Goal: Task Accomplishment & Management: Manage account settings

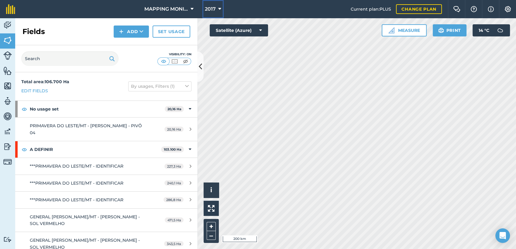
click at [220, 6] on icon at bounding box center [219, 8] width 3 height 7
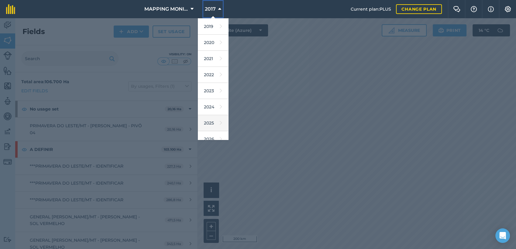
scroll to position [34, 0]
click at [210, 120] on link "2025" at bounding box center [213, 121] width 30 height 16
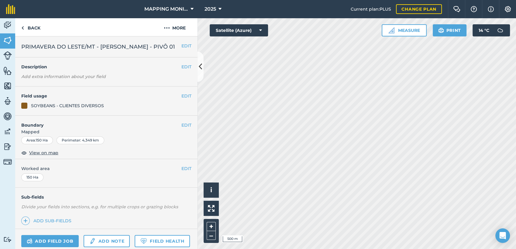
scroll to position [67, 0]
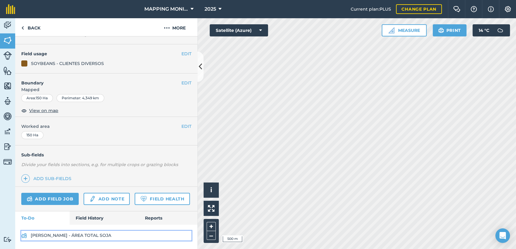
drag, startPoint x: 87, startPoint y: 237, endPoint x: 99, endPoint y: 232, distance: 12.2
click at [87, 237] on link "GILBERTO OTTONELLI - ÁREA TOTAL SOJA" at bounding box center [106, 236] width 170 height 10
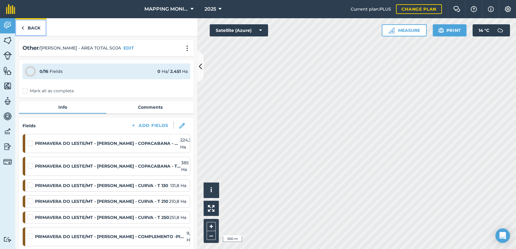
click at [33, 26] on link "Back" at bounding box center [30, 27] width 31 height 18
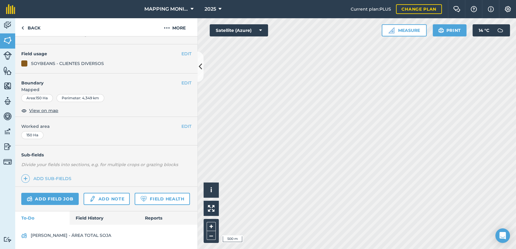
scroll to position [67, 0]
click at [96, 215] on link "Field History" at bounding box center [104, 217] width 69 height 13
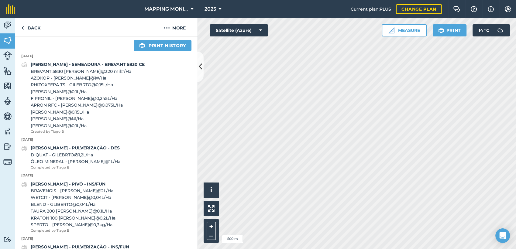
scroll to position [236, 0]
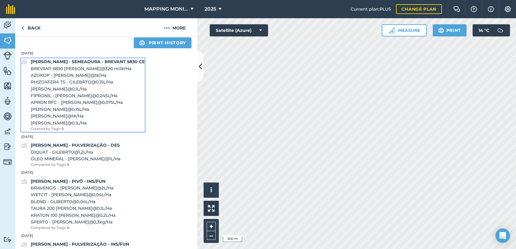
click at [67, 79] on span "AZOKOP - GILBERTO @ 1 # / Ha" at bounding box center [88, 75] width 114 height 7
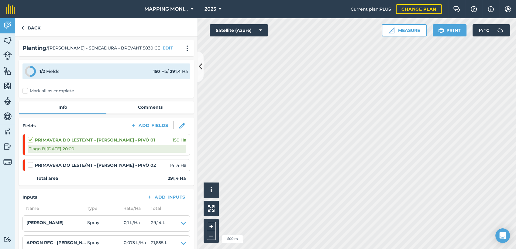
click at [30, 162] on label at bounding box center [31, 162] width 7 height 0
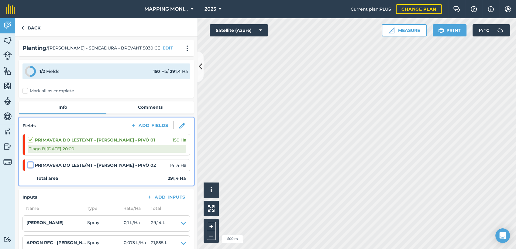
click at [30, 166] on input "checkbox" at bounding box center [30, 164] width 4 height 4
checkbox input "false"
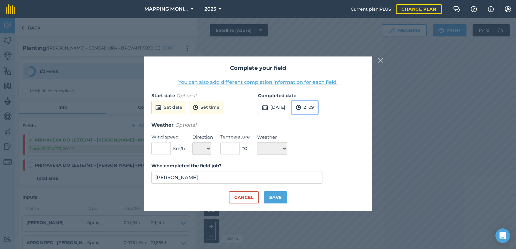
click at [317, 109] on button "21:09" at bounding box center [305, 107] width 26 height 13
click at [318, 158] on button "15:00" at bounding box center [306, 157] width 29 height 10
click at [174, 109] on button "Set date" at bounding box center [168, 107] width 35 height 13
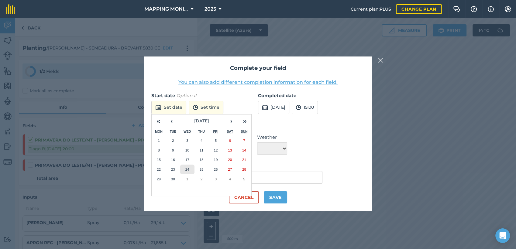
click at [187, 166] on button "24" at bounding box center [187, 170] width 14 height 10
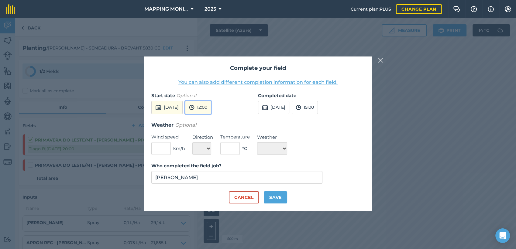
click at [211, 109] on button "12:00" at bounding box center [198, 107] width 26 height 13
click at [211, 117] on button "07:00" at bounding box center [199, 119] width 29 height 10
click at [272, 195] on button "Save" at bounding box center [275, 197] width 23 height 12
checkbox input "true"
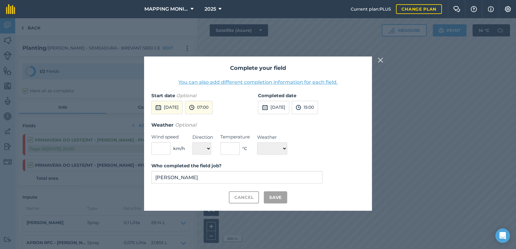
checkbox input "true"
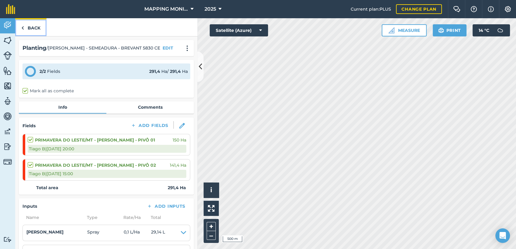
click at [38, 27] on link "Back" at bounding box center [30, 27] width 31 height 18
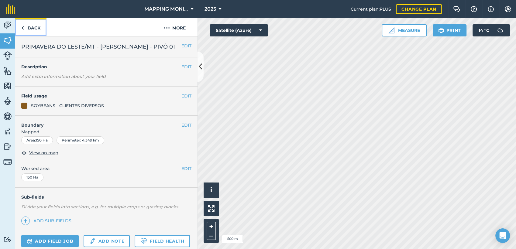
click at [32, 28] on link "Back" at bounding box center [30, 27] width 31 height 18
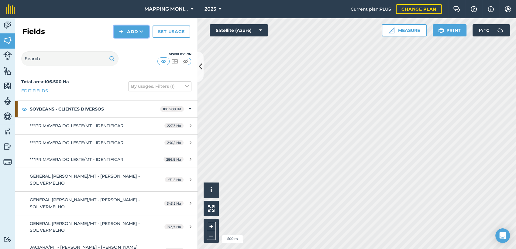
click at [138, 32] on button "Add" at bounding box center [131, 32] width 35 height 12
click at [143, 33] on icon at bounding box center [141, 32] width 4 height 6
click at [4, 24] on img at bounding box center [7, 25] width 9 height 9
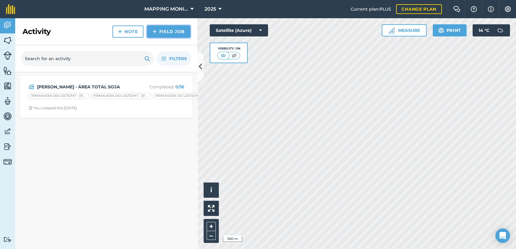
click at [164, 33] on link "Field Job" at bounding box center [168, 32] width 43 height 12
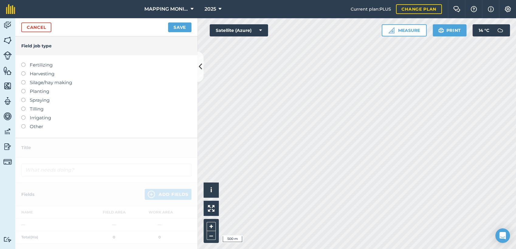
click at [37, 91] on label "Planting" at bounding box center [106, 91] width 170 height 7
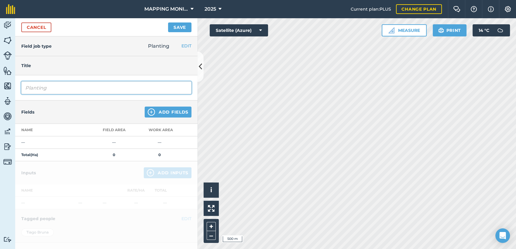
click at [50, 89] on input "Planting" at bounding box center [106, 87] width 170 height 13
drag, startPoint x: 57, startPoint y: 90, endPoint x: 1, endPoint y: 90, distance: 56.2
click at [1, 90] on div "Activity Fields Livestock Features Maps Team Vehicles Data Reporting Billing Tu…" at bounding box center [258, 133] width 516 height 231
type input "e"
type input "EDIO OTTONELLI - SEMEADURA - NS 8080 IPRO"
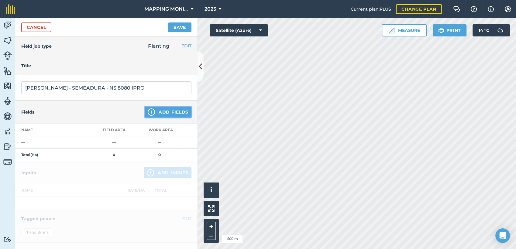
click at [168, 111] on button "Add Fields" at bounding box center [168, 112] width 47 height 11
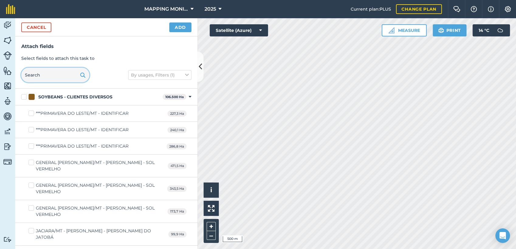
click at [43, 73] on input "text" at bounding box center [55, 75] width 68 height 15
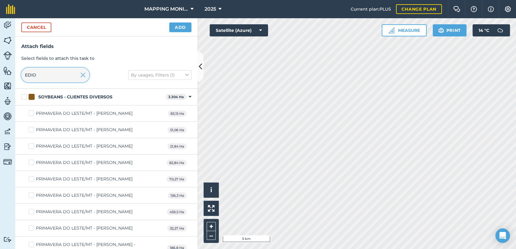
type input "EDIO"
checkbox input "true"
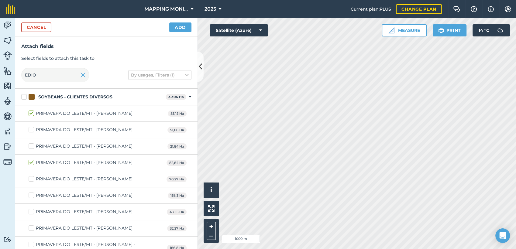
checkbox input "true"
click at [173, 27] on button "Add" at bounding box center [180, 27] width 22 height 10
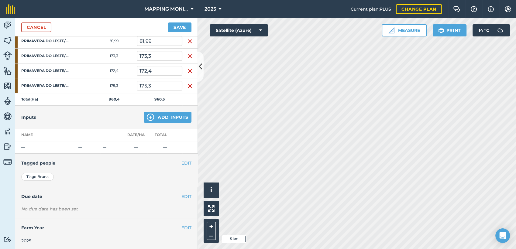
scroll to position [148, 0]
click at [175, 117] on button "Add Inputs" at bounding box center [168, 116] width 48 height 11
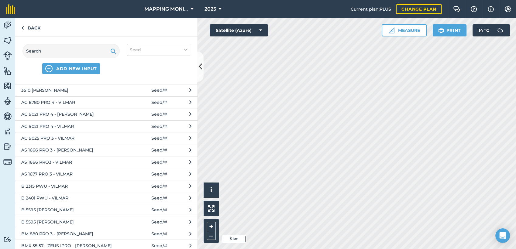
scroll to position [0, 0]
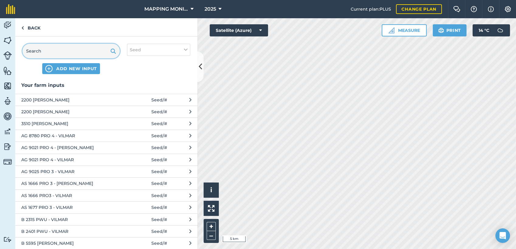
click at [48, 46] on input "text" at bounding box center [70, 51] width 97 height 15
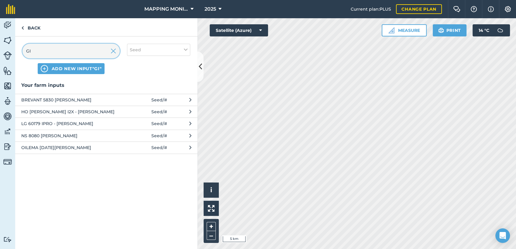
type input "G"
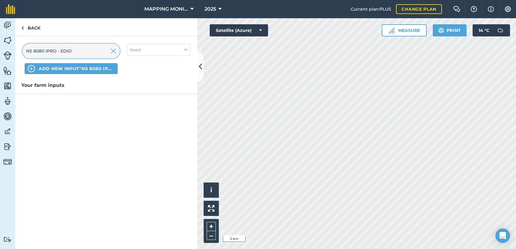
type input "NS 8080 IPRO - EDIO"
click at [95, 67] on span "ADD NEW INPUT "NS 8080 IPRO - EDIO"" at bounding box center [77, 69] width 76 height 6
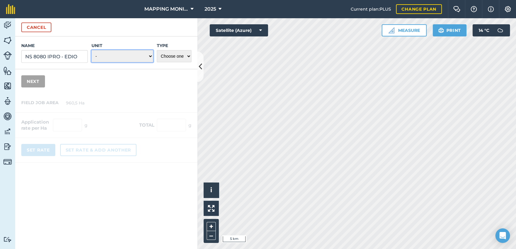
click at [100, 55] on select "- Grams/g Kilograms/kg Metric tonnes/t Millilitres/ml Litres/L Ounces/oz Pounds…" at bounding box center [122, 56] width 62 height 12
select select "COUNT"
click at [91, 50] on select "- Grams/g Kilograms/kg Metric tonnes/t Millilitres/ml Litres/L Ounces/oz Pounds…" at bounding box center [122, 56] width 62 height 12
drag, startPoint x: 173, startPoint y: 57, endPoint x: 174, endPoint y: 63, distance: 6.3
click at [173, 57] on select "Choose one Fertilizer Seed Spray Fuel Other" at bounding box center [174, 56] width 35 height 12
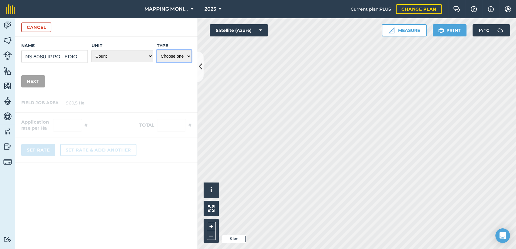
select select "SEED"
click at [157, 50] on select "Choose one Fertilizer Seed Spray Fuel Other" at bounding box center [174, 56] width 35 height 12
click at [44, 83] on button "Next" at bounding box center [33, 81] width 24 height 12
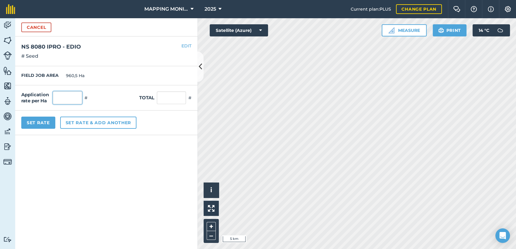
drag, startPoint x: 59, startPoint y: 98, endPoint x: 95, endPoint y: 104, distance: 37.2
click at [60, 98] on input "text" at bounding box center [67, 97] width 29 height 13
click at [63, 97] on input "220000" at bounding box center [67, 97] width 29 height 13
type input "240.000"
type input "230.520.000"
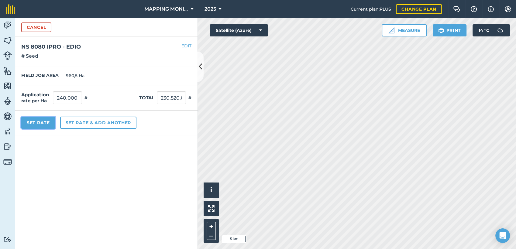
click at [51, 124] on button "Set Rate" at bounding box center [38, 123] width 34 height 12
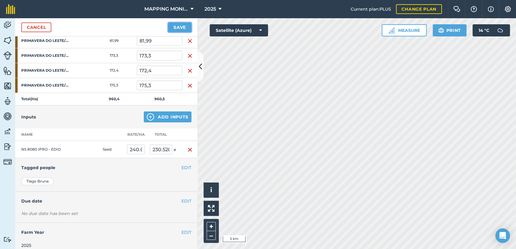
click at [182, 27] on button "Save" at bounding box center [179, 27] width 23 height 10
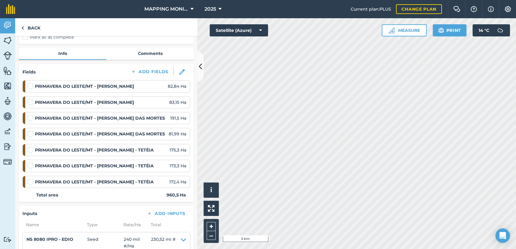
scroll to position [101, 0]
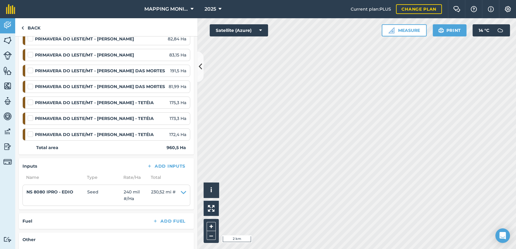
click at [29, 67] on label at bounding box center [31, 67] width 7 height 0
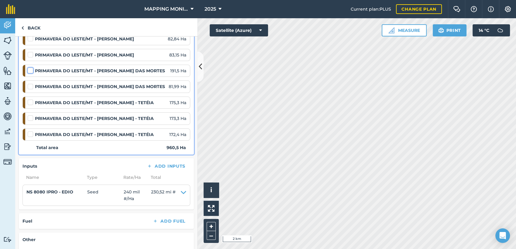
click at [29, 71] on input "checkbox" at bounding box center [30, 69] width 4 height 4
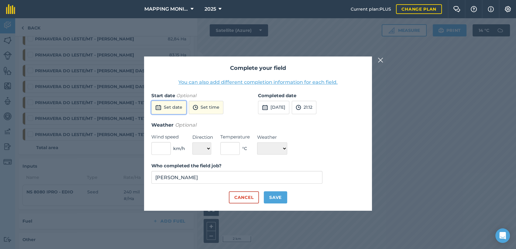
click at [174, 106] on button "Set date" at bounding box center [168, 107] width 35 height 13
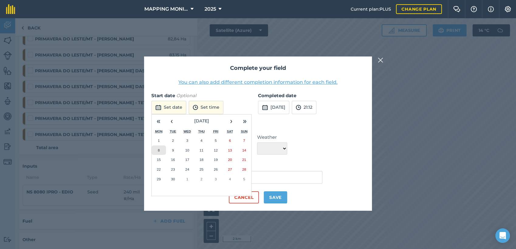
click at [156, 148] on button "8" at bounding box center [159, 150] width 14 height 10
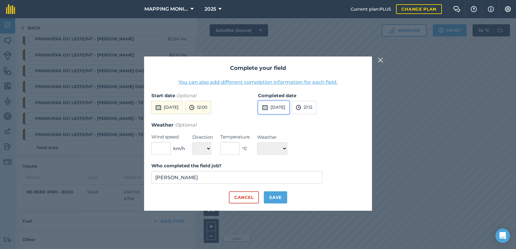
click at [287, 107] on button "25th Sep 2025" at bounding box center [273, 107] width 31 height 13
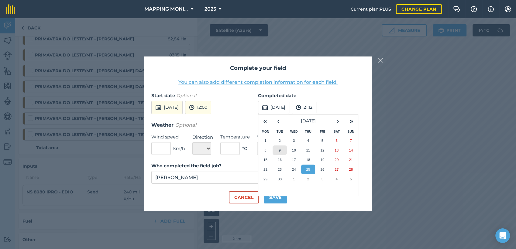
drag, startPoint x: 276, startPoint y: 149, endPoint x: 292, endPoint y: 150, distance: 15.3
click at [277, 149] on button "9" at bounding box center [279, 150] width 14 height 10
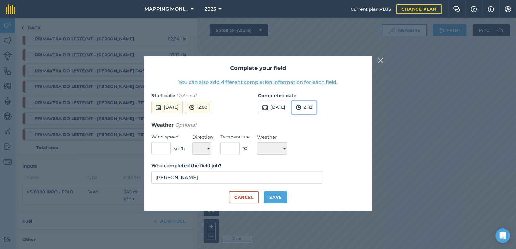
click at [301, 109] on img at bounding box center [297, 107] width 5 height 7
drag, startPoint x: 316, startPoint y: 131, endPoint x: 316, endPoint y: 142, distance: 10.6
click at [316, 131] on button "12:00" at bounding box center [306, 133] width 29 height 10
click at [281, 195] on button "Save" at bounding box center [275, 197] width 23 height 12
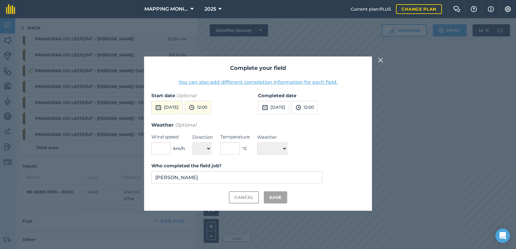
checkbox input "true"
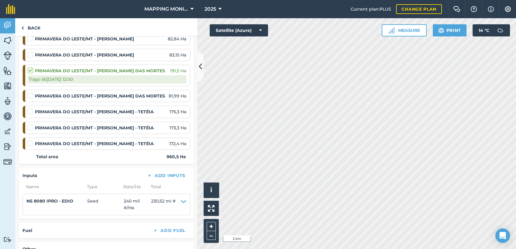
click at [30, 93] on label at bounding box center [31, 93] width 7 height 0
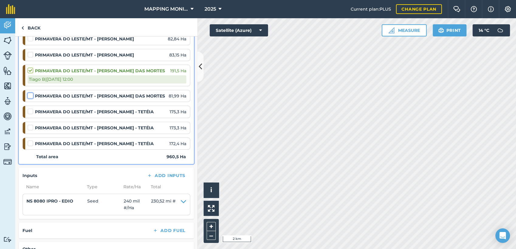
click at [30, 97] on input "checkbox" at bounding box center [30, 95] width 4 height 4
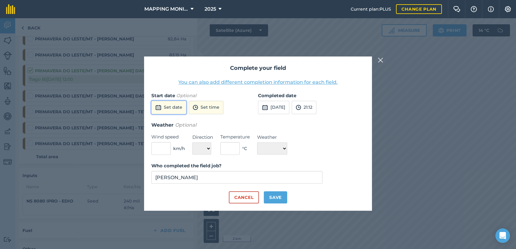
click at [174, 109] on button "Set date" at bounding box center [168, 107] width 35 height 13
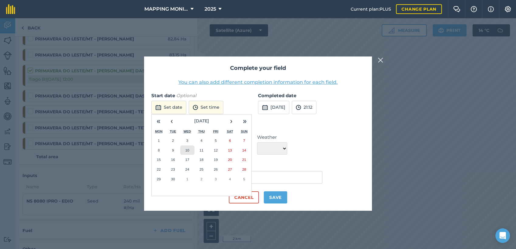
click at [190, 151] on button "10" at bounding box center [187, 150] width 14 height 10
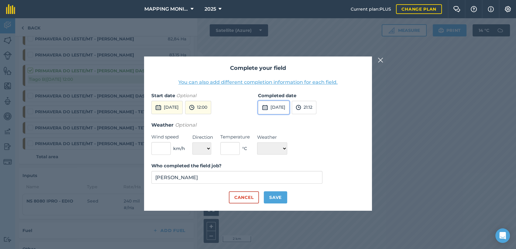
click at [279, 108] on button "25th Sep 2025" at bounding box center [273, 107] width 31 height 13
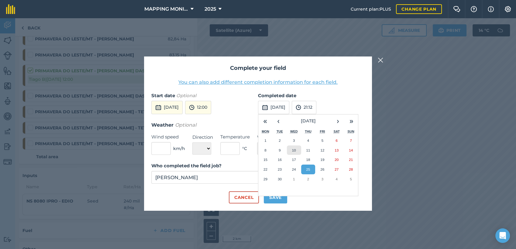
click at [292, 149] on abbr "10" at bounding box center [294, 150] width 4 height 4
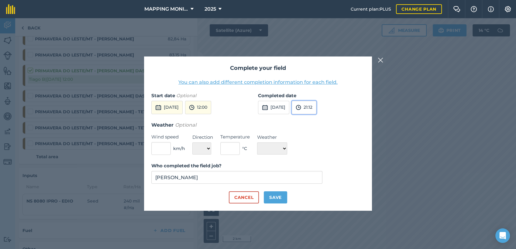
click at [316, 108] on button "21:12" at bounding box center [304, 107] width 25 height 13
drag, startPoint x: 317, startPoint y: 131, endPoint x: 320, endPoint y: 136, distance: 6.1
click at [317, 132] on button "12:00" at bounding box center [306, 133] width 29 height 10
click at [282, 198] on button "Save" at bounding box center [275, 197] width 23 height 12
checkbox input "true"
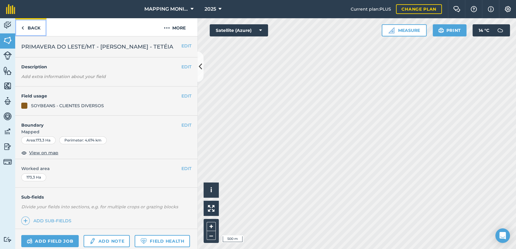
click at [37, 30] on link "Back" at bounding box center [30, 27] width 31 height 18
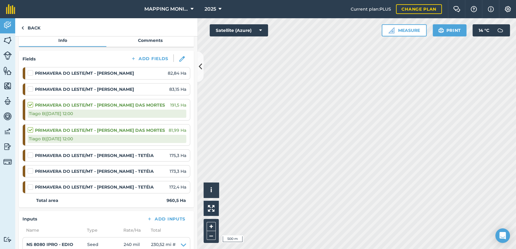
scroll to position [67, 0]
click at [32, 183] on label at bounding box center [31, 183] width 7 height 0
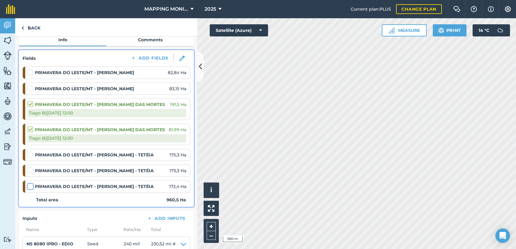
click at [32, 187] on input "checkbox" at bounding box center [30, 185] width 4 height 4
checkbox input "false"
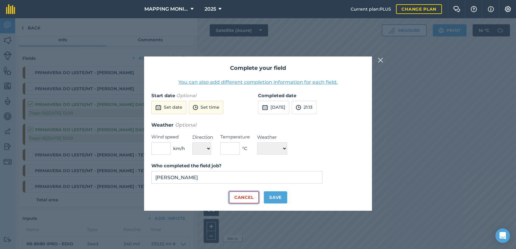
click at [249, 197] on button "Cancel" at bounding box center [244, 197] width 30 height 12
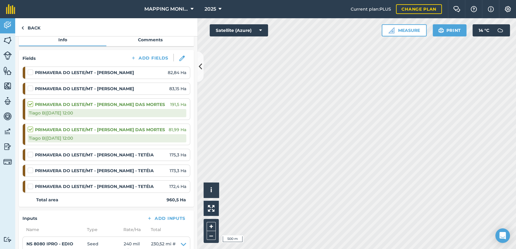
click at [32, 152] on label at bounding box center [31, 152] width 7 height 0
click at [32, 155] on input "checkbox" at bounding box center [30, 154] width 4 height 4
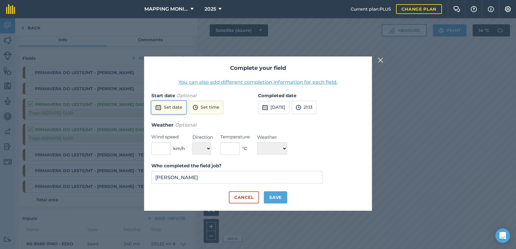
click at [176, 105] on button "Set date" at bounding box center [168, 107] width 35 height 13
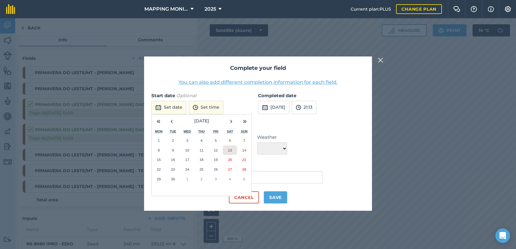
click at [230, 152] on button "13" at bounding box center [230, 150] width 14 height 10
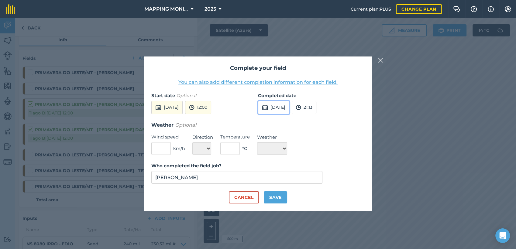
click at [282, 107] on button "25th Sep 2025" at bounding box center [273, 107] width 31 height 13
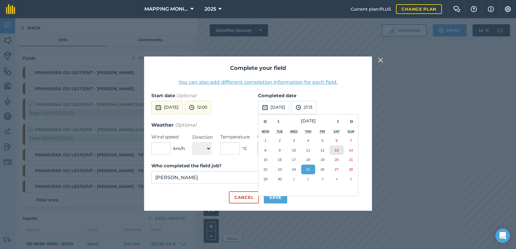
click at [338, 149] on button "13" at bounding box center [336, 150] width 14 height 10
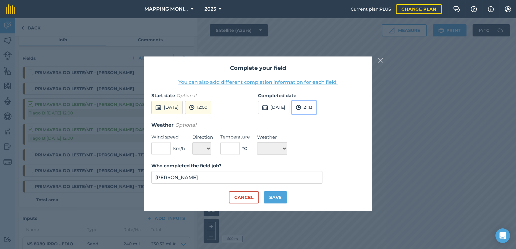
click at [316, 113] on button "21:13" at bounding box center [304, 107] width 25 height 13
click at [317, 130] on button "12:00" at bounding box center [306, 133] width 29 height 10
drag, startPoint x: 268, startPoint y: 195, endPoint x: 271, endPoint y: 196, distance: 3.8
click at [269, 195] on button "Save" at bounding box center [275, 197] width 23 height 12
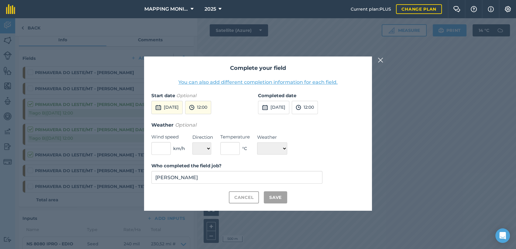
checkbox input "true"
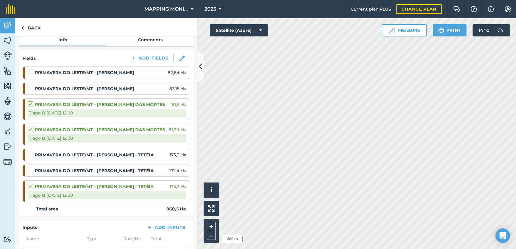
click at [31, 167] on label at bounding box center [31, 167] width 7 height 0
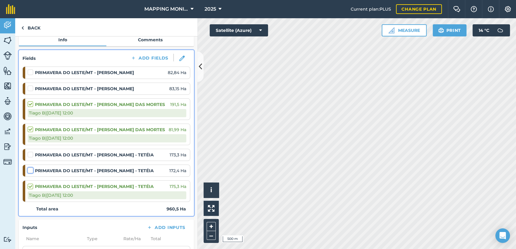
click at [31, 171] on input "checkbox" at bounding box center [30, 169] width 4 height 4
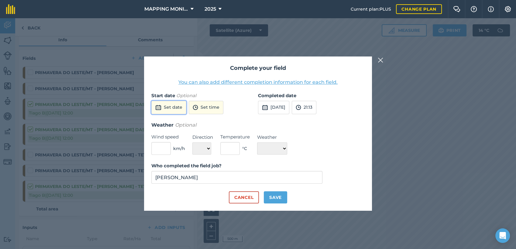
click at [178, 105] on button "Set date" at bounding box center [168, 107] width 35 height 13
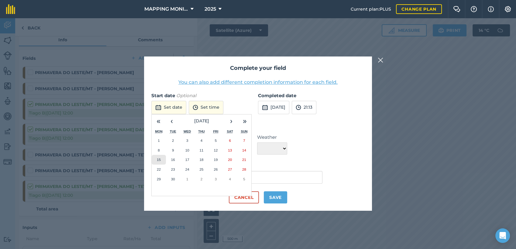
click at [159, 160] on abbr "15" at bounding box center [159, 160] width 4 height 4
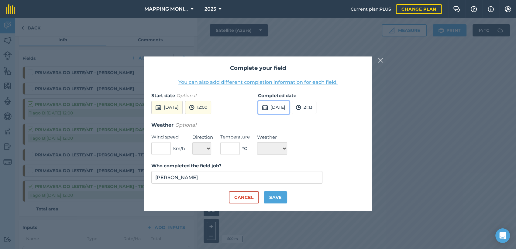
click at [276, 113] on button "25th Sep 2025" at bounding box center [273, 107] width 31 height 13
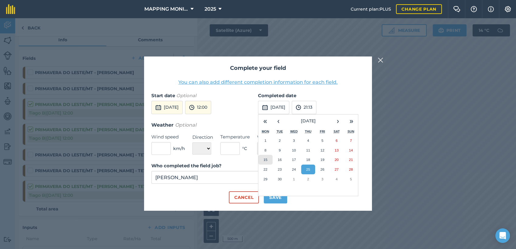
drag, startPoint x: 264, startPoint y: 160, endPoint x: 394, endPoint y: 164, distance: 129.4
click at [265, 160] on abbr "15" at bounding box center [265, 160] width 4 height 4
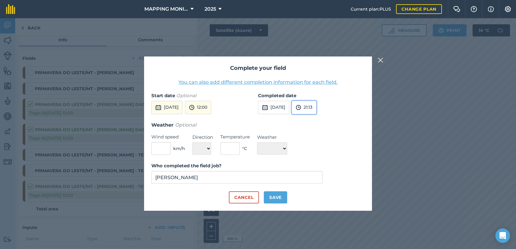
click at [316, 113] on button "21:13" at bounding box center [304, 107] width 25 height 13
click at [320, 132] on button "12:00" at bounding box center [306, 133] width 29 height 10
click at [278, 199] on button "Save" at bounding box center [275, 197] width 23 height 12
checkbox input "true"
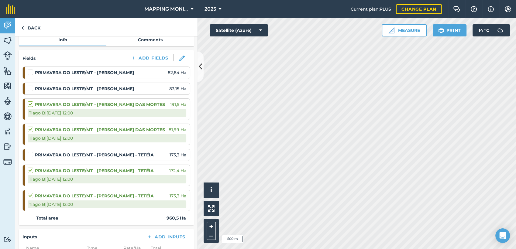
click at [28, 152] on label at bounding box center [31, 152] width 7 height 0
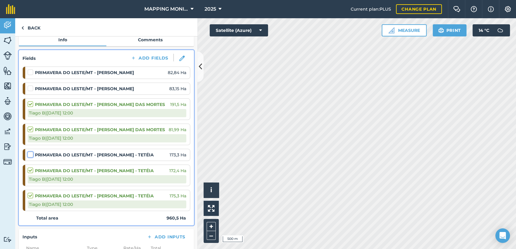
click at [28, 155] on input "checkbox" at bounding box center [30, 154] width 4 height 4
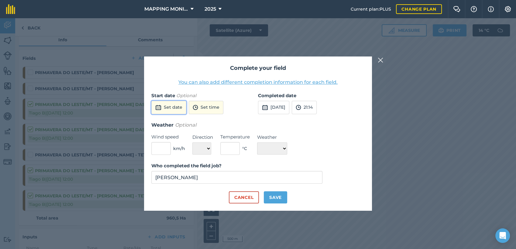
click at [164, 110] on button "Set date" at bounding box center [168, 107] width 35 height 13
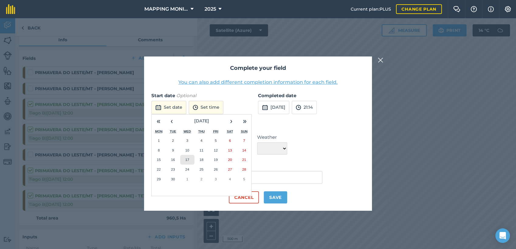
click at [185, 162] on abbr "17" at bounding box center [187, 160] width 4 height 4
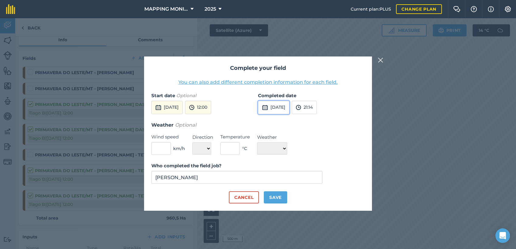
click at [273, 109] on button "25th Sep 2025" at bounding box center [273, 107] width 31 height 13
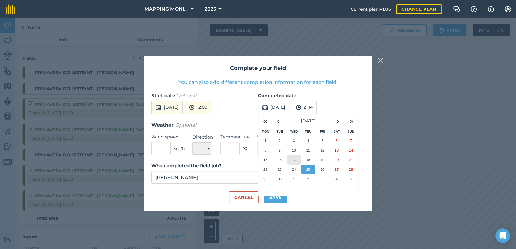
click at [297, 164] on button "17" at bounding box center [294, 160] width 14 height 10
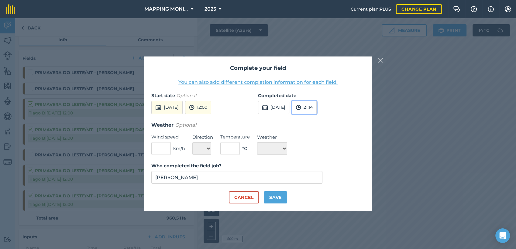
click at [316, 109] on button "21:14" at bounding box center [304, 107] width 25 height 13
click at [320, 131] on button "12:00" at bounding box center [306, 133] width 29 height 10
click at [278, 196] on button "Save" at bounding box center [275, 197] width 23 height 12
checkbox input "true"
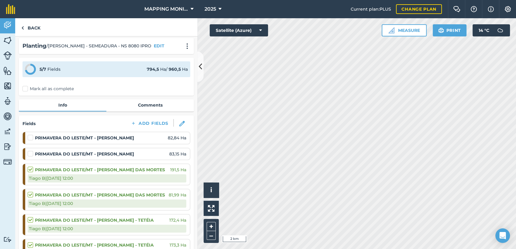
scroll to position [0, 0]
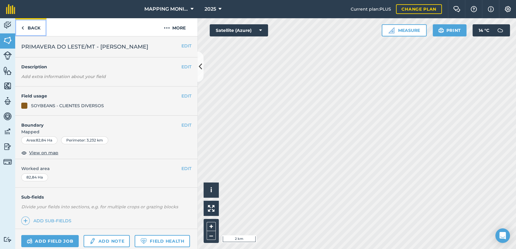
click at [39, 30] on link "Back" at bounding box center [30, 27] width 31 height 18
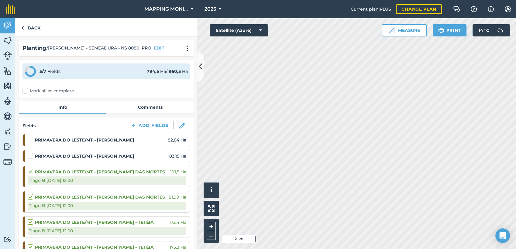
click at [31, 137] on label at bounding box center [31, 137] width 7 height 0
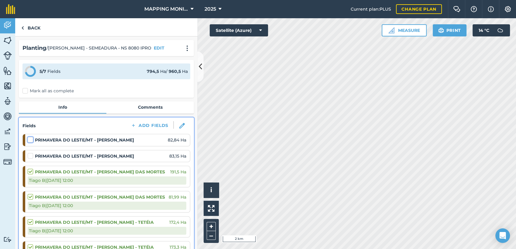
click at [31, 140] on input "checkbox" at bounding box center [30, 139] width 4 height 4
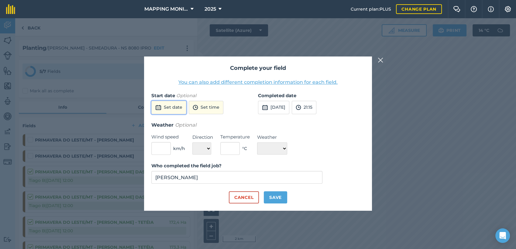
click at [179, 109] on button "Set date" at bounding box center [168, 107] width 35 height 13
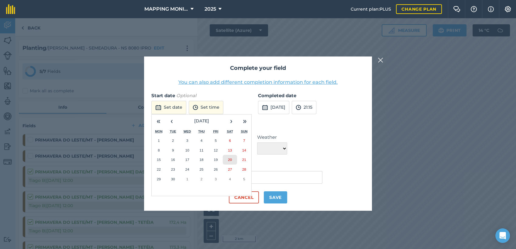
click at [227, 160] on button "20" at bounding box center [230, 160] width 14 height 10
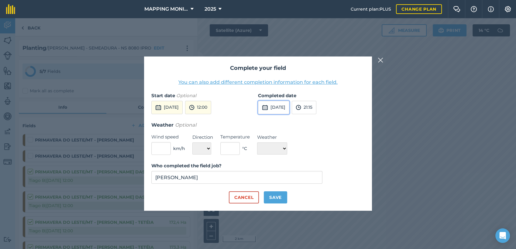
click at [278, 100] on div "Completed date 25th Sep 2025 21:15" at bounding box center [311, 106] width 107 height 29
click at [282, 108] on button "25th Sep 2025" at bounding box center [273, 107] width 31 height 13
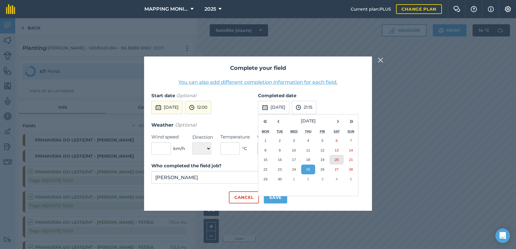
click at [337, 162] on abbr "20" at bounding box center [336, 160] width 4 height 4
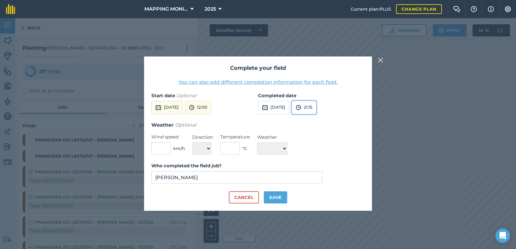
click at [301, 104] on img at bounding box center [297, 107] width 5 height 7
click at [320, 121] on button "20:00" at bounding box center [306, 119] width 29 height 10
click at [319, 108] on button "20:00" at bounding box center [305, 107] width 27 height 13
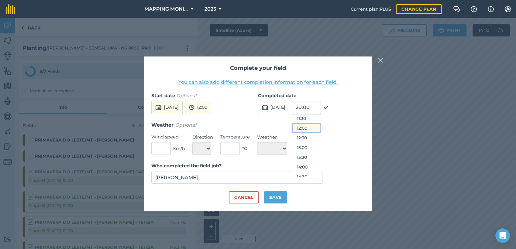
click at [319, 126] on button "12:00" at bounding box center [306, 128] width 29 height 10
click at [278, 198] on button "Save" at bounding box center [275, 197] width 23 height 12
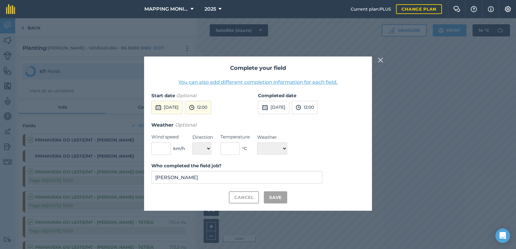
checkbox input "true"
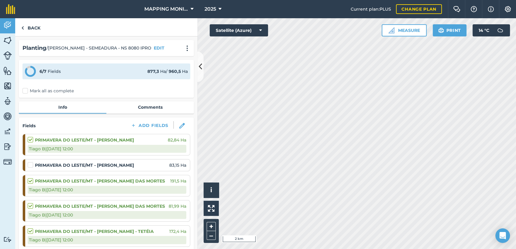
click at [29, 162] on label at bounding box center [31, 162] width 7 height 0
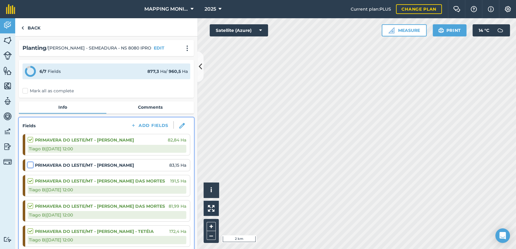
click at [29, 166] on input "checkbox" at bounding box center [30, 164] width 4 height 4
checkbox input "false"
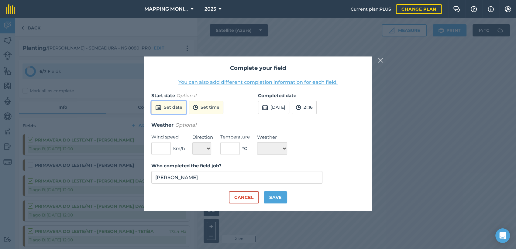
click at [175, 111] on button "Set date" at bounding box center [168, 107] width 35 height 13
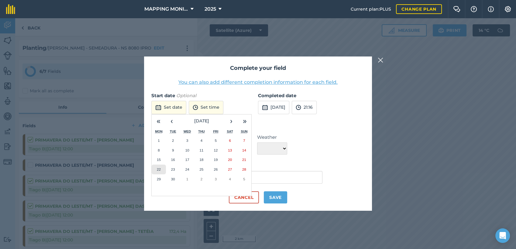
click at [160, 169] on button "22" at bounding box center [159, 170] width 14 height 10
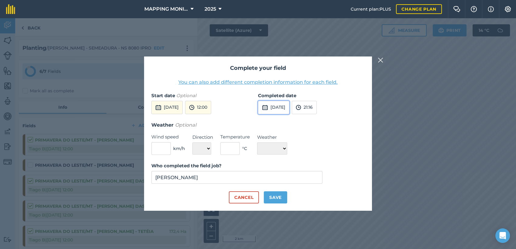
click at [281, 111] on button "25th Sep 2025" at bounding box center [273, 107] width 31 height 13
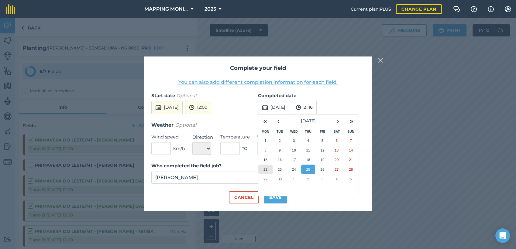
click at [265, 167] on abbr "22" at bounding box center [265, 169] width 4 height 4
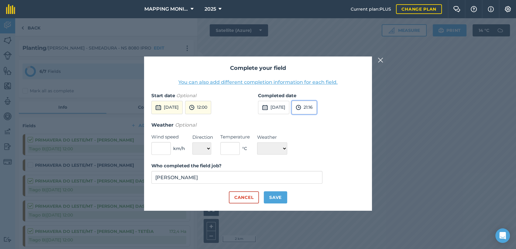
click at [316, 109] on button "21:16" at bounding box center [304, 107] width 25 height 13
click at [320, 168] on button "12:00" at bounding box center [306, 167] width 29 height 10
click at [274, 197] on button "Save" at bounding box center [275, 197] width 23 height 12
checkbox input "true"
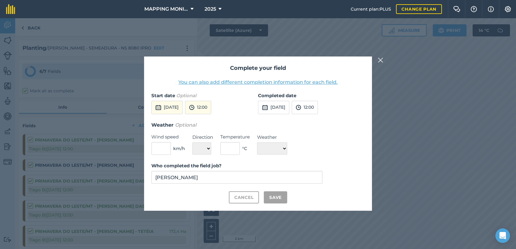
checkbox input "true"
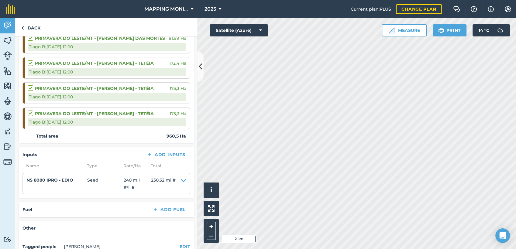
scroll to position [202, 0]
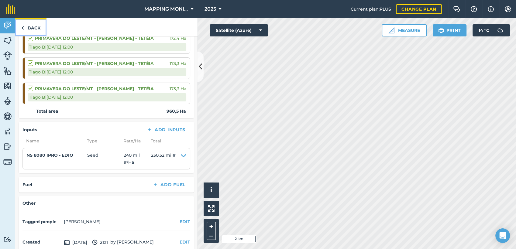
click at [32, 26] on link "Back" at bounding box center [30, 27] width 31 height 18
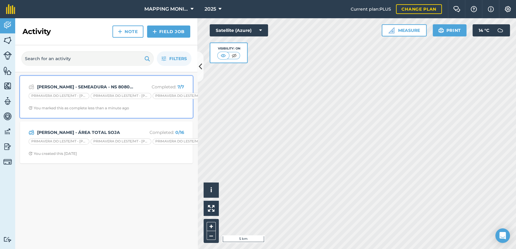
click at [94, 83] on div "EDIO OTTONELLI - SEMEADURA - NS 8080 IPRO Completed : 7 / 7" at bounding box center [106, 86] width 155 height 7
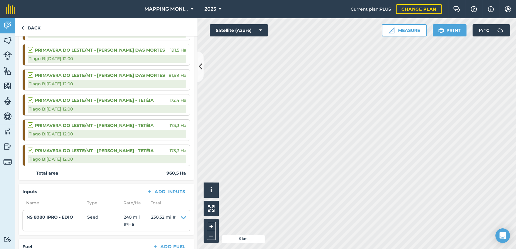
scroll to position [202, 0]
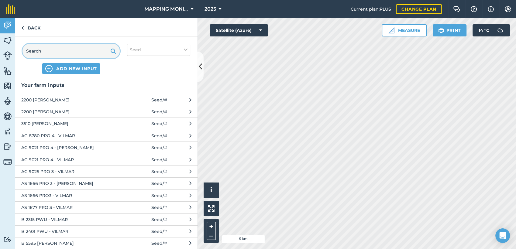
click at [66, 57] on input "text" at bounding box center [70, 51] width 97 height 15
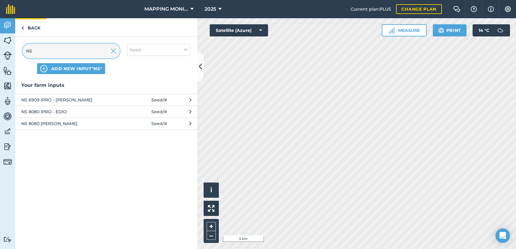
type input "NS"
click at [33, 30] on link "Back" at bounding box center [30, 27] width 31 height 18
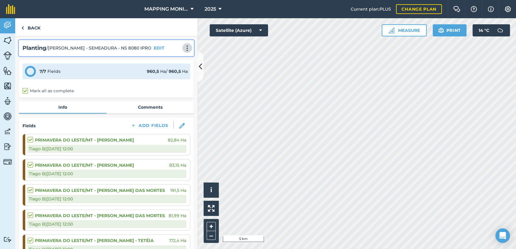
click at [183, 50] on img at bounding box center [186, 48] width 7 height 6
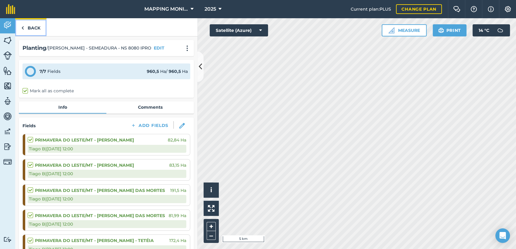
click at [38, 28] on link "Back" at bounding box center [30, 27] width 31 height 18
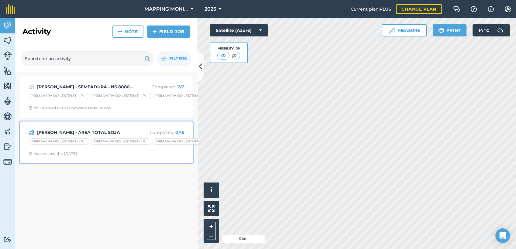
click at [87, 132] on strong "GILBERTO OTTONELLI - ÁREA TOTAL SOJA" at bounding box center [85, 132] width 96 height 7
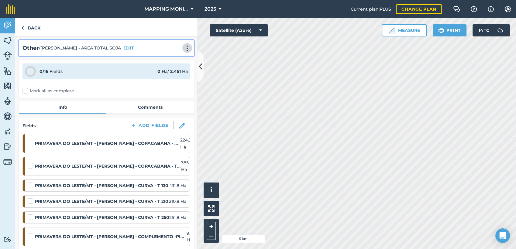
click at [183, 47] on img at bounding box center [186, 48] width 7 height 6
click at [164, 75] on link "Delete" at bounding box center [174, 76] width 39 height 12
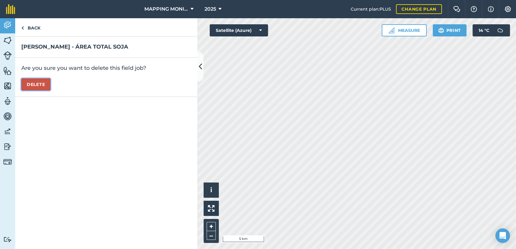
click at [35, 83] on button "Delete" at bounding box center [35, 84] width 29 height 12
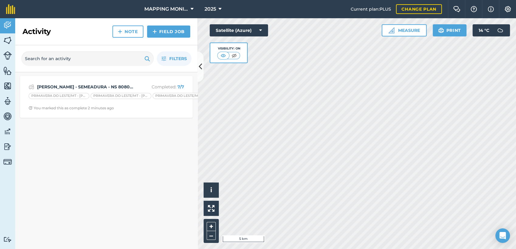
click at [164, 166] on div "EDIO OTTONELLI - SEMEADURA - NS 8080 IPRO Completed : 7 / 7 PRIMAVERA DO LESTE/…" at bounding box center [106, 160] width 182 height 177
click at [8, 29] on img at bounding box center [7, 25] width 9 height 9
click at [174, 61] on span "Filters" at bounding box center [178, 58] width 18 height 7
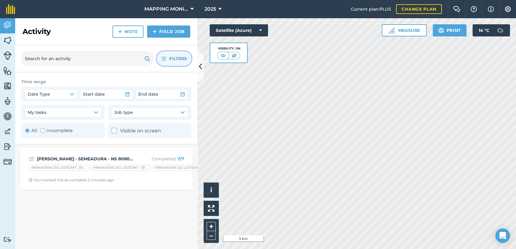
click at [174, 60] on span "Filters" at bounding box center [178, 58] width 18 height 7
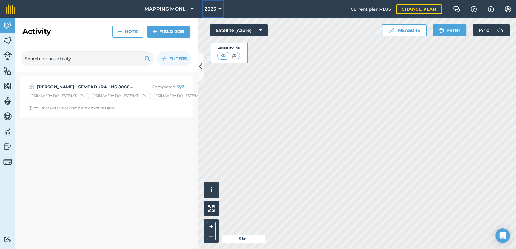
click at [220, 11] on icon at bounding box center [219, 8] width 3 height 7
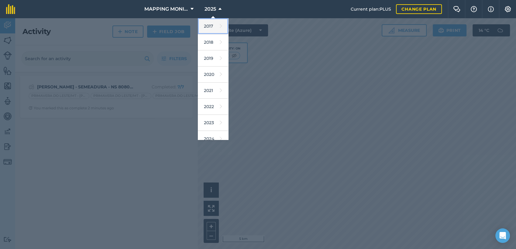
click at [219, 24] on link "2017" at bounding box center [213, 26] width 30 height 16
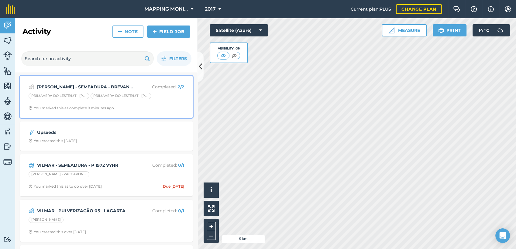
click at [87, 85] on strong "GILBERTO OTTONELLI - SEMEADURA - BREVANT 5830 CE" at bounding box center [85, 87] width 96 height 7
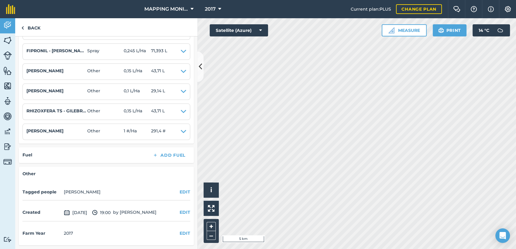
scroll to position [278, 0]
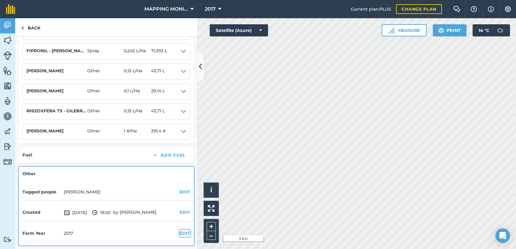
click at [179, 234] on button "EDIT" at bounding box center [184, 233] width 11 height 7
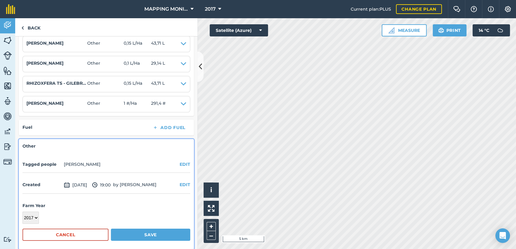
scroll to position [310, 0]
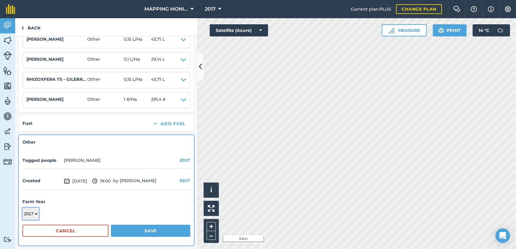
click at [38, 214] on select "2017 2018 2019 2020 2021 2022 2023 2024 2025 2026 2027" at bounding box center [30, 214] width 16 height 12
select select "2025"
click at [22, 208] on select "2017 2018 2019 2020 2021 2022 2023 2024 2025 2026 2027" at bounding box center [30, 214] width 16 height 12
click at [123, 228] on button "Save" at bounding box center [150, 231] width 79 height 12
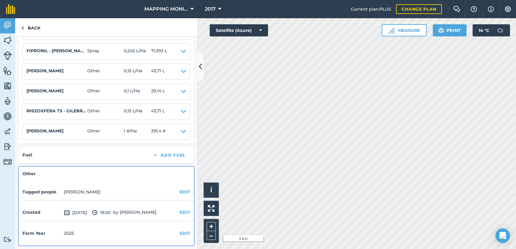
scroll to position [278, 0]
click at [34, 29] on link "Back" at bounding box center [30, 27] width 31 height 18
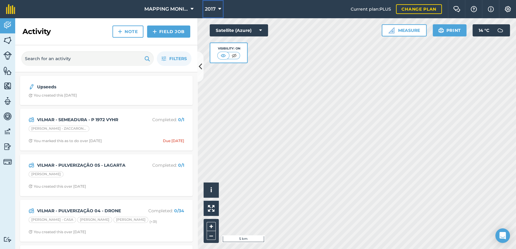
click at [215, 11] on button "2017" at bounding box center [212, 9] width 21 height 18
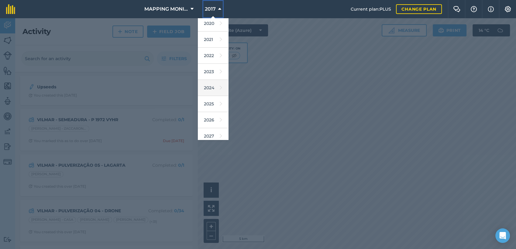
scroll to position [55, 0]
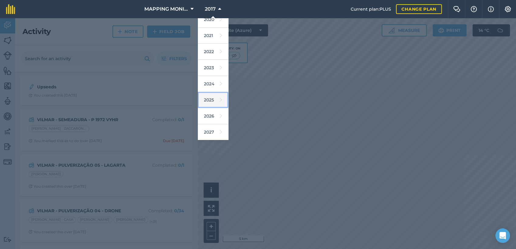
click at [220, 97] on icon at bounding box center [221, 100] width 2 height 9
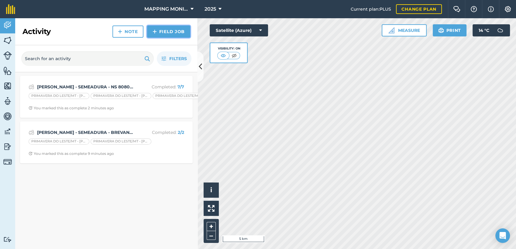
click at [179, 35] on link "Field Job" at bounding box center [168, 32] width 43 height 12
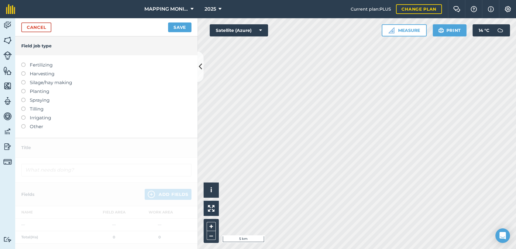
drag, startPoint x: 46, startPoint y: 91, endPoint x: 53, endPoint y: 92, distance: 7.0
click at [46, 91] on label "Planting" at bounding box center [106, 91] width 170 height 7
type input "Planting"
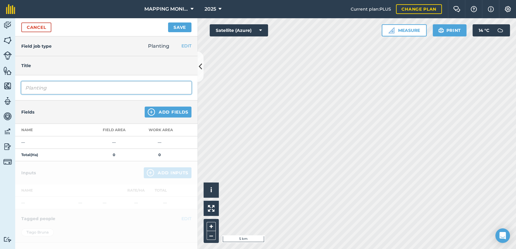
click at [85, 92] on input "Planting" at bounding box center [106, 87] width 170 height 13
drag, startPoint x: 86, startPoint y: 84, endPoint x: 25, endPoint y: 90, distance: 61.4
click at [25, 90] on input "Planting" at bounding box center [106, 87] width 170 height 13
click at [38, 25] on link "Cancel" at bounding box center [36, 27] width 30 height 10
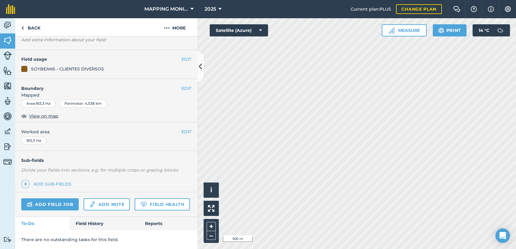
scroll to position [53, 0]
click at [58, 180] on link "Add sub-fields" at bounding box center [47, 184] width 53 height 9
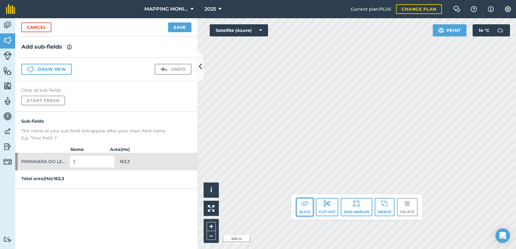
click at [306, 203] on img at bounding box center [304, 203] width 7 height 7
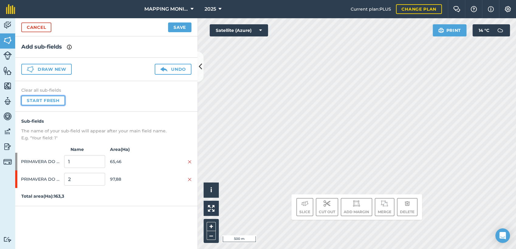
click at [43, 101] on button "Start fresh" at bounding box center [43, 101] width 44 height 10
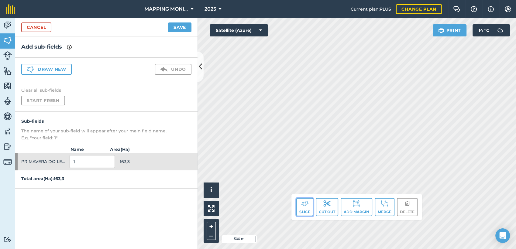
click at [305, 213] on button "Slice" at bounding box center [304, 207] width 17 height 18
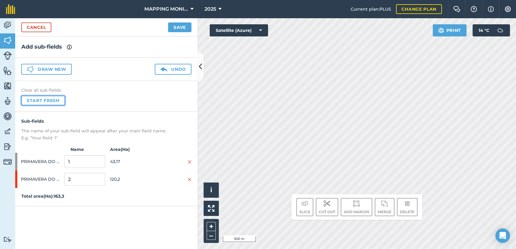
click at [39, 103] on button "Start fresh" at bounding box center [43, 101] width 44 height 10
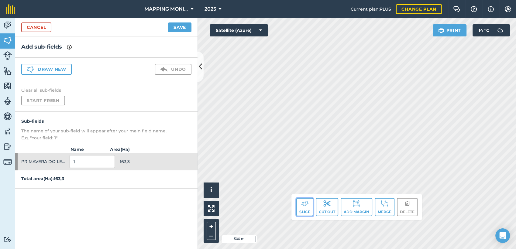
click at [302, 213] on button "Slice" at bounding box center [304, 207] width 17 height 18
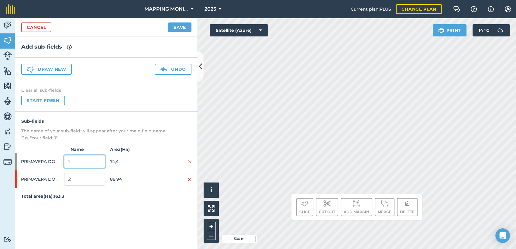
drag, startPoint x: 69, startPoint y: 160, endPoint x: 56, endPoint y: 159, distance: 13.4
click at [56, 159] on div "PRIMAVERA DO LESTE/MT - EDIO OTTONELLI - SEDE 1 74,4" at bounding box center [106, 162] width 182 height 18
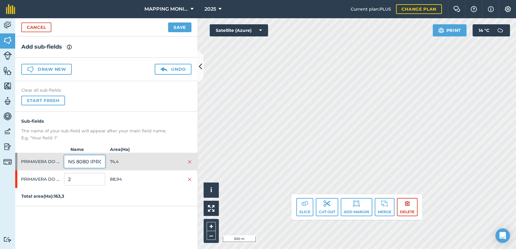
scroll to position [0, 2]
type input "NS 8080 IPRO"
drag, startPoint x: 80, startPoint y: 181, endPoint x: 59, endPoint y: 180, distance: 20.7
click at [60, 180] on div "PRIMAVERA DO LESTE/MT - EDIO OTTONELLI - SEDE 2 88,94" at bounding box center [106, 179] width 182 height 18
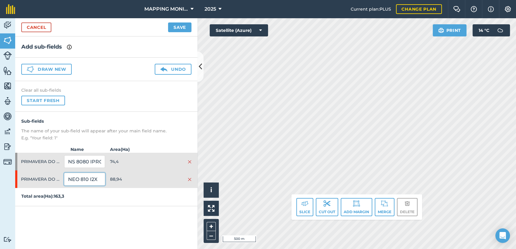
type input "NEO 810 I2X"
click at [181, 28] on button "Save" at bounding box center [179, 27] width 23 height 10
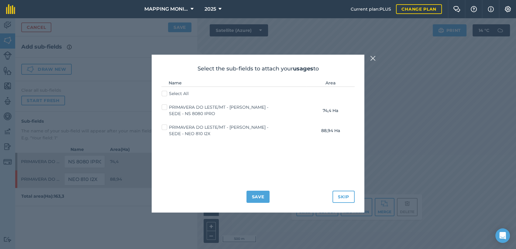
click at [162, 93] on label "Select All" at bounding box center [175, 94] width 27 height 6
click at [162, 93] on input "Select All" at bounding box center [164, 93] width 4 height 4
checkbox input "true"
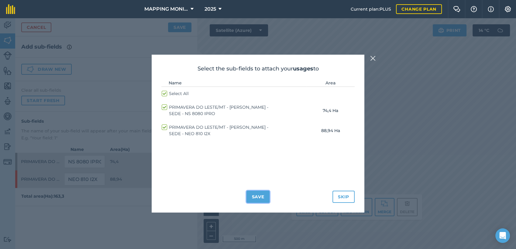
click at [263, 198] on button "Save" at bounding box center [257, 197] width 23 height 12
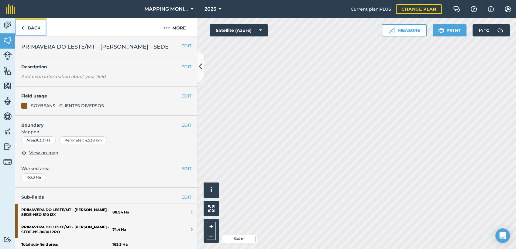
click at [36, 26] on link "Back" at bounding box center [30, 27] width 31 height 18
click at [32, 29] on link "Back" at bounding box center [30, 27] width 31 height 18
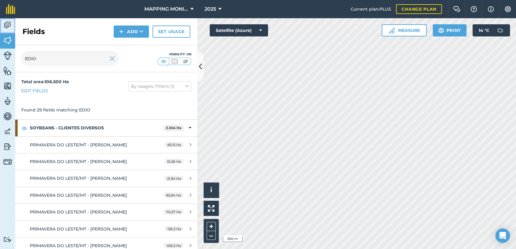
click at [9, 26] on img at bounding box center [7, 25] width 9 height 9
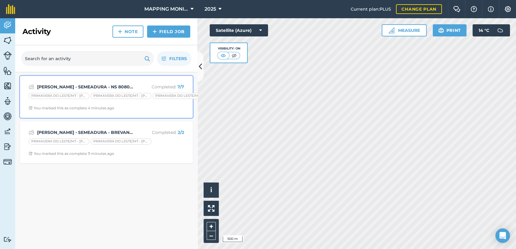
click at [100, 85] on strong "EDIO OTTONELLI - SEMEADURA - NS 8080 IPRO" at bounding box center [85, 87] width 96 height 7
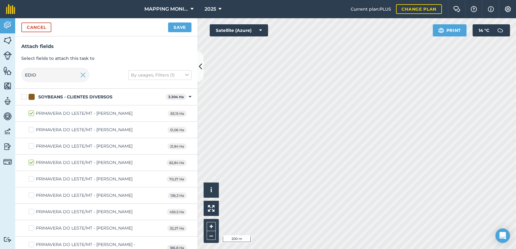
checkbox input "true"
click at [169, 27] on button "Save" at bounding box center [179, 27] width 23 height 10
checkbox input "false"
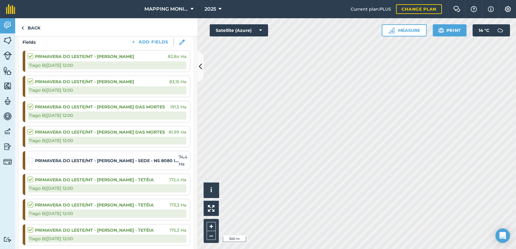
scroll to position [101, 0]
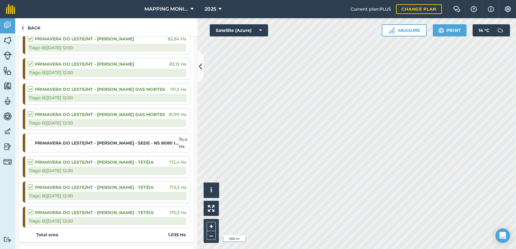
click at [29, 140] on label at bounding box center [31, 140] width 7 height 0
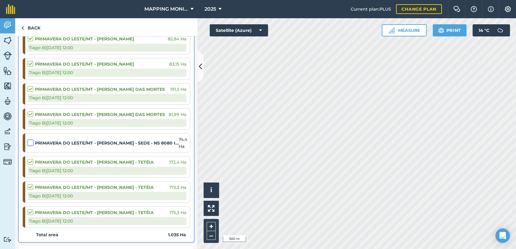
click at [29, 144] on input "checkbox" at bounding box center [30, 142] width 4 height 4
checkbox input "false"
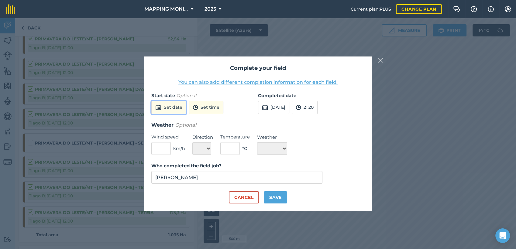
click at [182, 110] on button "Set date" at bounding box center [168, 107] width 35 height 13
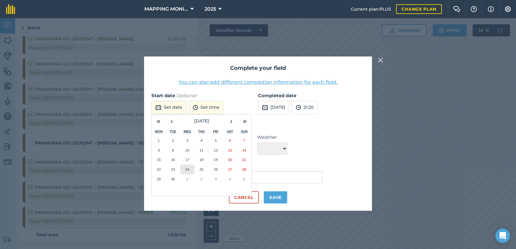
click at [188, 169] on abbr "24" at bounding box center [187, 169] width 4 height 4
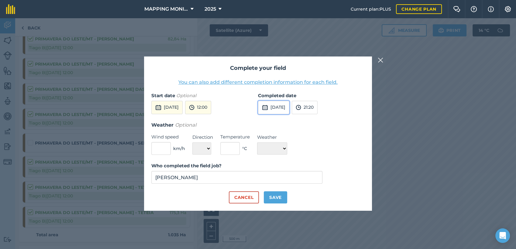
click at [282, 108] on button "25th Sep 2025" at bounding box center [273, 107] width 31 height 13
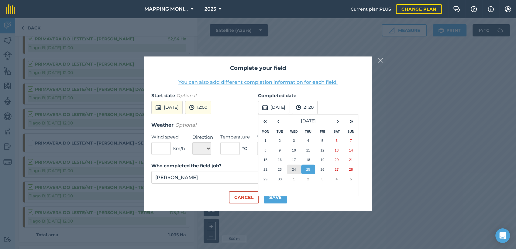
click at [293, 170] on abbr "24" at bounding box center [294, 169] width 4 height 4
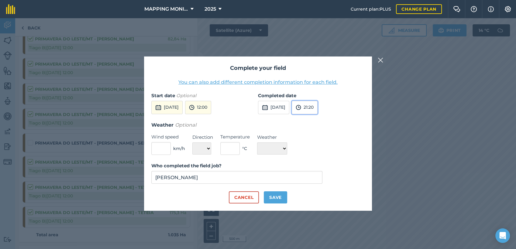
click at [317, 105] on button "21:20" at bounding box center [305, 107] width 26 height 13
click at [318, 135] on button "12:00" at bounding box center [306, 133] width 29 height 10
click at [278, 198] on button "Save" at bounding box center [275, 197] width 23 height 12
checkbox input "true"
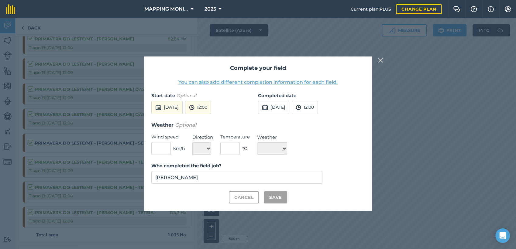
checkbox input "true"
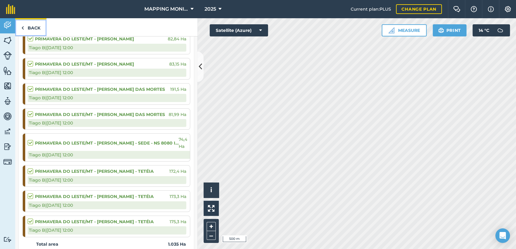
click at [29, 26] on link "Back" at bounding box center [30, 27] width 31 height 18
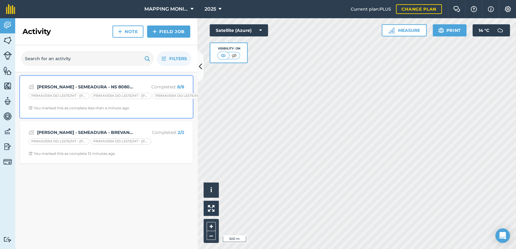
click at [77, 91] on div "EDIO OTTONELLI - SEMEADURA - NS 8080 IPRO Completed : 8 / 8 PRIMAVERA DO LESTE/…" at bounding box center [106, 97] width 165 height 35
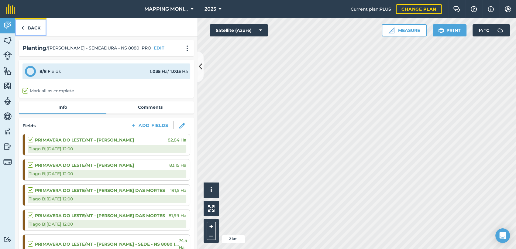
click at [32, 30] on link "Back" at bounding box center [30, 27] width 31 height 18
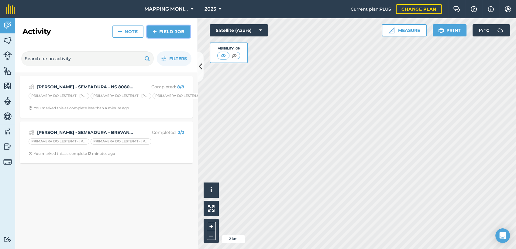
click at [175, 36] on link "Field Job" at bounding box center [168, 32] width 43 height 12
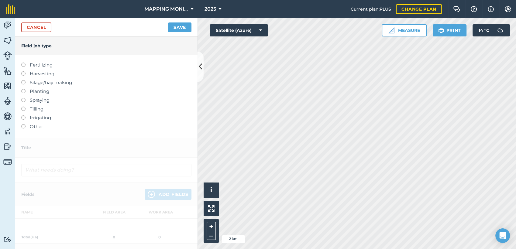
click at [41, 91] on label "Planting" at bounding box center [106, 91] width 170 height 7
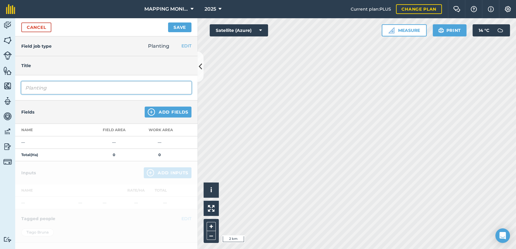
drag, startPoint x: 23, startPoint y: 93, endPoint x: 19, endPoint y: 93, distance: 4.0
click at [19, 93] on div "Planting" at bounding box center [106, 87] width 182 height 25
type input "EDIO OTTONELLI - SEMEADURA - NEO 810 I2X"
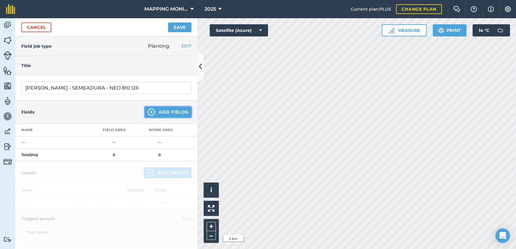
click at [161, 109] on button "Add Fields" at bounding box center [168, 112] width 47 height 11
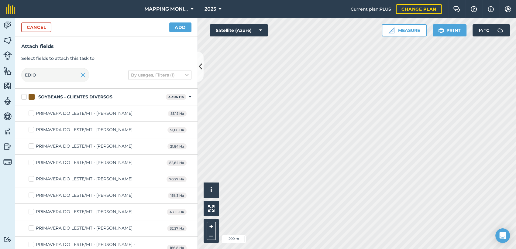
checkbox input "true"
click at [183, 25] on button "Add" at bounding box center [180, 27] width 22 height 10
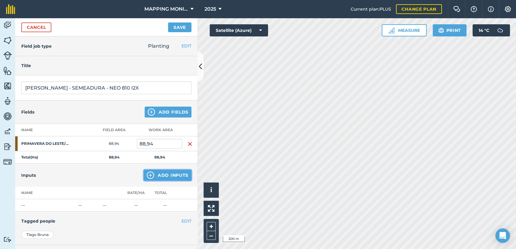
click at [167, 170] on button "Add Inputs" at bounding box center [168, 175] width 48 height 11
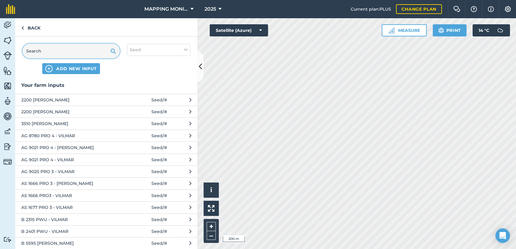
click at [51, 47] on input "text" at bounding box center [70, 51] width 97 height 15
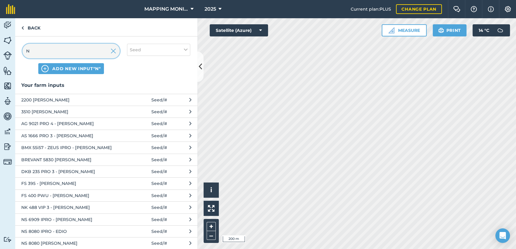
drag, startPoint x: 41, startPoint y: 47, endPoint x: 22, endPoint y: 47, distance: 18.2
click at [22, 47] on div "N" at bounding box center [70, 51] width 97 height 15
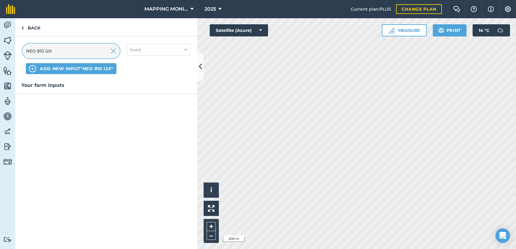
type input "NEO 810 I2X"
click at [76, 70] on span "ADD NEW INPUT "NEO 810 I2X"" at bounding box center [76, 69] width 73 height 6
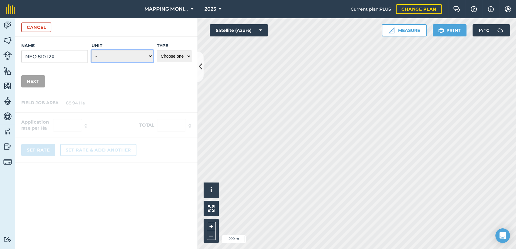
drag, startPoint x: 147, startPoint y: 57, endPoint x: 162, endPoint y: 63, distance: 15.9
click at [147, 57] on select "- Grams/g Kilograms/kg Metric tonnes/t Millilitres/ml Litres/L Ounces/oz Pounds…" at bounding box center [122, 56] width 62 height 12
select select "COUNT"
click at [91, 50] on select "- Grams/g Kilograms/kg Metric tonnes/t Millilitres/ml Litres/L Ounces/oz Pounds…" at bounding box center [122, 56] width 62 height 12
click at [165, 55] on select "Choose one Fertilizer Seed Spray Fuel Other" at bounding box center [174, 56] width 35 height 12
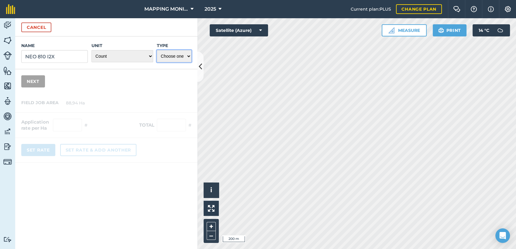
select select "SEED"
click at [157, 50] on select "Choose one Fertilizer Seed Spray Fuel Other" at bounding box center [174, 56] width 35 height 12
click at [42, 78] on button "Next" at bounding box center [33, 81] width 24 height 12
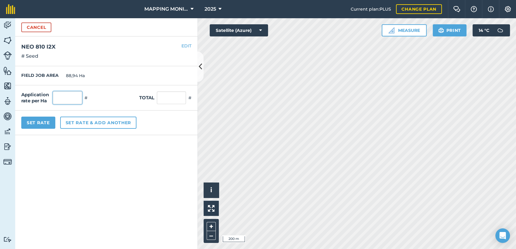
click at [66, 100] on input "text" at bounding box center [67, 97] width 29 height 13
type input "220.000"
type input "19.566.800"
click at [49, 123] on button "Set Rate" at bounding box center [38, 123] width 34 height 12
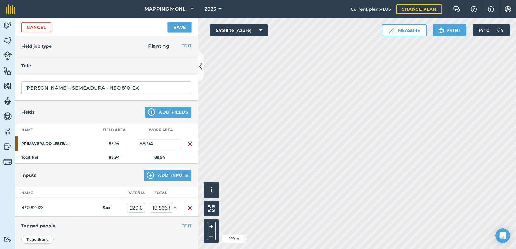
click at [184, 30] on button "Save" at bounding box center [179, 27] width 23 height 10
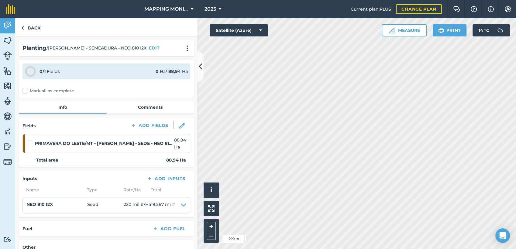
click at [31, 140] on label at bounding box center [31, 140] width 7 height 0
click at [31, 143] on input "checkbox" at bounding box center [30, 142] width 4 height 4
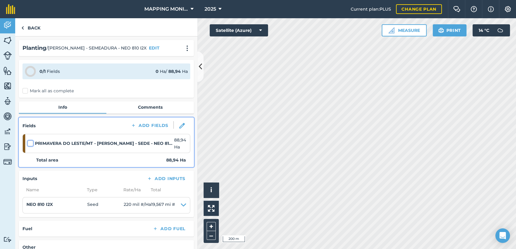
checkbox input "false"
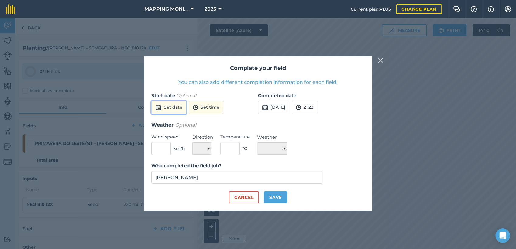
click at [165, 107] on button "Set date" at bounding box center [168, 107] width 35 height 13
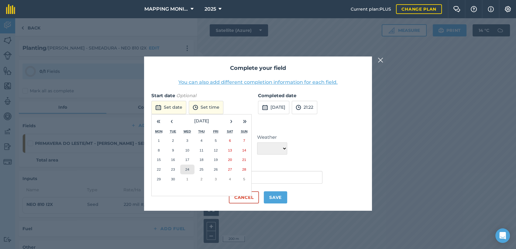
click at [189, 168] on abbr "24" at bounding box center [187, 169] width 4 height 4
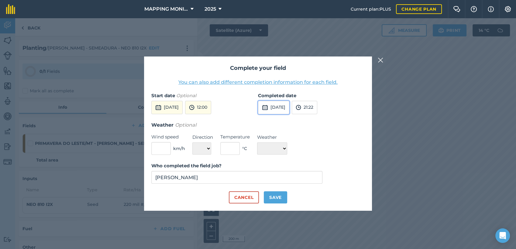
click at [289, 111] on button "25th Sep 2025" at bounding box center [273, 107] width 31 height 13
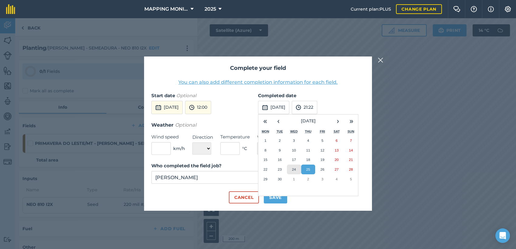
click at [294, 169] on abbr "24" at bounding box center [294, 169] width 4 height 4
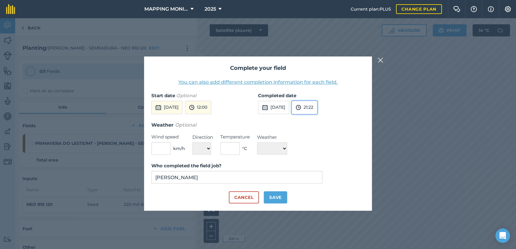
click at [317, 107] on button "21:22" at bounding box center [305, 107] width 26 height 13
click at [320, 165] on button "12:00" at bounding box center [306, 167] width 29 height 10
click at [273, 196] on button "Save" at bounding box center [275, 197] width 23 height 12
checkbox input "true"
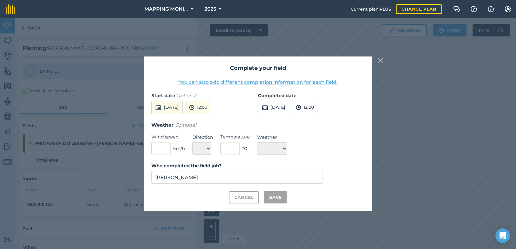
checkbox input "true"
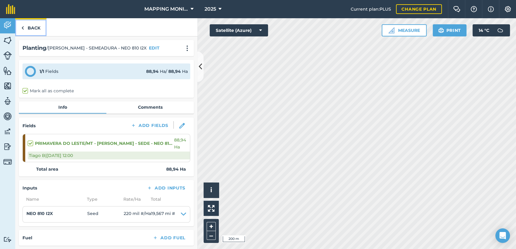
click at [29, 28] on link "Back" at bounding box center [30, 27] width 31 height 18
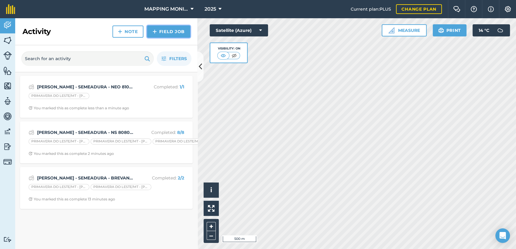
click at [179, 31] on link "Field Job" at bounding box center [168, 32] width 43 height 12
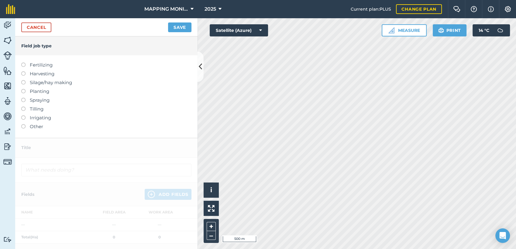
click at [37, 94] on label "Planting" at bounding box center [106, 91] width 170 height 7
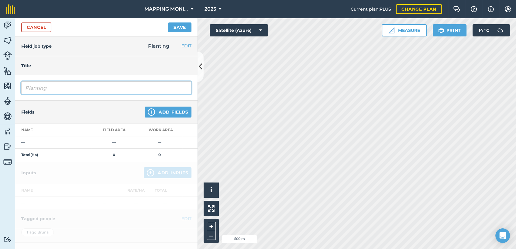
drag, startPoint x: 50, startPoint y: 89, endPoint x: 18, endPoint y: 95, distance: 32.8
click at [18, 95] on div "Planting" at bounding box center [106, 87] width 182 height 25
type input "EDIO OTTONELLI - SEMEADURA - B 5830 CE"
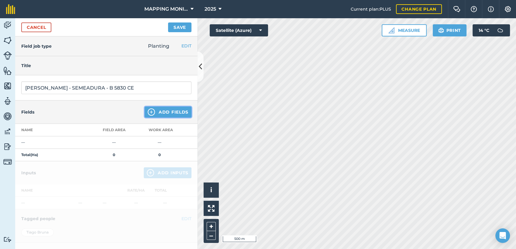
click at [176, 113] on button "Add Fields" at bounding box center [168, 112] width 47 height 11
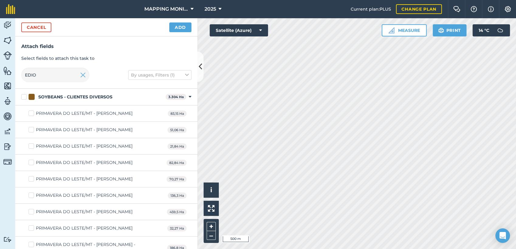
checkbox input "true"
click at [186, 29] on button "Add" at bounding box center [180, 27] width 22 height 10
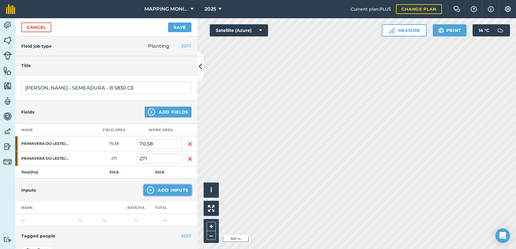
click at [157, 189] on button "Add Inputs" at bounding box center [168, 190] width 48 height 11
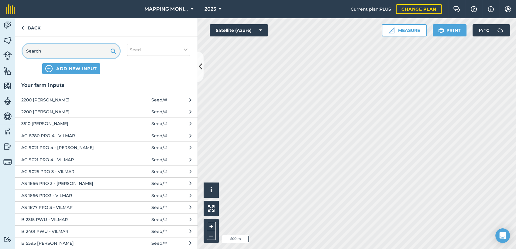
click at [72, 47] on input "text" at bounding box center [70, 51] width 97 height 15
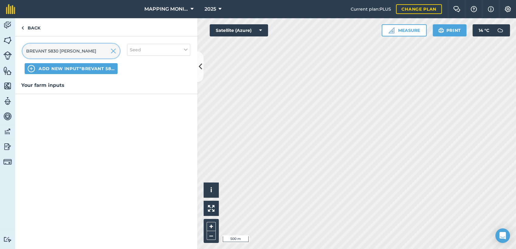
type input "BREVANT 5830 CE - EDIO"
click at [90, 67] on span "ADD NEW INPUT "BREVANT 5830 CE - EDIO"" at bounding box center [77, 69] width 76 height 6
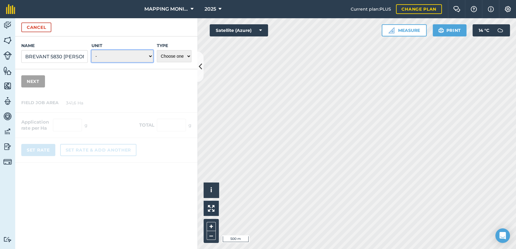
click at [114, 53] on select "- Grams/g Kilograms/kg Metric tonnes/t Millilitres/ml Litres/L Ounces/oz Pounds…" at bounding box center [122, 56] width 62 height 12
select select "COUNT"
click at [91, 50] on select "- Grams/g Kilograms/kg Metric tonnes/t Millilitres/ml Litres/L Ounces/oz Pounds…" at bounding box center [122, 56] width 62 height 12
click at [177, 57] on select "Choose one Fertilizer Seed Spray Fuel Other" at bounding box center [174, 56] width 35 height 12
select select "SEED"
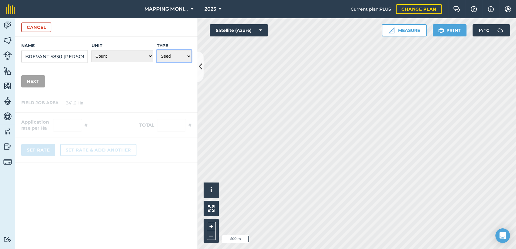
click at [157, 50] on select "Choose one Fertilizer Seed Spray Fuel Other" at bounding box center [174, 56] width 35 height 12
click at [29, 85] on button "Next" at bounding box center [33, 81] width 24 height 12
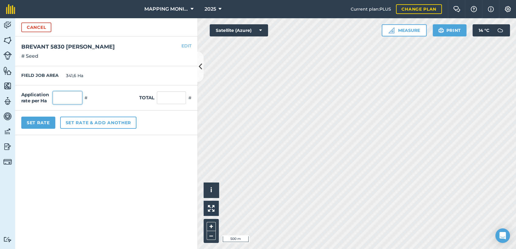
drag, startPoint x: 61, startPoint y: 98, endPoint x: 96, endPoint y: 96, distance: 34.4
click at [66, 97] on input "text" at bounding box center [67, 97] width 29 height 13
type input "320.000"
type input "109.312.000"
drag, startPoint x: 22, startPoint y: 128, endPoint x: 27, endPoint y: 126, distance: 5.2
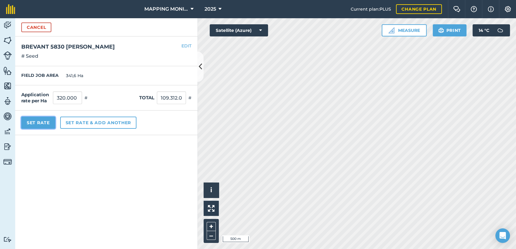
click at [25, 127] on button "Set Rate" at bounding box center [38, 123] width 34 height 12
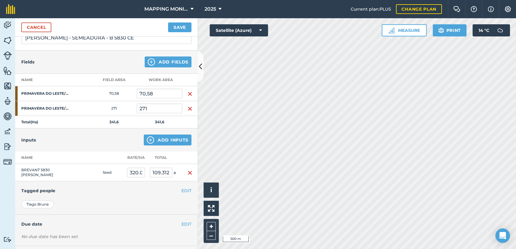
scroll to position [67, 0]
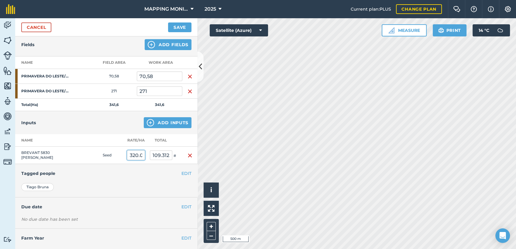
click at [136, 154] on input "320.000" at bounding box center [136, 155] width 18 height 10
drag, startPoint x: 135, startPoint y: 154, endPoint x: 130, endPoint y: 153, distance: 4.6
click at [130, 153] on input "300.000" at bounding box center [136, 155] width 18 height 10
type input "280.000"
type input "95.648.000"
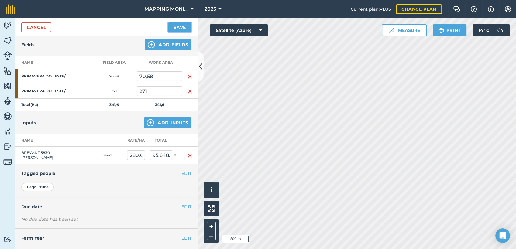
click at [182, 26] on button "Save" at bounding box center [179, 27] width 23 height 10
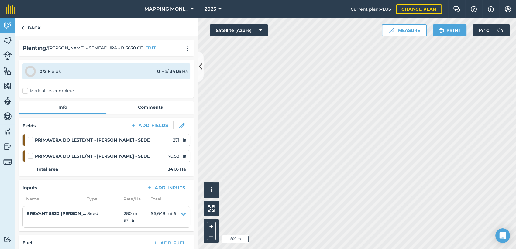
click at [34, 91] on label "Mark all as complete" at bounding box center [47, 91] width 51 height 6
click at [26, 91] on input "Mark all as complete" at bounding box center [24, 90] width 4 height 4
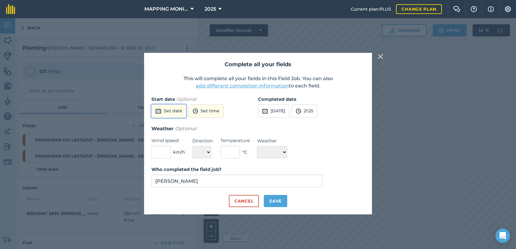
click at [163, 114] on button "Set date" at bounding box center [168, 110] width 35 height 13
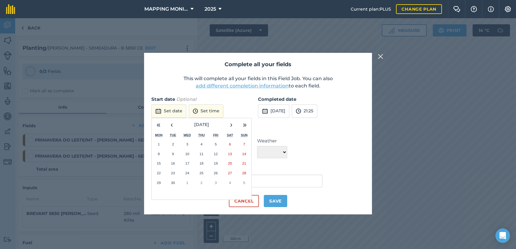
click at [201, 175] on abbr "25" at bounding box center [201, 173] width 4 height 4
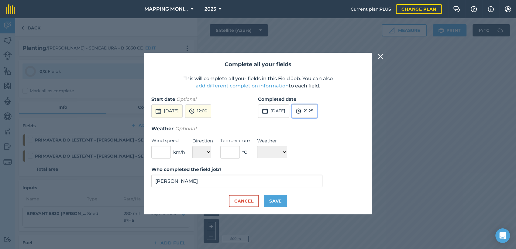
click at [301, 111] on img at bounding box center [297, 111] width 5 height 7
click at [319, 137] on button "12:00" at bounding box center [306, 136] width 29 height 10
click at [275, 201] on button "Save" at bounding box center [275, 201] width 23 height 12
checkbox input "true"
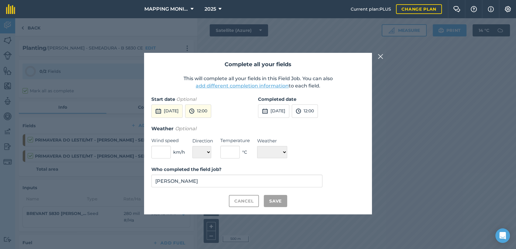
checkbox input "true"
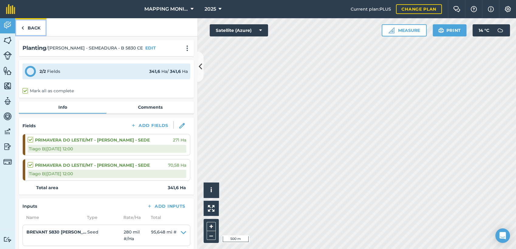
click at [32, 27] on link "Back" at bounding box center [30, 27] width 31 height 18
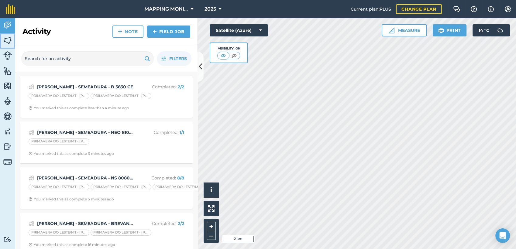
click at [5, 38] on img at bounding box center [7, 40] width 9 height 9
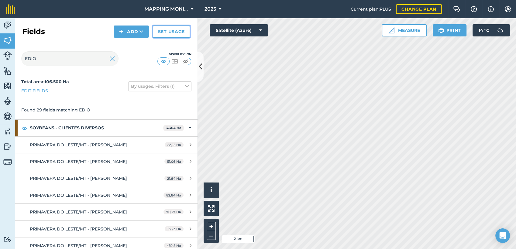
click at [165, 29] on link "Set usage" at bounding box center [171, 32] width 38 height 12
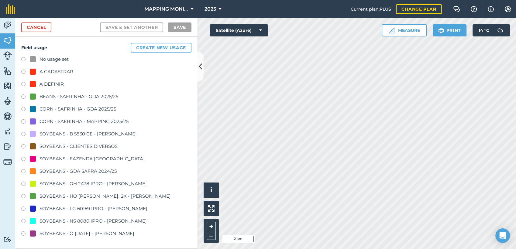
click at [24, 133] on label at bounding box center [25, 135] width 9 height 6
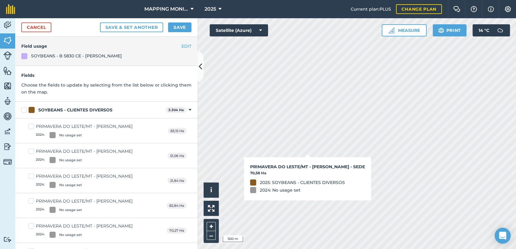
checkbox input "true"
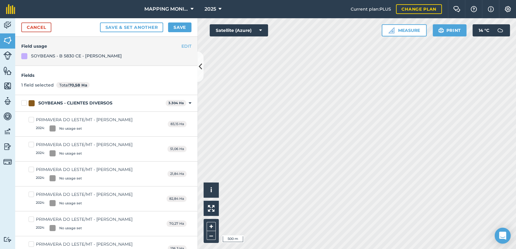
checkbox input "true"
click at [174, 27] on button "Save" at bounding box center [179, 27] width 23 height 10
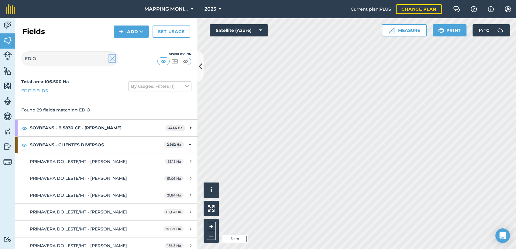
click at [111, 57] on img at bounding box center [111, 58] width 5 height 7
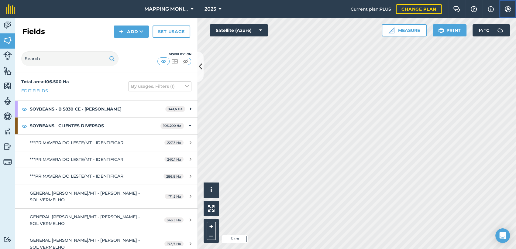
click at [505, 7] on img at bounding box center [507, 9] width 7 height 6
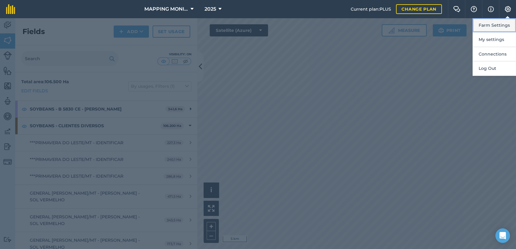
click at [497, 27] on button "Farm Settings" at bounding box center [493, 25] width 43 height 14
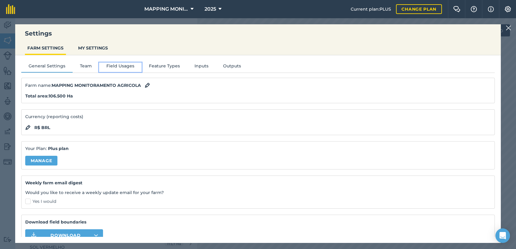
drag, startPoint x: 130, startPoint y: 69, endPoint x: 151, endPoint y: 77, distance: 21.6
click at [131, 69] on button "Field Usages" at bounding box center [120, 67] width 43 height 9
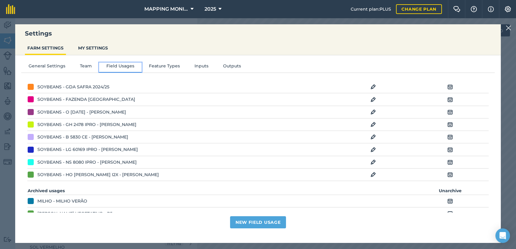
scroll to position [101, 0]
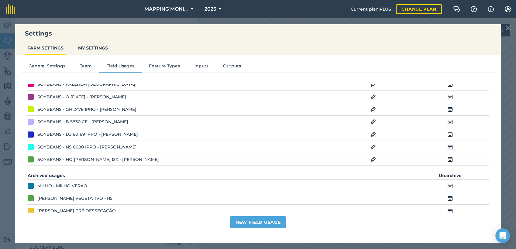
click at [370, 120] on img at bounding box center [372, 121] width 5 height 7
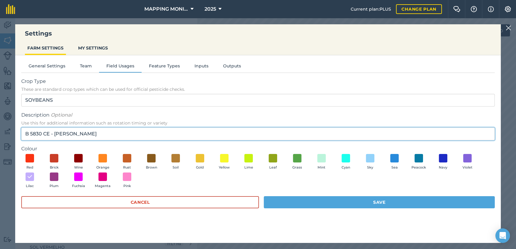
drag, startPoint x: 51, startPoint y: 132, endPoint x: 151, endPoint y: 128, distance: 99.7
click at [149, 128] on input "B 5830 CE - GILBERTO OTTONELLI" at bounding box center [257, 134] width 473 height 13
type input "B 5830 CE"
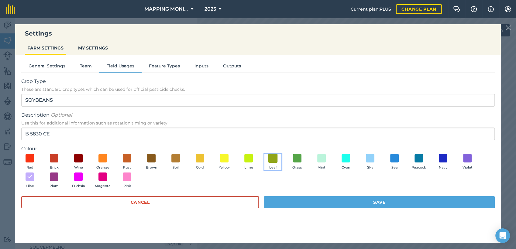
click at [271, 157] on span at bounding box center [272, 157] width 9 height 9
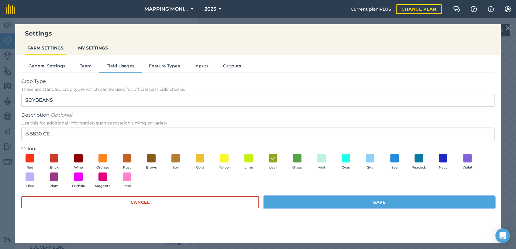
click at [321, 200] on button "Save" at bounding box center [379, 202] width 231 height 12
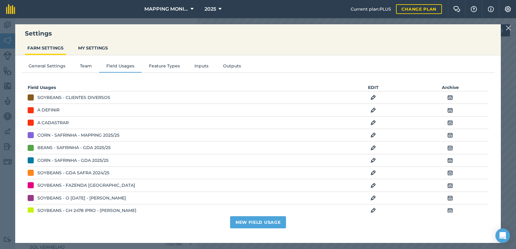
click at [510, 28] on img at bounding box center [507, 27] width 5 height 7
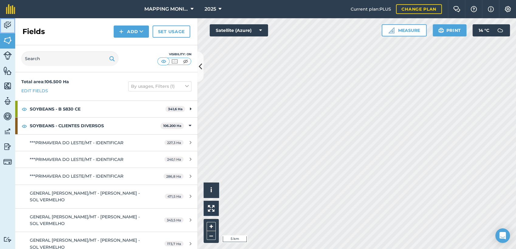
click at [9, 26] on img at bounding box center [7, 25] width 9 height 9
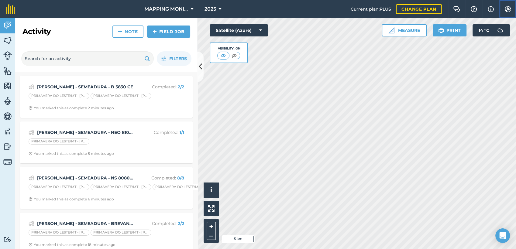
click at [507, 11] on img at bounding box center [507, 9] width 7 height 6
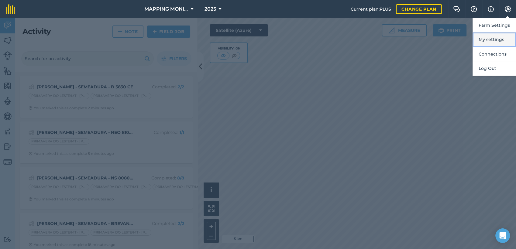
click at [509, 43] on button "My settings" at bounding box center [493, 39] width 43 height 14
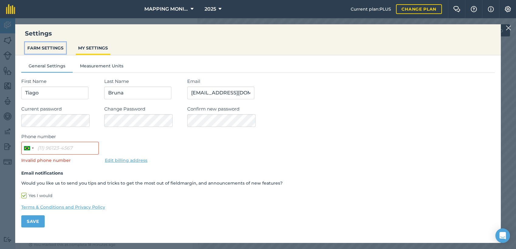
drag, startPoint x: 36, startPoint y: 46, endPoint x: 148, endPoint y: 48, distance: 111.8
click at [38, 46] on button "FARM SETTINGS" at bounding box center [45, 48] width 41 height 12
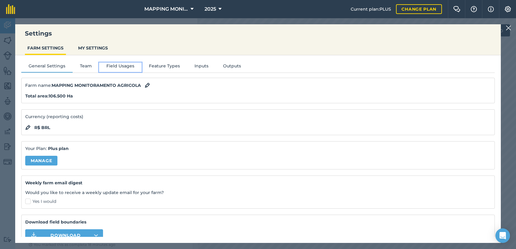
click at [122, 67] on button "Field Usages" at bounding box center [120, 67] width 43 height 9
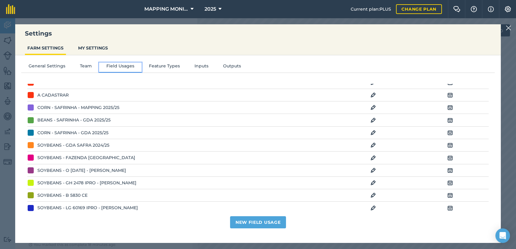
scroll to position [34, 0]
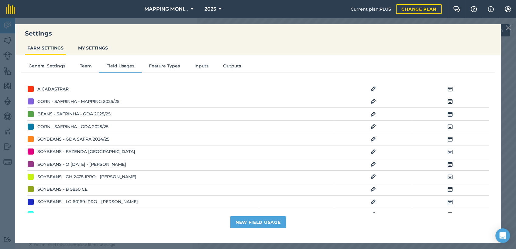
click at [370, 189] on img at bounding box center [372, 189] width 5 height 7
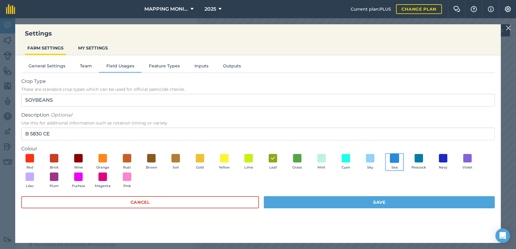
click at [393, 160] on span at bounding box center [394, 157] width 9 height 9
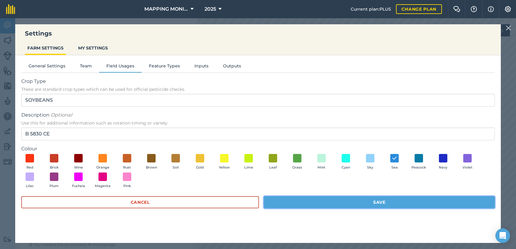
click at [391, 201] on button "Save" at bounding box center [379, 202] width 231 height 12
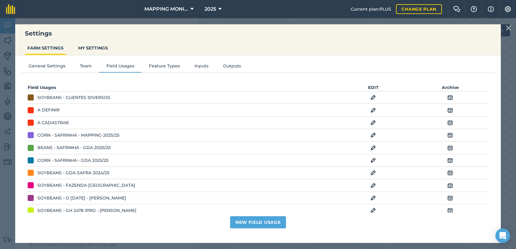
click at [510, 27] on img at bounding box center [507, 27] width 5 height 7
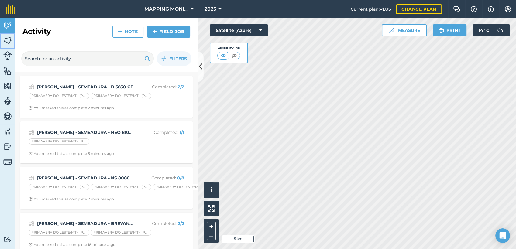
click at [8, 41] on img at bounding box center [7, 40] width 9 height 9
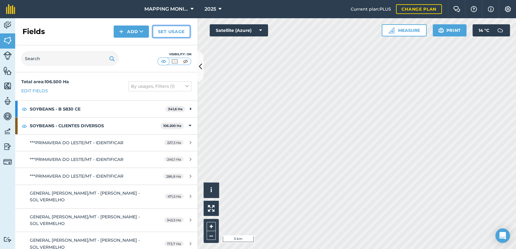
click at [173, 33] on link "Set usage" at bounding box center [171, 32] width 38 height 12
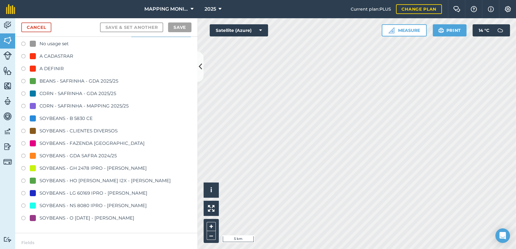
scroll to position [34, 0]
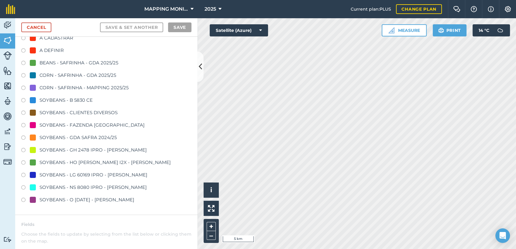
click at [70, 97] on div "SOYBEANS - B 5830 CE" at bounding box center [65, 100] width 53 height 7
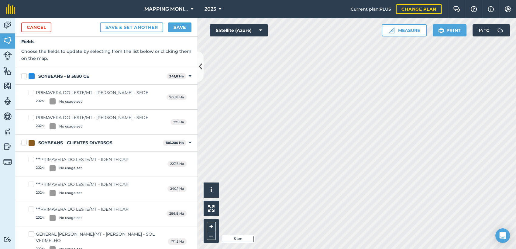
scroll to position [0, 0]
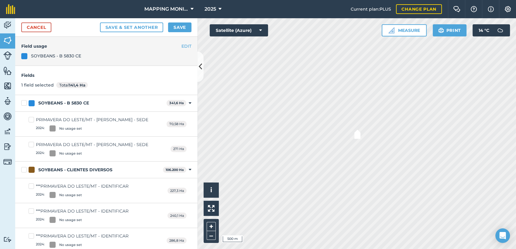
checkbox input "true"
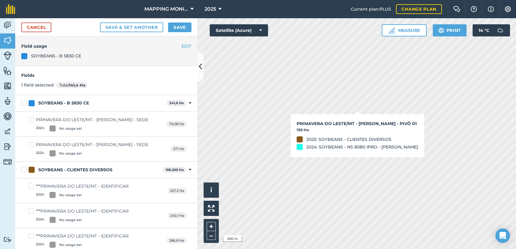
checkbox input "true"
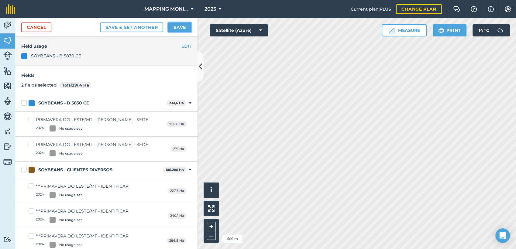
click at [178, 24] on button "Save" at bounding box center [179, 27] width 23 height 10
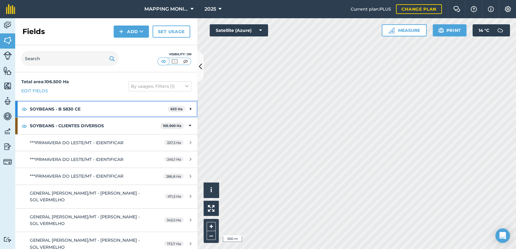
click at [190, 108] on icon at bounding box center [191, 109] width 2 height 7
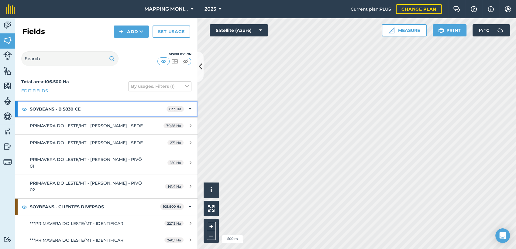
click at [189, 108] on icon at bounding box center [190, 109] width 3 height 7
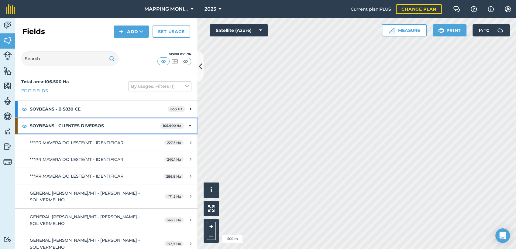
click at [189, 128] on icon at bounding box center [190, 125] width 3 height 7
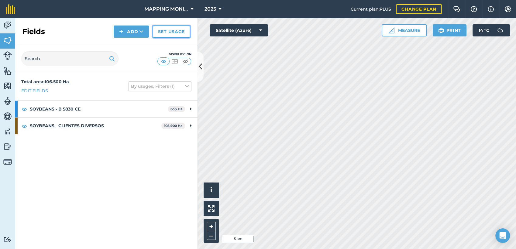
click at [166, 36] on link "Set usage" at bounding box center [171, 32] width 38 height 12
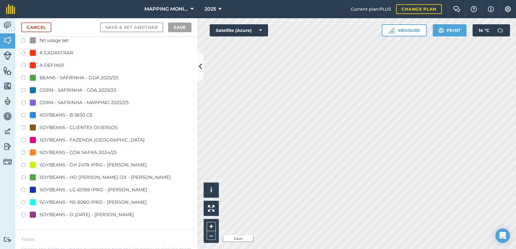
scroll to position [67, 0]
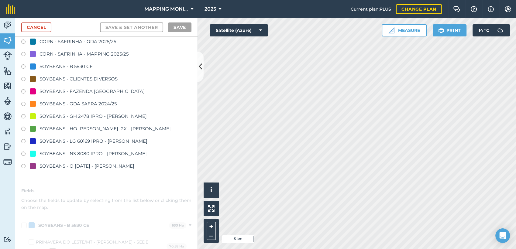
click at [76, 152] on div "SOYBEANS - NS 8080 IPRO - GILBERTO OTONELLI" at bounding box center [92, 153] width 107 height 7
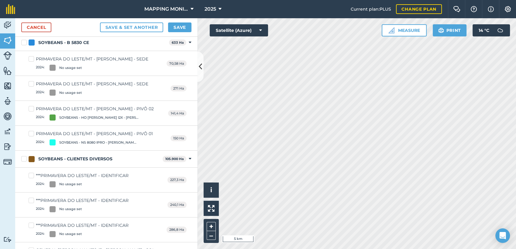
scroll to position [0, 0]
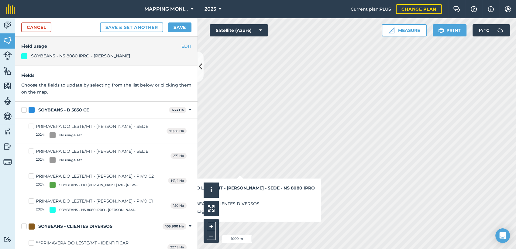
checkbox input "true"
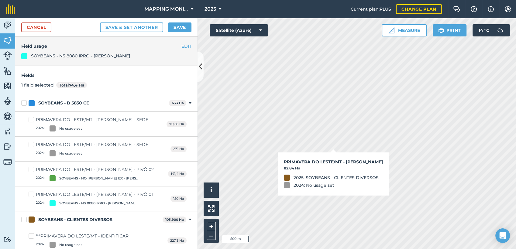
checkbox input "true"
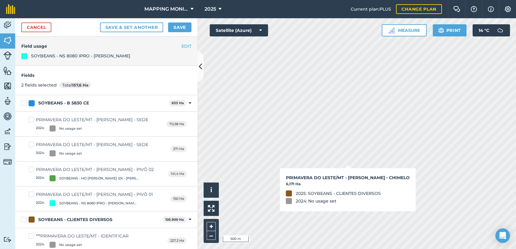
checkbox input "true"
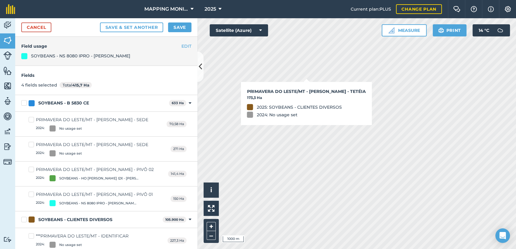
checkbox input "true"
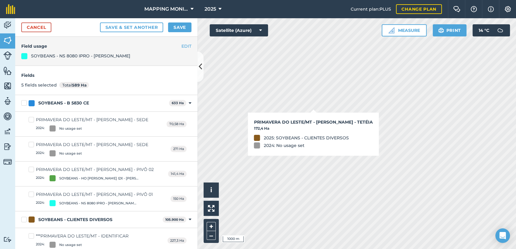
checkbox input "true"
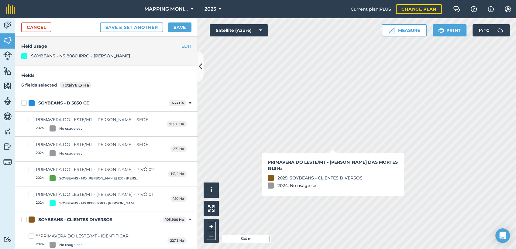
checkbox input "true"
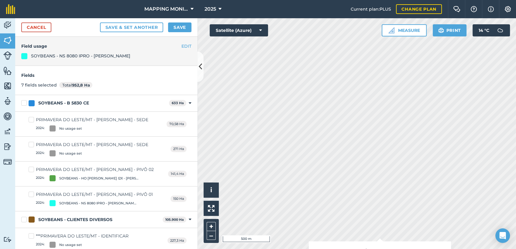
checkbox input "true"
click at [180, 25] on button "Save" at bounding box center [179, 27] width 23 height 10
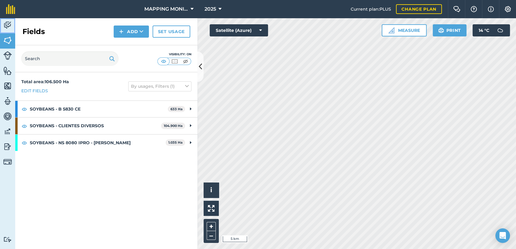
click at [6, 31] on link "Activity" at bounding box center [7, 25] width 15 height 15
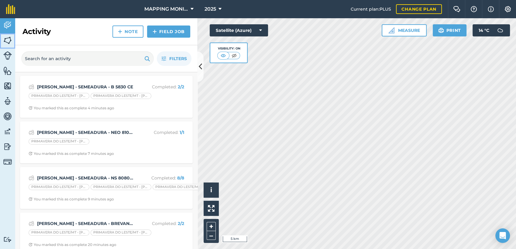
click at [12, 40] on link "Fields" at bounding box center [7, 40] width 15 height 15
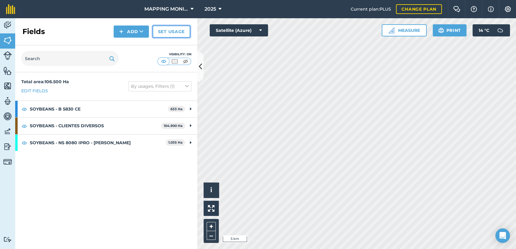
click at [165, 35] on link "Set usage" at bounding box center [171, 32] width 38 height 12
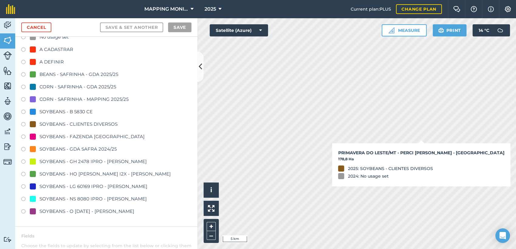
scroll to position [34, 0]
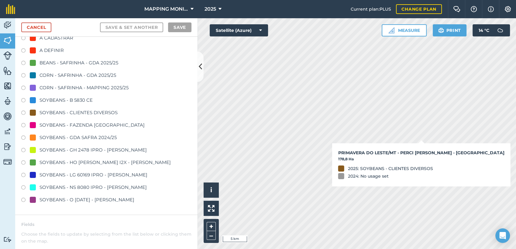
click at [24, 200] on label at bounding box center [25, 201] width 9 height 6
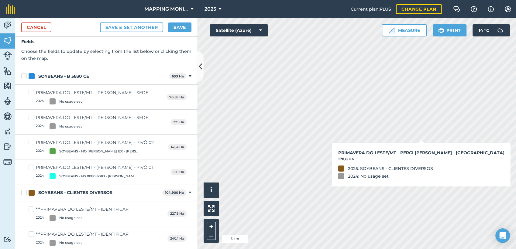
scroll to position [0, 0]
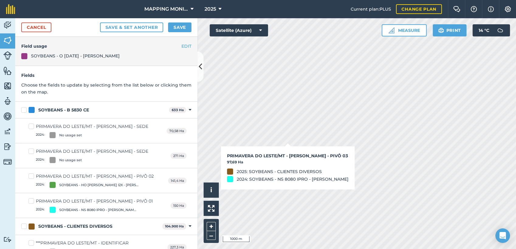
checkbox input "true"
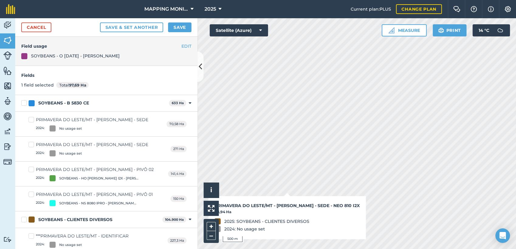
checkbox input "true"
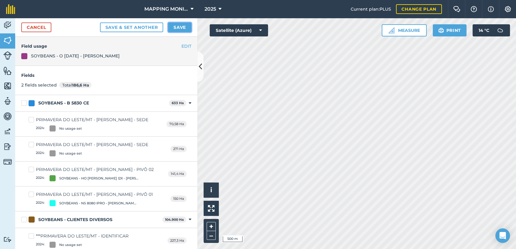
click at [175, 29] on button "Save" at bounding box center [179, 27] width 23 height 10
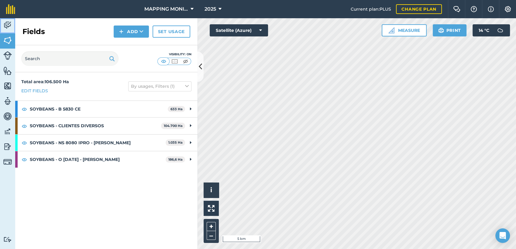
click at [10, 24] on img at bounding box center [7, 25] width 9 height 9
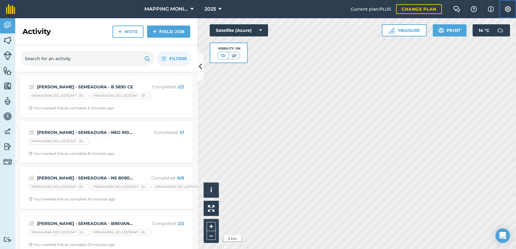
click at [511, 9] on button "Settings" at bounding box center [507, 9] width 17 height 18
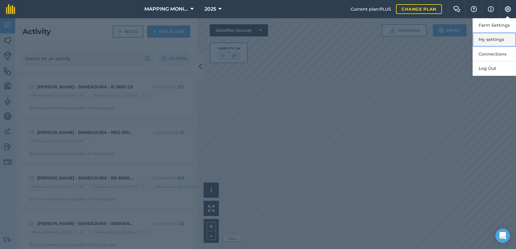
click at [493, 40] on button "My settings" at bounding box center [493, 39] width 43 height 14
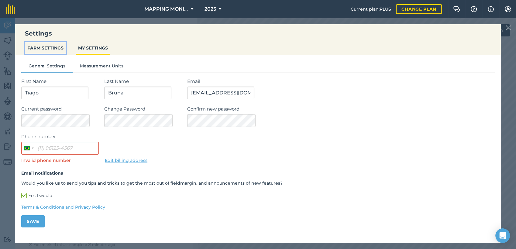
click at [44, 44] on button "FARM SETTINGS" at bounding box center [45, 48] width 41 height 12
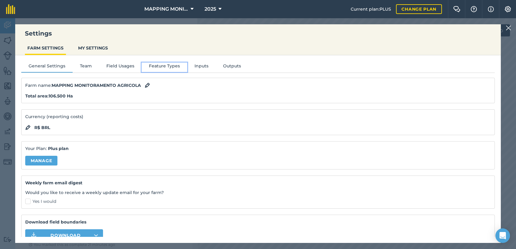
click at [154, 67] on button "Feature Types" at bounding box center [165, 67] width 46 height 9
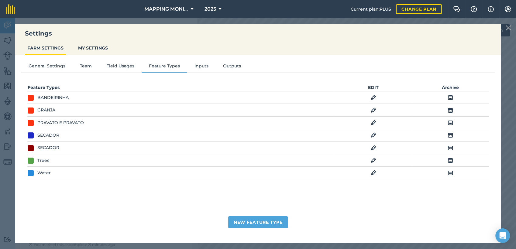
click at [114, 62] on div "General Settings Team Field Usages Feature Types Inputs Outputs Feature Types E…" at bounding box center [257, 146] width 485 height 182
click at [117, 64] on button "Field Usages" at bounding box center [120, 67] width 43 height 9
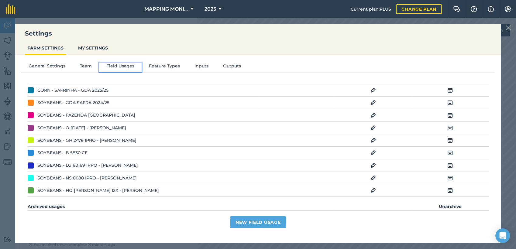
scroll to position [67, 0]
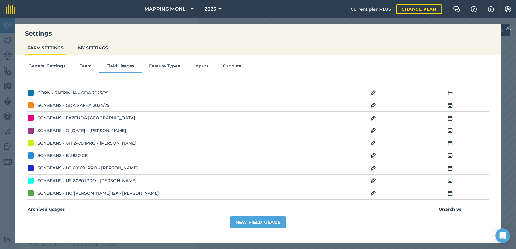
click at [370, 130] on img at bounding box center [372, 130] width 5 height 7
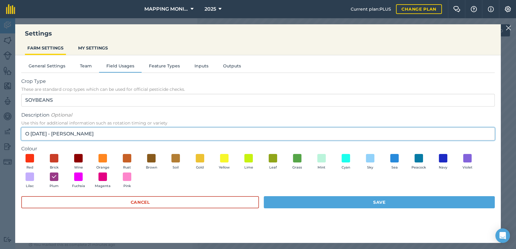
drag, startPoint x: 26, startPoint y: 131, endPoint x: 172, endPoint y: 128, distance: 146.7
click at [172, 128] on input "O 760 CE - GILBERTO OTTONELLI" at bounding box center [257, 134] width 473 height 13
type input "NEO 810 I2X"
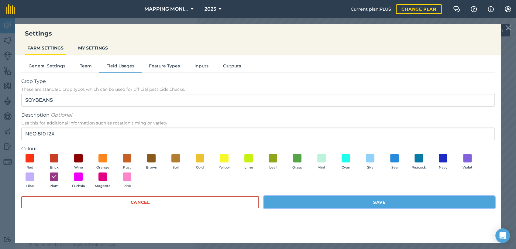
click at [344, 203] on button "Save" at bounding box center [379, 202] width 231 height 12
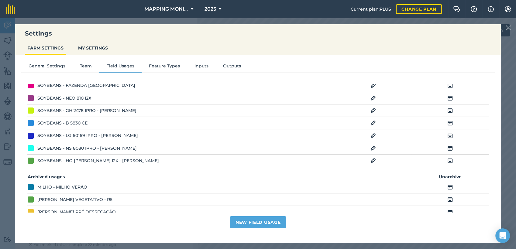
scroll to position [101, 0]
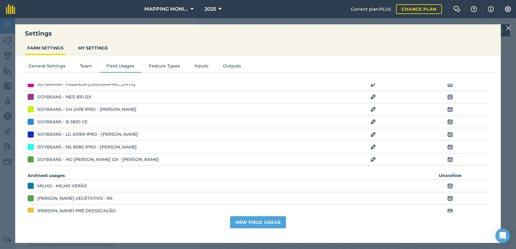
click at [370, 146] on img at bounding box center [372, 146] width 5 height 7
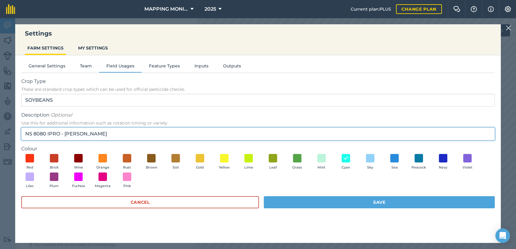
drag, startPoint x: 61, startPoint y: 132, endPoint x: 208, endPoint y: 104, distance: 149.7
click at [207, 105] on form "Crop Type These are standard crop types which can be used for official pesticid…" at bounding box center [257, 146] width 473 height 137
type input "NS 8080 IPRO"
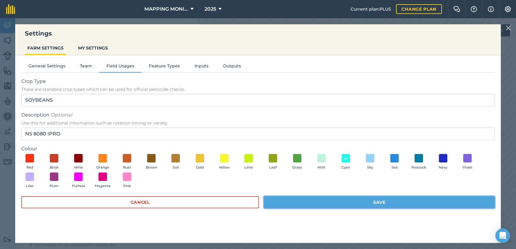
click at [299, 205] on button "Save" at bounding box center [379, 202] width 231 height 12
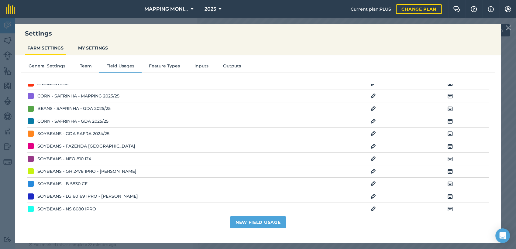
scroll to position [34, 0]
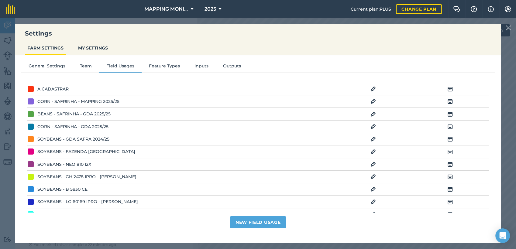
click at [509, 29] on img at bounding box center [507, 27] width 5 height 7
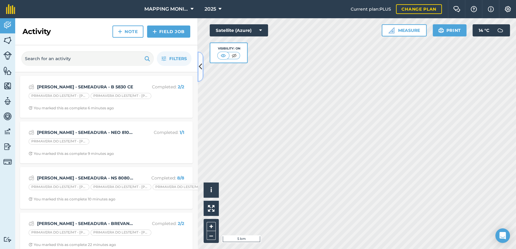
click at [201, 70] on icon at bounding box center [200, 66] width 3 height 11
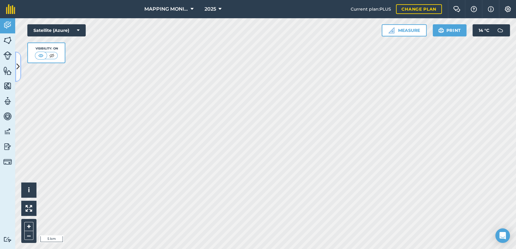
click at [16, 60] on button at bounding box center [18, 67] width 6 height 30
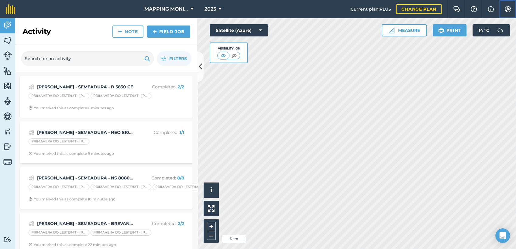
click at [512, 8] on button "Settings" at bounding box center [507, 9] width 17 height 18
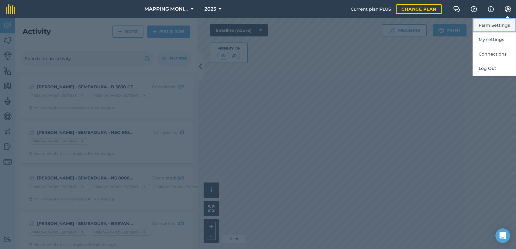
click at [489, 29] on button "Farm Settings" at bounding box center [493, 25] width 43 height 14
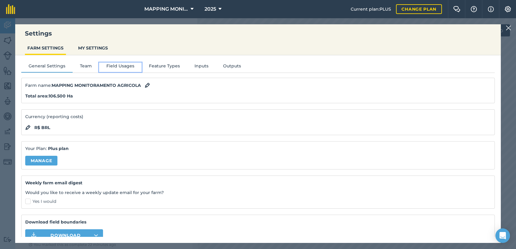
click at [128, 67] on button "Field Usages" at bounding box center [120, 67] width 43 height 9
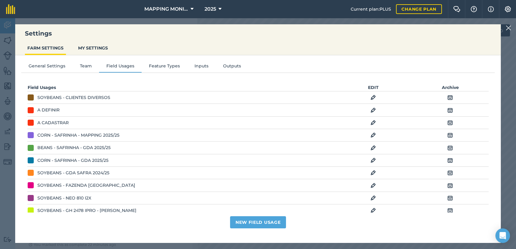
click at [365, 96] on td "EDIT" at bounding box center [373, 97] width 77 height 12
click at [370, 97] on img at bounding box center [372, 97] width 5 height 7
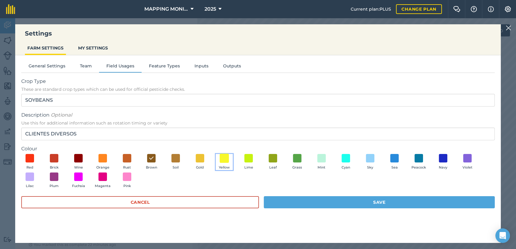
click at [224, 159] on span at bounding box center [224, 157] width 9 height 9
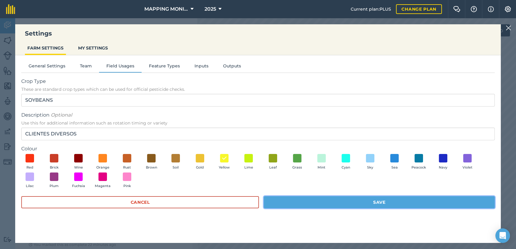
click at [303, 198] on button "Save" at bounding box center [379, 202] width 231 height 12
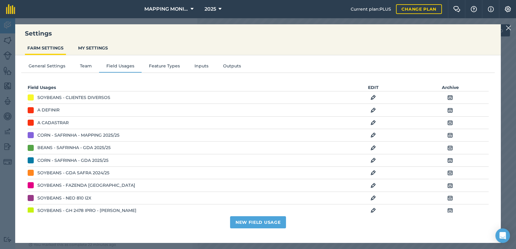
click at [508, 30] on img at bounding box center [507, 27] width 5 height 7
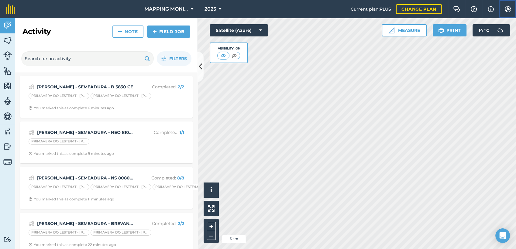
click at [504, 11] on img at bounding box center [507, 9] width 7 height 6
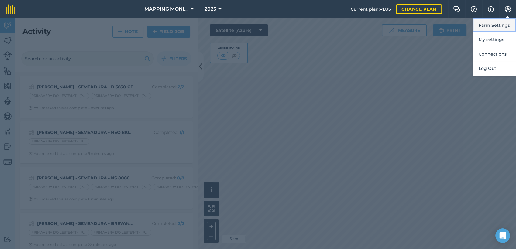
click at [494, 26] on button "Farm Settings" at bounding box center [493, 25] width 43 height 14
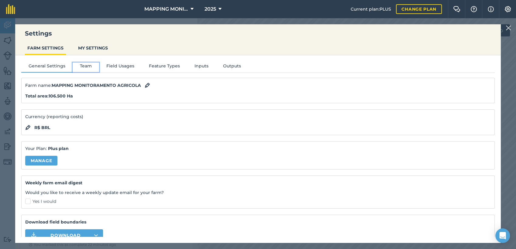
click at [85, 67] on button "Team" at bounding box center [86, 67] width 26 height 9
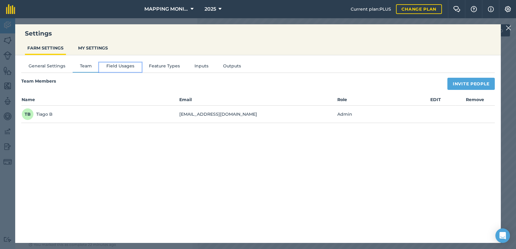
drag, startPoint x: 115, startPoint y: 64, endPoint x: 117, endPoint y: 71, distance: 7.1
click at [116, 65] on button "Field Usages" at bounding box center [120, 67] width 43 height 9
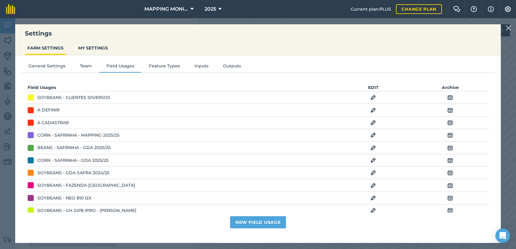
click at [370, 95] on img at bounding box center [372, 97] width 5 height 7
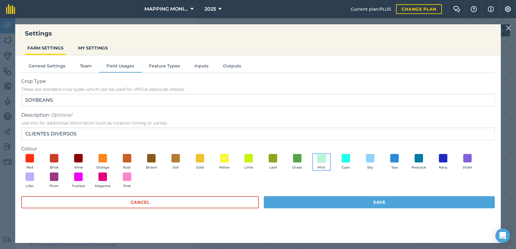
click at [322, 160] on span at bounding box center [321, 157] width 9 height 9
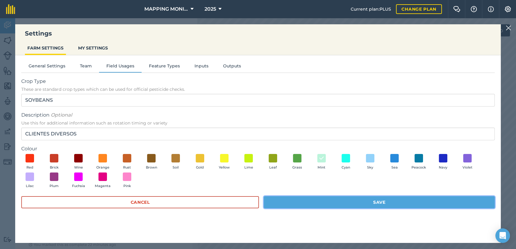
click at [383, 201] on button "Save" at bounding box center [379, 202] width 231 height 12
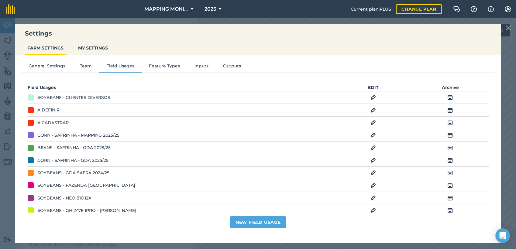
click at [509, 29] on img at bounding box center [507, 27] width 5 height 7
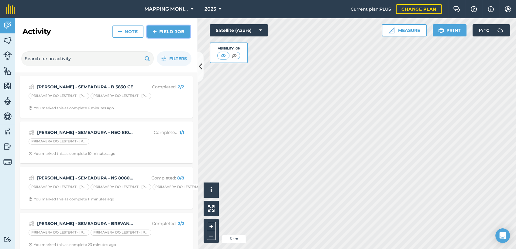
click at [173, 30] on link "Field Job" at bounding box center [168, 32] width 43 height 12
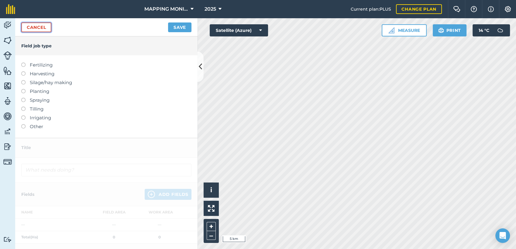
click at [43, 27] on link "Cancel" at bounding box center [36, 27] width 30 height 10
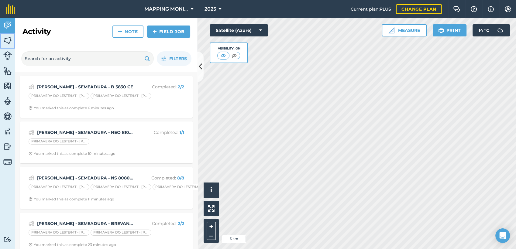
click at [5, 41] on img at bounding box center [7, 40] width 9 height 9
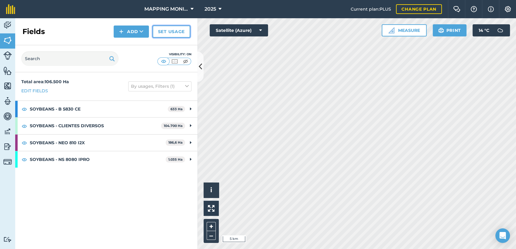
click at [174, 29] on link "Set usage" at bounding box center [171, 32] width 38 height 12
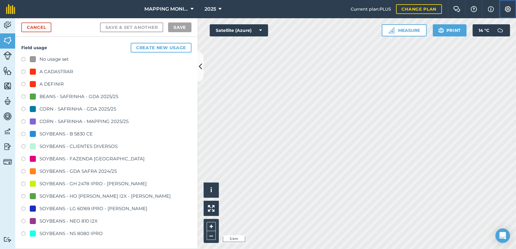
click at [508, 6] on button "Settings" at bounding box center [507, 9] width 17 height 18
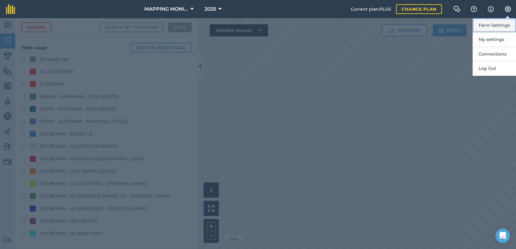
click at [504, 30] on button "Farm Settings" at bounding box center [493, 25] width 43 height 14
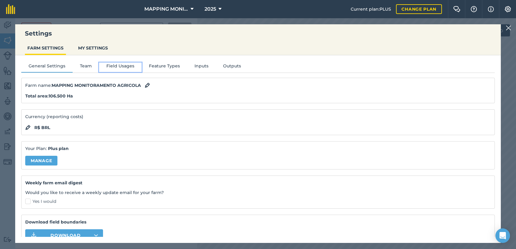
click at [130, 65] on button "Field Usages" at bounding box center [120, 67] width 43 height 9
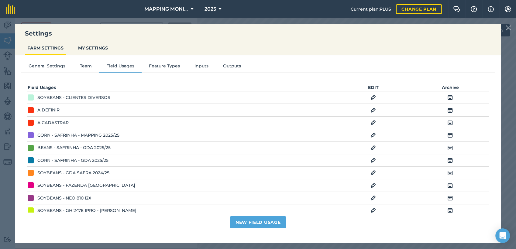
click at [370, 97] on img at bounding box center [372, 97] width 5 height 7
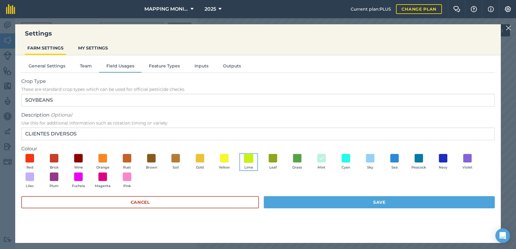
click at [251, 159] on span at bounding box center [248, 157] width 9 height 9
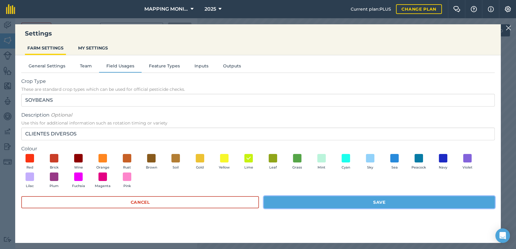
click at [370, 201] on button "Save" at bounding box center [379, 202] width 231 height 12
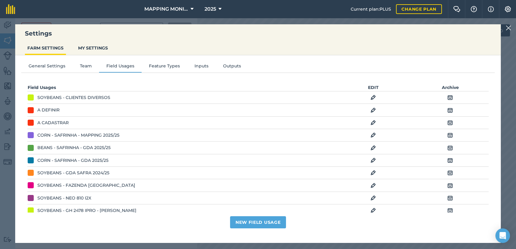
click at [507, 28] on img at bounding box center [507, 27] width 5 height 7
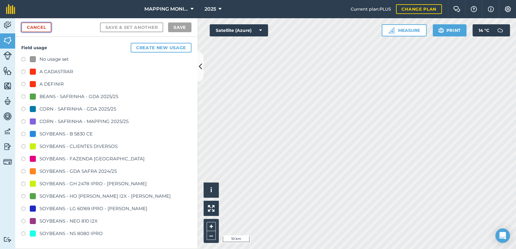
click at [50, 30] on link "Cancel" at bounding box center [36, 27] width 30 height 10
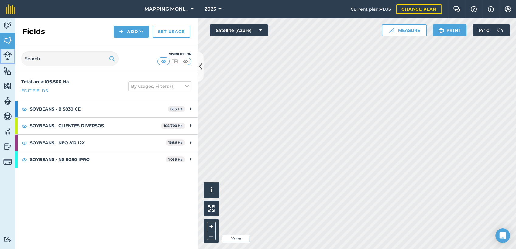
click at [10, 55] on img at bounding box center [7, 55] width 9 height 9
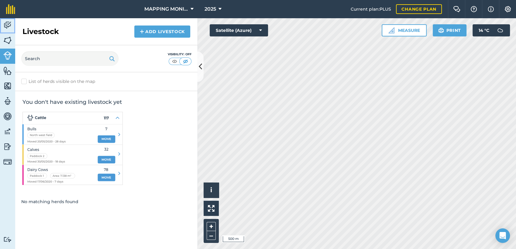
click at [8, 26] on img at bounding box center [7, 25] width 9 height 9
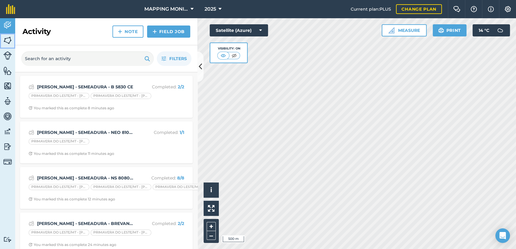
click at [6, 41] on img at bounding box center [7, 40] width 9 height 9
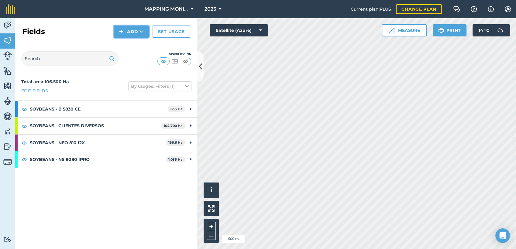
click at [144, 32] on button "Add" at bounding box center [131, 32] width 35 height 12
click at [130, 45] on link "Draw" at bounding box center [130, 45] width 33 height 13
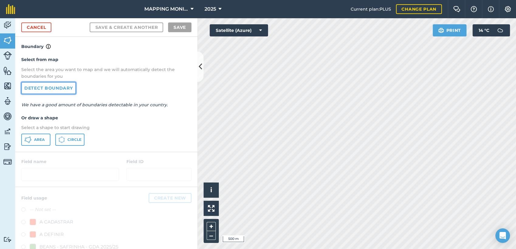
click at [70, 84] on link "Detect boundary" at bounding box center [48, 88] width 55 height 12
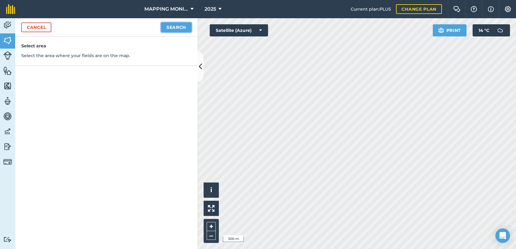
click at [169, 29] on button "Search" at bounding box center [176, 27] width 30 height 10
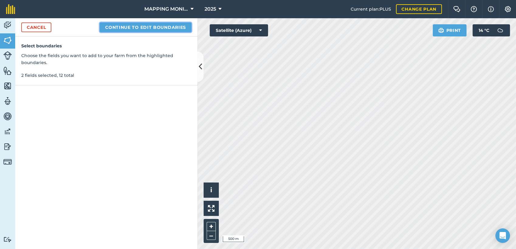
click at [167, 26] on button "Continue to edit boundaries" at bounding box center [146, 27] width 92 height 10
click at [137, 30] on button "Continue to name fields" at bounding box center [152, 27] width 79 height 10
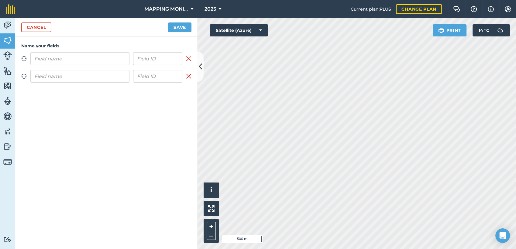
click at [78, 57] on input "text" at bounding box center [79, 58] width 99 height 13
click at [78, 57] on input "GENERAL [PERSON_NAME]/MT - [PERSON_NAME] - ARRENDAMENTO" at bounding box center [79, 58] width 99 height 13
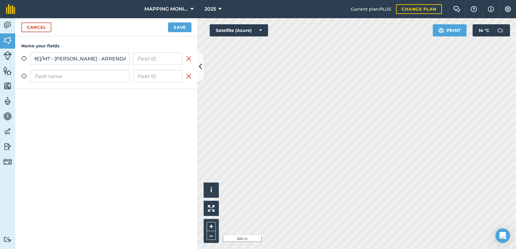
type input "GENERAL [PERSON_NAME]/MT - [PERSON_NAME] - ARRENDAMENTO"
click at [75, 75] on input "text" at bounding box center [79, 76] width 99 height 13
paste input "GENERAL [PERSON_NAME]/MT - [PERSON_NAME] - ARRENDAMENTO"
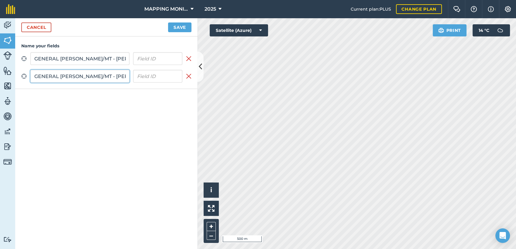
scroll to position [0, 62]
type input "GENERAL [PERSON_NAME]/MT - [PERSON_NAME] - ARRENDAMENTO"
click at [177, 24] on button "Save" at bounding box center [179, 27] width 23 height 10
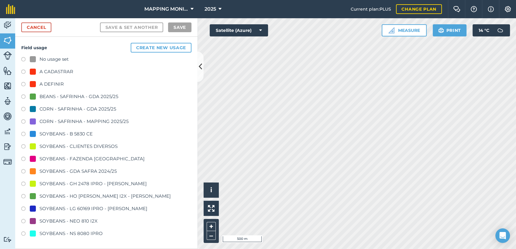
click at [91, 145] on div "SOYBEANS - CLIENTES DIVERSOS" at bounding box center [78, 146] width 78 height 7
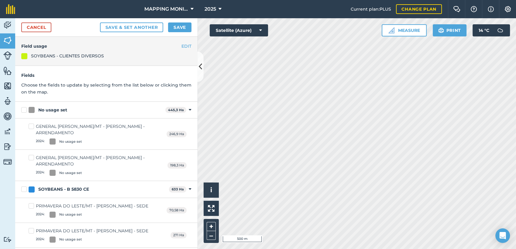
click at [25, 108] on label "No usage set" at bounding box center [92, 110] width 142 height 6
click at [25, 108] on input "No usage set" at bounding box center [23, 109] width 4 height 4
checkbox input "true"
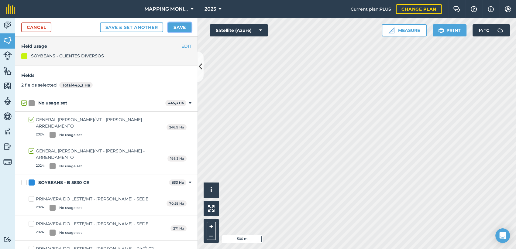
click at [182, 27] on button "Save" at bounding box center [179, 27] width 23 height 10
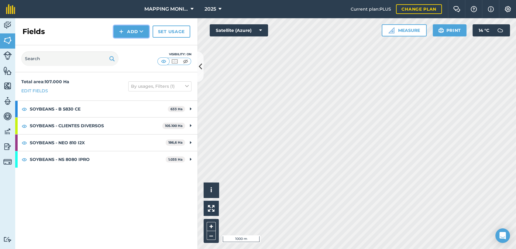
click at [136, 35] on button "Add" at bounding box center [131, 32] width 35 height 12
click at [144, 43] on link "Draw" at bounding box center [130, 45] width 33 height 13
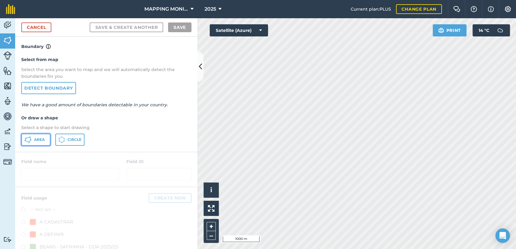
click at [40, 140] on span "Area" at bounding box center [39, 139] width 11 height 5
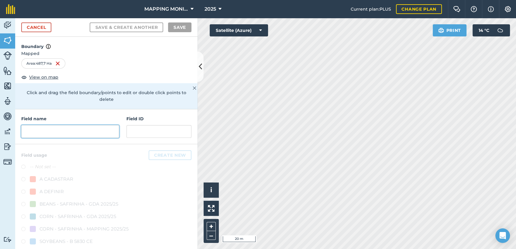
click at [70, 134] on input "text" at bounding box center [70, 131] width 98 height 13
paste input "GENERAL [PERSON_NAME]/MT - [PERSON_NAME] - ARRENDAMENTO"
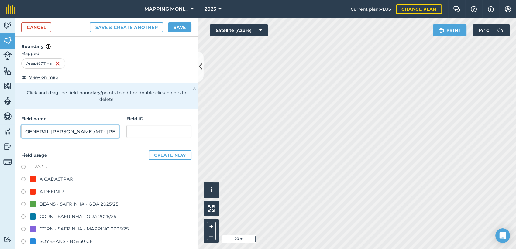
scroll to position [0, 66]
drag, startPoint x: 68, startPoint y: 131, endPoint x: 162, endPoint y: 139, distance: 94.1
click at [162, 139] on div "Field name GENERAL CARNEIRO/MT - JOSÉ ZAFALON - ARRENDAMENTO Field ID" at bounding box center [106, 126] width 182 height 35
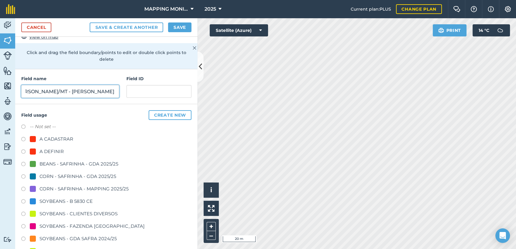
scroll to position [67, 0]
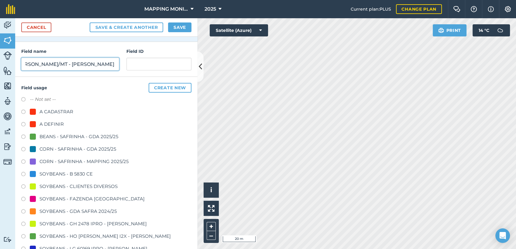
type input "GENERAL [PERSON_NAME]/MT - [PERSON_NAME] - SEDE"
click at [70, 187] on div "SOYBEANS - CLIENTES DIVERSOS" at bounding box center [78, 186] width 78 height 7
radio input "true"
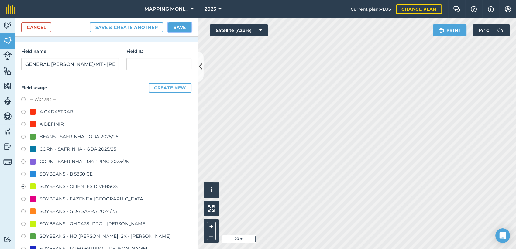
drag, startPoint x: 176, startPoint y: 31, endPoint x: 185, endPoint y: 31, distance: 9.4
click at [176, 30] on button "Save" at bounding box center [179, 27] width 23 height 10
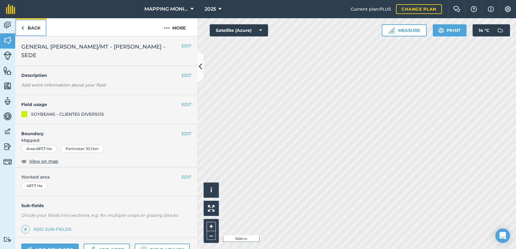
click at [39, 28] on link "Back" at bounding box center [30, 27] width 31 height 18
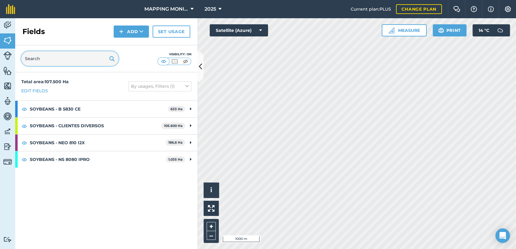
click at [51, 58] on input "text" at bounding box center [69, 58] width 97 height 15
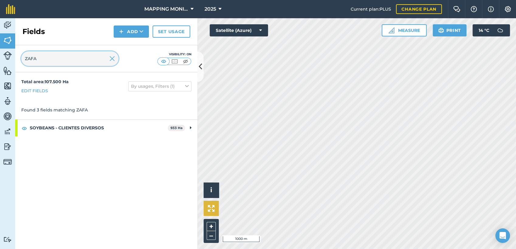
type input "ZAFA"
click at [111, 60] on img at bounding box center [111, 58] width 5 height 7
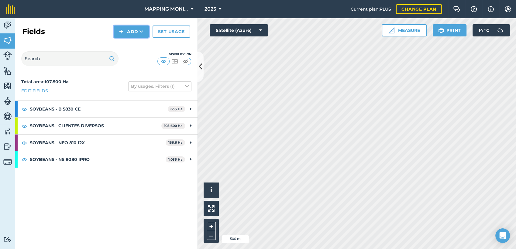
click at [138, 28] on button "Add" at bounding box center [131, 32] width 35 height 12
click at [131, 45] on link "Draw" at bounding box center [130, 45] width 33 height 13
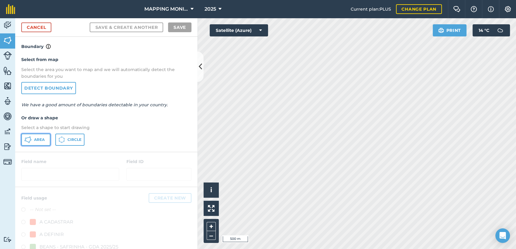
drag, startPoint x: 36, startPoint y: 143, endPoint x: 43, endPoint y: 142, distance: 8.0
click at [36, 143] on button "Area" at bounding box center [35, 140] width 29 height 12
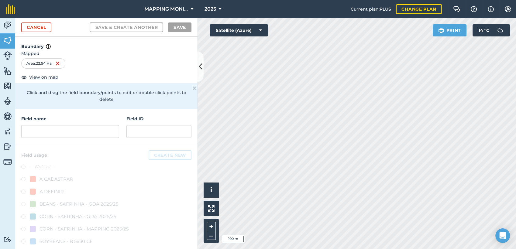
drag, startPoint x: 58, startPoint y: 124, endPoint x: 60, endPoint y: 130, distance: 6.3
click at [58, 123] on div "Field name" at bounding box center [70, 126] width 98 height 22
click at [61, 134] on input "text" at bounding box center [70, 131] width 98 height 13
paste input "GENERAL [PERSON_NAME]/MT - [PERSON_NAME] - ARRENDAMENTO"
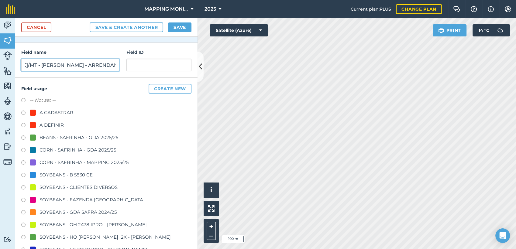
scroll to position [101, 0]
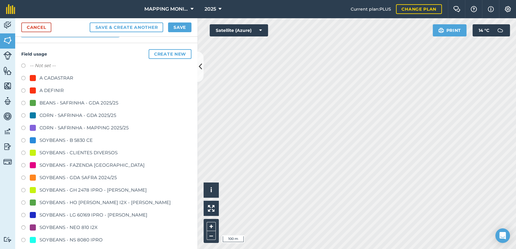
type input "GENERAL [PERSON_NAME]/MT - [PERSON_NAME] - ARRENDAMENTO"
click at [76, 153] on div "SOYBEANS - CLIENTES DIVERSOS" at bounding box center [78, 152] width 78 height 7
radio input "true"
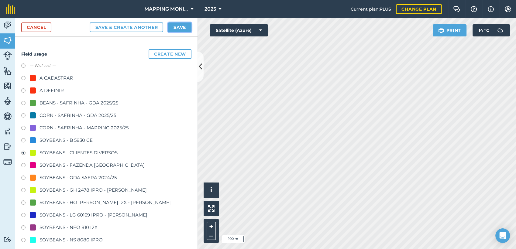
click at [185, 27] on button "Save" at bounding box center [179, 27] width 23 height 10
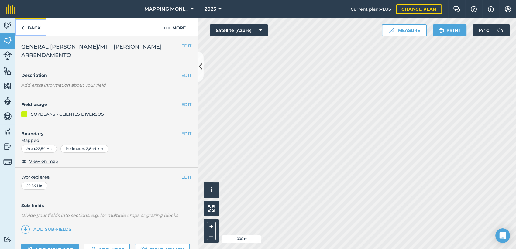
click at [36, 30] on link "Back" at bounding box center [30, 27] width 31 height 18
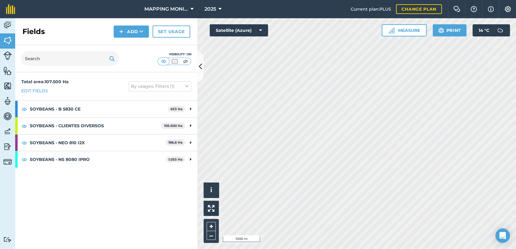
click at [138, 38] on div "Fields Add Set usage" at bounding box center [106, 31] width 182 height 27
click at [141, 32] on icon at bounding box center [141, 32] width 4 height 6
click at [136, 44] on link "Draw" at bounding box center [130, 45] width 33 height 13
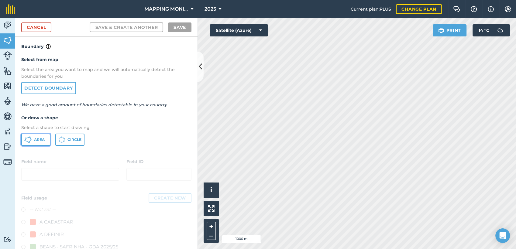
drag, startPoint x: 46, startPoint y: 141, endPoint x: 146, endPoint y: 166, distance: 103.3
click at [46, 141] on button "Area" at bounding box center [35, 140] width 29 height 12
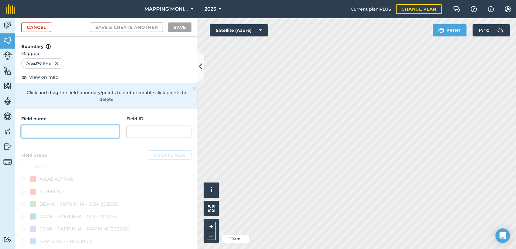
click at [80, 132] on input "text" at bounding box center [70, 131] width 98 height 13
paste input "GENERAL [PERSON_NAME]/MT - [PERSON_NAME] - ARRENDAMENTO"
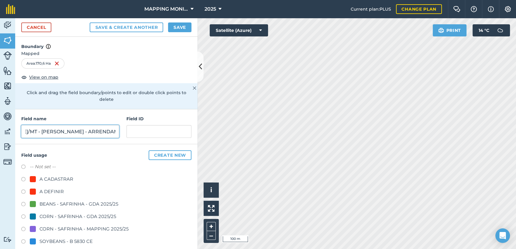
scroll to position [0, 66]
drag, startPoint x: 68, startPoint y: 131, endPoint x: 153, endPoint y: 140, distance: 85.3
click at [153, 140] on div "Field name GENERAL CARNEIRO/MT - JOSÉ ZAFALON - ARRENDAMENTO Field ID" at bounding box center [106, 126] width 182 height 35
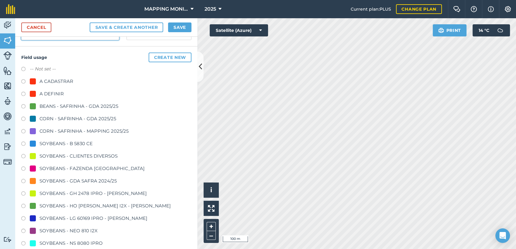
scroll to position [101, 0]
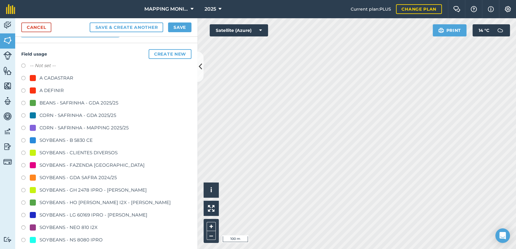
type input "GENERAL [PERSON_NAME]/MT - [PERSON_NAME] - DIVISA ASTOR"
click at [60, 153] on div "SOYBEANS - CLIENTES DIVERSOS" at bounding box center [78, 152] width 78 height 7
radio input "true"
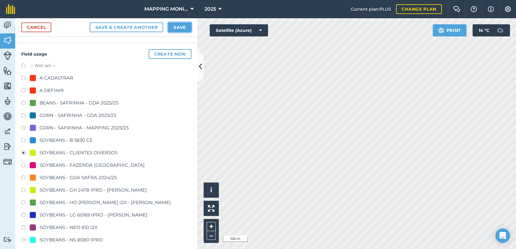
click at [186, 31] on button "Save" at bounding box center [179, 27] width 23 height 10
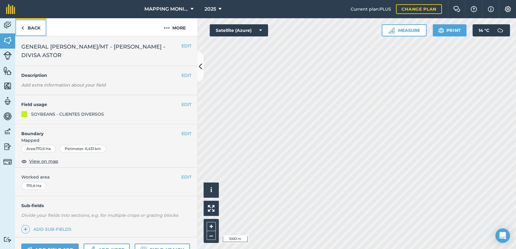
click at [34, 25] on link "Back" at bounding box center [30, 27] width 31 height 18
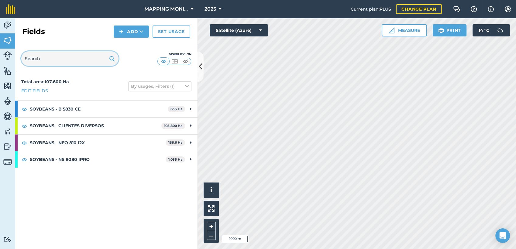
click at [64, 60] on input "text" at bounding box center [69, 58] width 97 height 15
click at [56, 57] on input "text" at bounding box center [69, 58] width 97 height 15
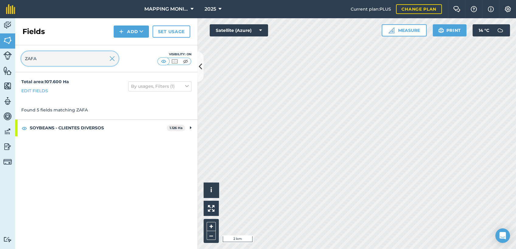
type input "ZAFA"
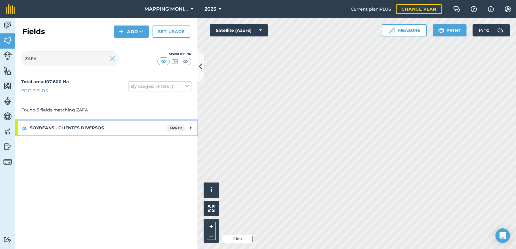
click at [190, 127] on icon at bounding box center [191, 128] width 2 height 7
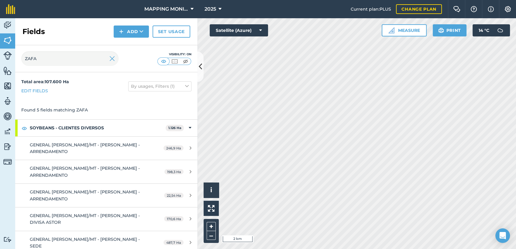
click at [112, 63] on div at bounding box center [111, 58] width 5 height 15
click at [114, 60] on img at bounding box center [111, 58] width 5 height 7
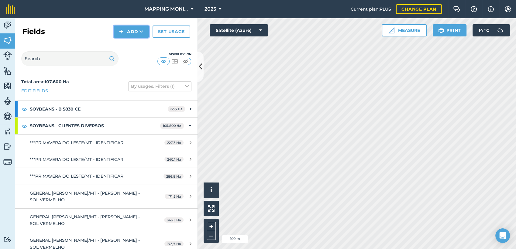
click at [137, 36] on button "Add" at bounding box center [131, 32] width 35 height 12
click at [137, 46] on link "Draw" at bounding box center [130, 45] width 33 height 13
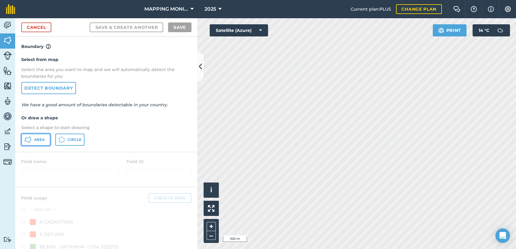
click at [41, 141] on span "Area" at bounding box center [39, 139] width 11 height 5
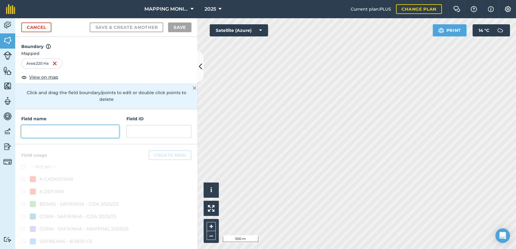
click at [91, 132] on input "text" at bounding box center [70, 131] width 98 height 13
paste input "GENERAL [PERSON_NAME]/MT - [PERSON_NAME] - ARRENDAMENTO"
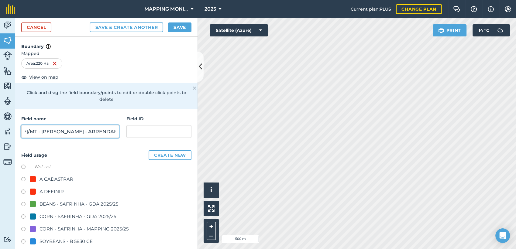
scroll to position [0, 66]
drag, startPoint x: 68, startPoint y: 132, endPoint x: 174, endPoint y: 132, distance: 106.0
click at [172, 134] on div "Field name GENERAL CARNEIRO/MT - JOSÉ ZAFALON - ARRENDAMENTO Field ID" at bounding box center [106, 126] width 182 height 35
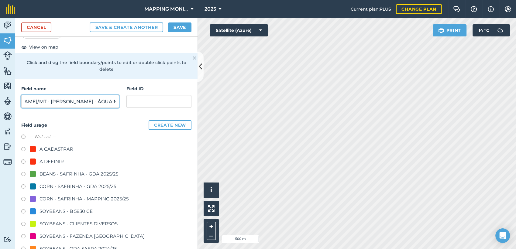
scroll to position [34, 0]
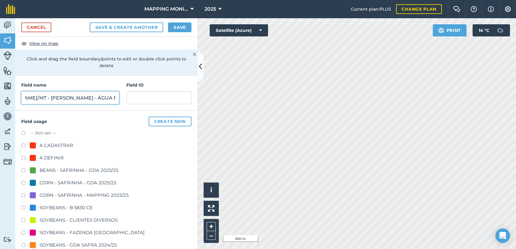
type input "GENERAL [PERSON_NAME]/MT - [PERSON_NAME] - ÁGUA MANSA"
click at [51, 220] on div "SOYBEANS - CLIENTES DIVERSOS" at bounding box center [78, 220] width 78 height 7
radio input "true"
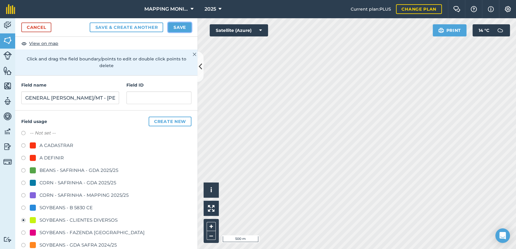
click at [181, 23] on button "Save" at bounding box center [179, 27] width 23 height 10
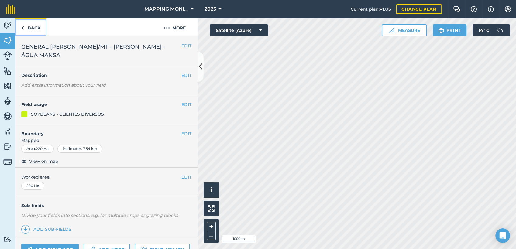
click at [37, 26] on link "Back" at bounding box center [30, 27] width 31 height 18
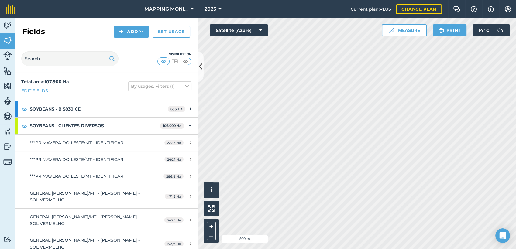
click at [326, 249] on html "MAPPING MONITORAMENTO AGRICOLA 2025 Current plan : PLUS Change plan Farm Chat H…" at bounding box center [258, 124] width 516 height 249
click at [61, 56] on input "text" at bounding box center [69, 58] width 97 height 15
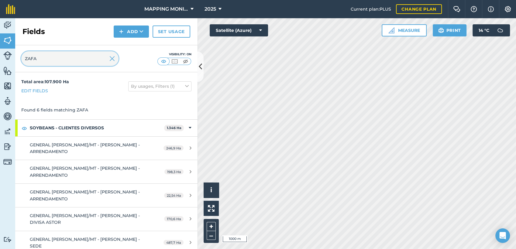
type input "ZAFA"
click at [142, 33] on icon at bounding box center [141, 32] width 4 height 6
click at [142, 41] on link "Draw" at bounding box center [130, 45] width 33 height 13
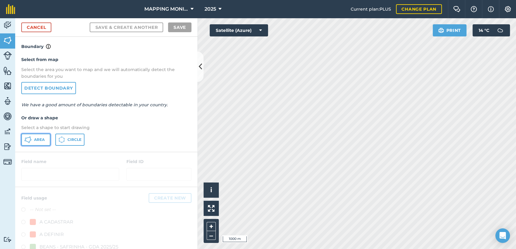
click at [37, 142] on button "Area" at bounding box center [35, 140] width 29 height 12
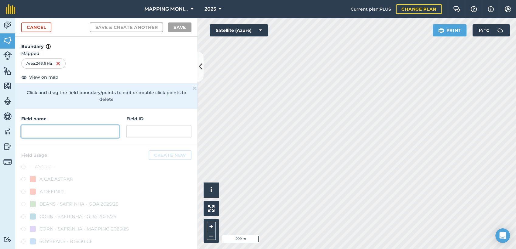
click at [80, 132] on input "text" at bounding box center [70, 131] width 98 height 13
paste input "GENERAL [PERSON_NAME]/MT - [PERSON_NAME] - ARRENDAMENTO"
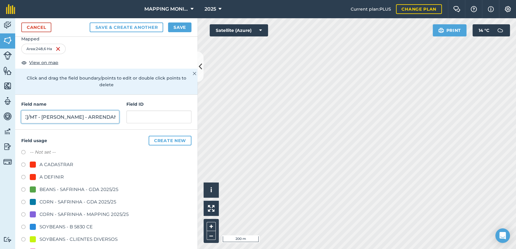
scroll to position [67, 0]
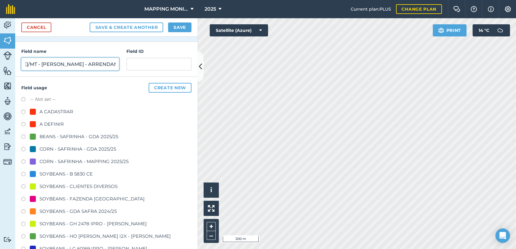
type input "GENERAL [PERSON_NAME]/MT - [PERSON_NAME] - ARRENDAMENTO"
click at [70, 186] on div "SOYBEANS - CLIENTES DIVERSOS" at bounding box center [78, 186] width 78 height 7
radio input "true"
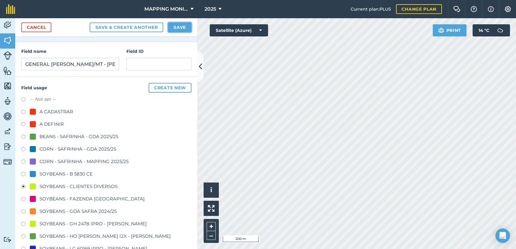
click at [183, 31] on button "Save" at bounding box center [179, 27] width 23 height 10
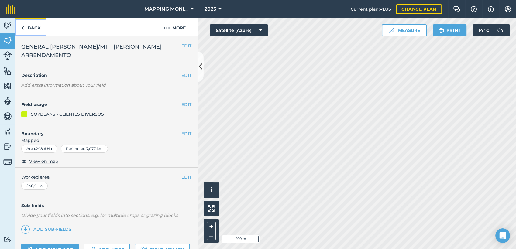
click at [34, 30] on link "Back" at bounding box center [30, 27] width 31 height 18
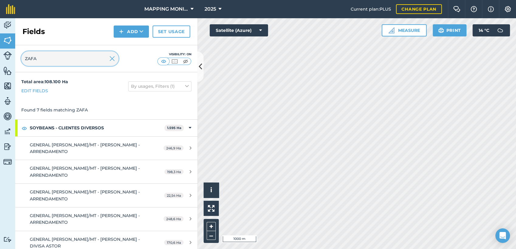
click at [104, 58] on input "ZAFA" at bounding box center [69, 58] width 97 height 15
click at [111, 60] on img at bounding box center [111, 58] width 5 height 7
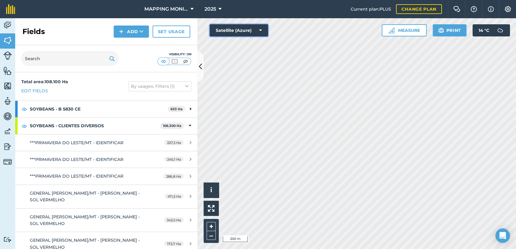
click at [258, 31] on button "Satellite (Azure)" at bounding box center [239, 30] width 58 height 12
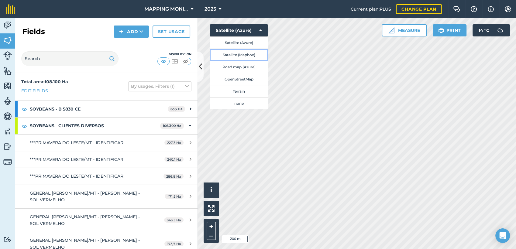
click at [256, 54] on button "Satellite (Mapbox)" at bounding box center [239, 55] width 58 height 12
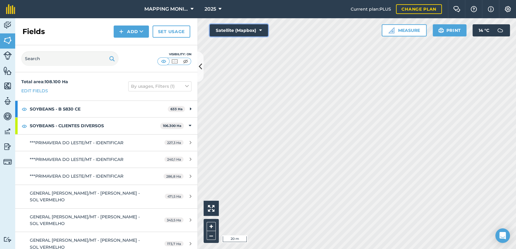
click at [262, 31] on button "Satellite (Mapbox)" at bounding box center [239, 30] width 58 height 12
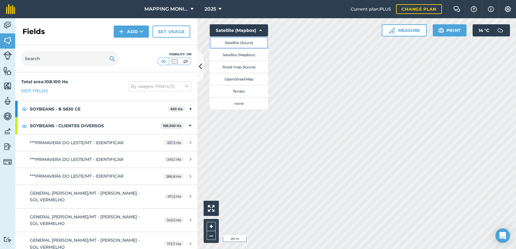
click at [253, 43] on button "Satellite (Azure)" at bounding box center [239, 42] width 58 height 12
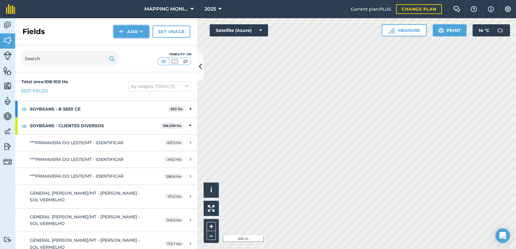
click at [132, 28] on button "Add" at bounding box center [131, 32] width 35 height 12
click at [262, 31] on button "Satellite (Azure)" at bounding box center [239, 30] width 58 height 12
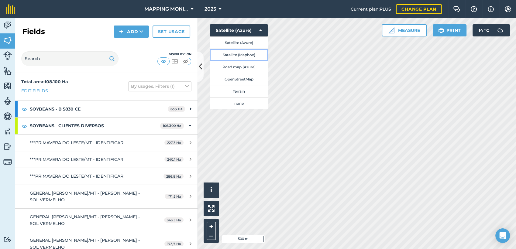
click at [253, 55] on button "Satellite (Mapbox)" at bounding box center [239, 55] width 58 height 12
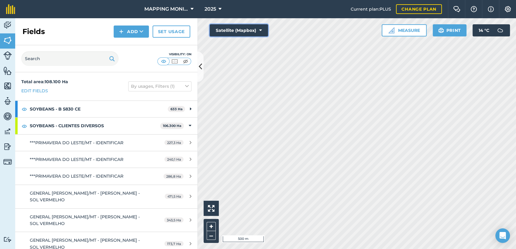
click at [258, 30] on button "Satellite (Mapbox)" at bounding box center [239, 30] width 58 height 12
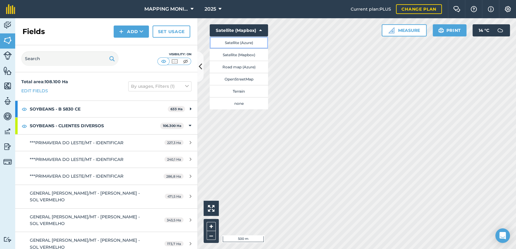
click at [245, 43] on button "Satellite (Azure)" at bounding box center [239, 42] width 58 height 12
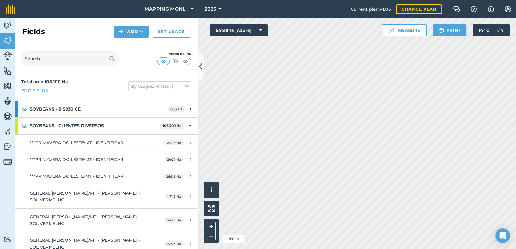
click at [515, 179] on html "MAPPING MONITORAMENTO AGRICOLA 2025 Current plan : PLUS Change plan Farm Chat H…" at bounding box center [258, 124] width 516 height 249
click at [133, 30] on button "Add" at bounding box center [131, 32] width 35 height 12
click at [129, 48] on link "Draw" at bounding box center [130, 45] width 33 height 13
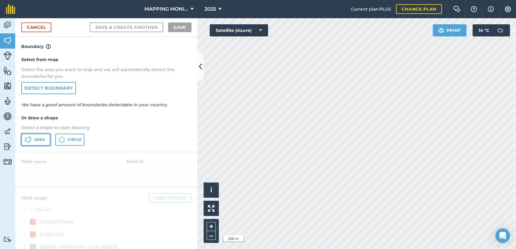
click at [42, 142] on button "Area" at bounding box center [35, 140] width 29 height 12
click at [65, 87] on link "Detect boundary" at bounding box center [48, 88] width 55 height 12
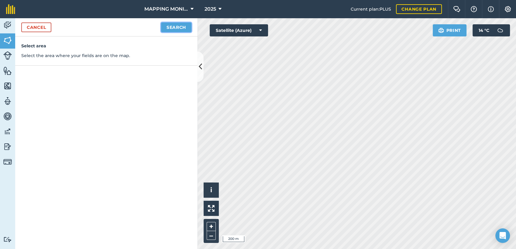
click at [182, 25] on button "Search" at bounding box center [176, 27] width 30 height 10
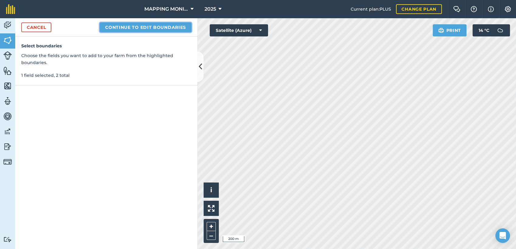
click at [166, 26] on button "Continue to edit boundaries" at bounding box center [146, 27] width 92 height 10
click at [180, 23] on button "Continue to name fields" at bounding box center [152, 27] width 79 height 10
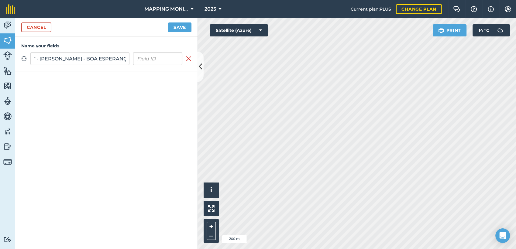
scroll to position [0, 71]
type input "PRIMAVERA DO LESTE/MT - [PERSON_NAME] - [GEOGRAPHIC_DATA]"
click at [183, 27] on button "Save" at bounding box center [179, 27] width 23 height 10
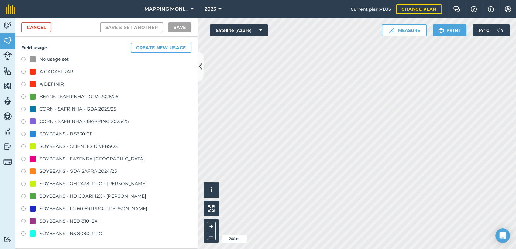
click at [76, 145] on div "SOYBEANS - CLIENTES DIVERSOS" at bounding box center [78, 146] width 78 height 7
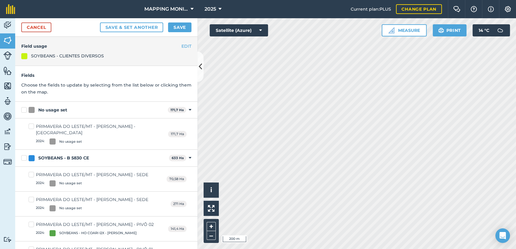
click at [52, 112] on div "No usage set" at bounding box center [52, 110] width 29 height 6
click at [25, 111] on input "No usage set" at bounding box center [23, 109] width 4 height 4
checkbox input "true"
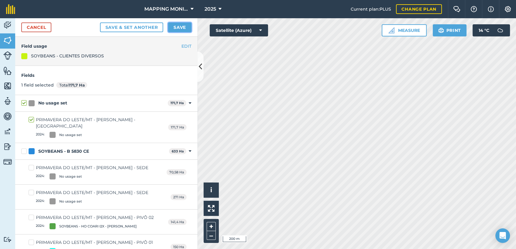
click at [179, 32] on button "Save" at bounding box center [179, 27] width 23 height 10
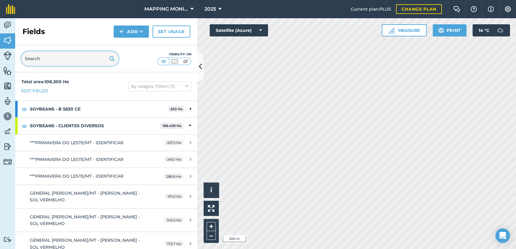
click at [53, 57] on input "text" at bounding box center [69, 58] width 97 height 15
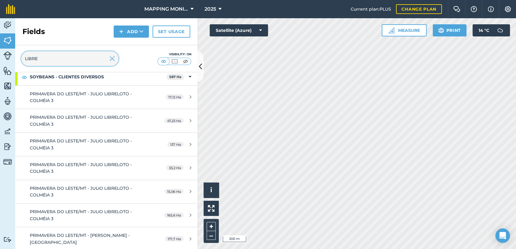
scroll to position [52, 0]
type input "LIBRE"
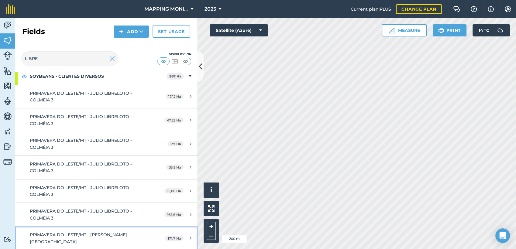
click at [119, 241] on div "PRIMAVERA DO LESTE/MT - [PERSON_NAME] - [GEOGRAPHIC_DATA]" at bounding box center [87, 238] width 114 height 14
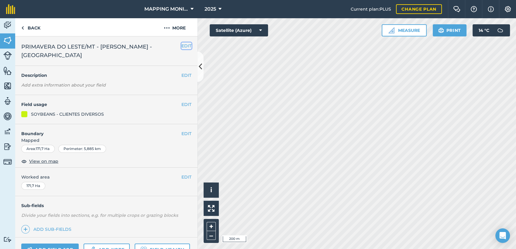
click at [181, 45] on button "EDIT" at bounding box center [186, 46] width 10 height 7
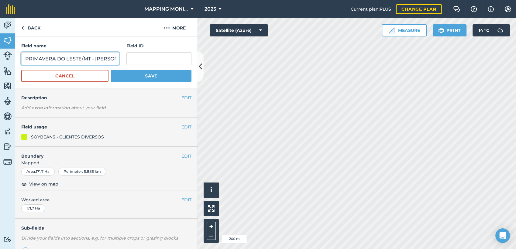
click at [101, 58] on input "PRIMAVERA DO LESTE/MT - [PERSON_NAME] - [GEOGRAPHIC_DATA]" at bounding box center [70, 58] width 98 height 13
type input "PRIMAVERA DO LESTE/MT - JULIO LIBRELOTO - [GEOGRAPHIC_DATA]"
drag, startPoint x: 154, startPoint y: 74, endPoint x: 162, endPoint y: 73, distance: 8.1
click at [155, 74] on button "Save" at bounding box center [151, 76] width 80 height 12
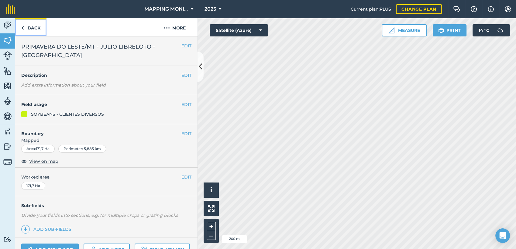
click at [37, 28] on link "Back" at bounding box center [30, 27] width 31 height 18
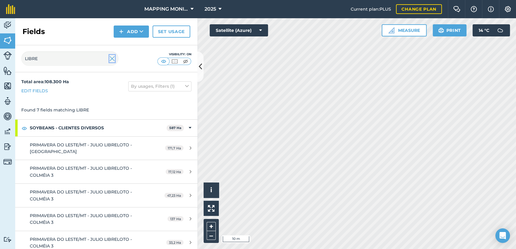
click at [113, 56] on img at bounding box center [111, 58] width 5 height 7
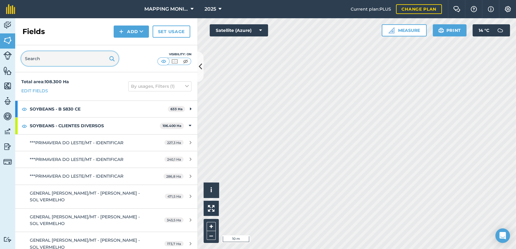
click at [78, 64] on input "text" at bounding box center [69, 58] width 97 height 15
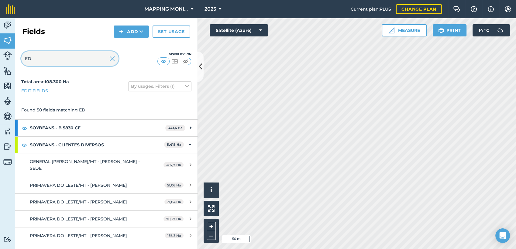
type input "ED"
click at [112, 60] on img at bounding box center [111, 58] width 5 height 7
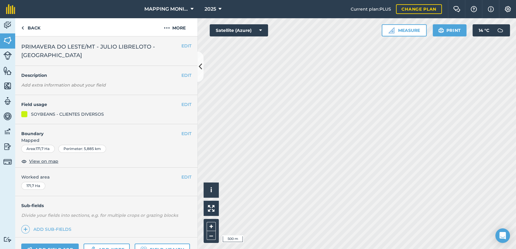
click at [135, 49] on span "PRIMAVERA DO LESTE/MT - JULIO LIBRELOTO - [GEOGRAPHIC_DATA]" at bounding box center [101, 51] width 160 height 17
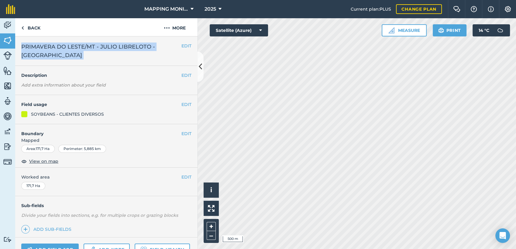
click at [135, 49] on span "PRIMAVERA DO LESTE/MT - JULIO LIBRELOTO - [GEOGRAPHIC_DATA]" at bounding box center [101, 51] width 160 height 17
copy div "PRIMAVERA DO LESTE/MT - JULIO LIBRELOTO - BOA ESPERANÇA EDIT"
click at [41, 30] on link "Back" at bounding box center [30, 27] width 31 height 18
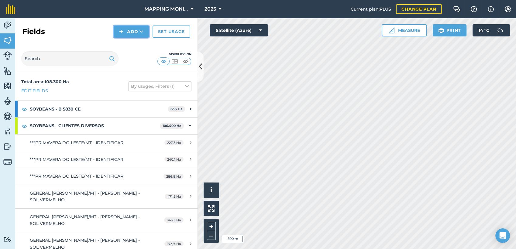
click at [143, 34] on icon at bounding box center [141, 32] width 4 height 6
click at [129, 48] on link "Draw" at bounding box center [130, 45] width 33 height 13
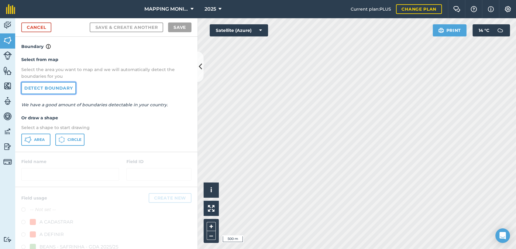
click at [60, 92] on link "Detect boundary" at bounding box center [48, 88] width 55 height 12
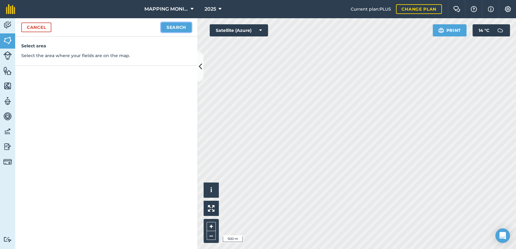
click at [174, 25] on button "Search" at bounding box center [176, 27] width 30 height 10
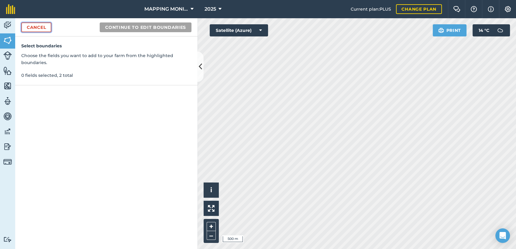
click at [31, 30] on link "Cancel" at bounding box center [36, 27] width 30 height 10
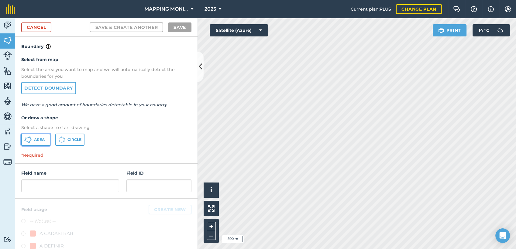
click at [43, 138] on button "Area" at bounding box center [35, 140] width 29 height 12
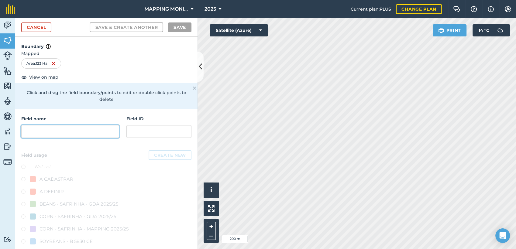
click at [83, 128] on input "text" at bounding box center [70, 131] width 98 height 13
paste input "PRIMAVERA DO LESTE/MT - JULIO LIBRELOTO - [GEOGRAPHIC_DATA]"
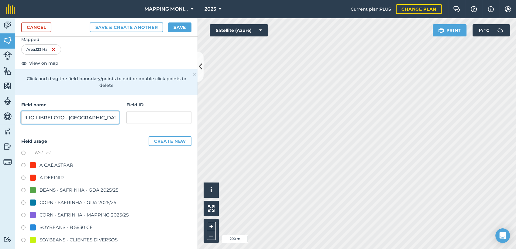
scroll to position [67, 0]
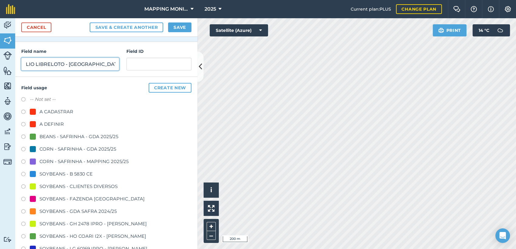
type input "PRIMAVERA DO LESTE/MT - JULIO LIBRELOTO - [GEOGRAPHIC_DATA]"
click at [68, 187] on div "SOYBEANS - CLIENTES DIVERSOS" at bounding box center [78, 186] width 78 height 7
radio input "true"
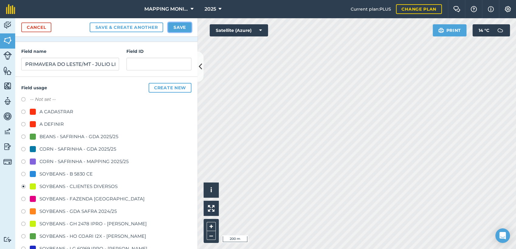
click at [184, 26] on button "Save" at bounding box center [179, 27] width 23 height 10
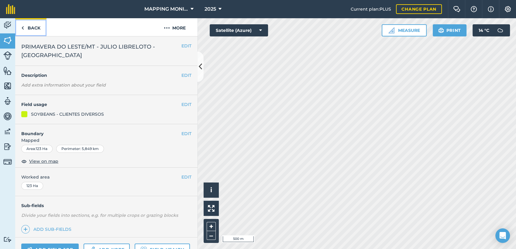
click at [37, 28] on link "Back" at bounding box center [30, 27] width 31 height 18
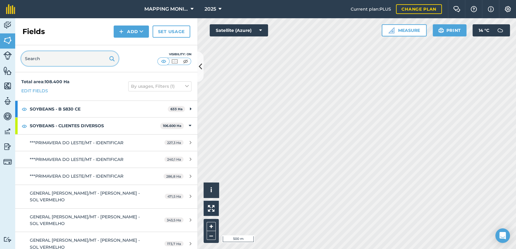
click at [58, 58] on input "text" at bounding box center [69, 58] width 97 height 15
paste input "PRIMAVERA DO LESTE/MT - JULIO LIBRELOTO - [GEOGRAPHIC_DATA]"
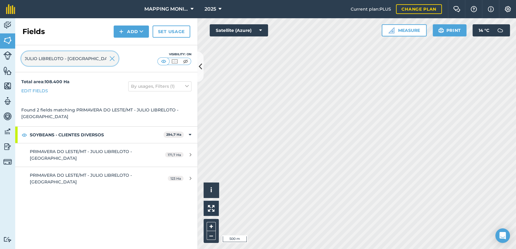
type input "PRIMAVERA DO LESTE/MT - JULIO LIBRELOTO - [GEOGRAPHIC_DATA]"
click at [115, 60] on input "PRIMAVERA DO LESTE/MT - JULIO LIBRELOTO - [GEOGRAPHIC_DATA]" at bounding box center [69, 58] width 97 height 15
click at [114, 60] on img at bounding box center [111, 58] width 5 height 7
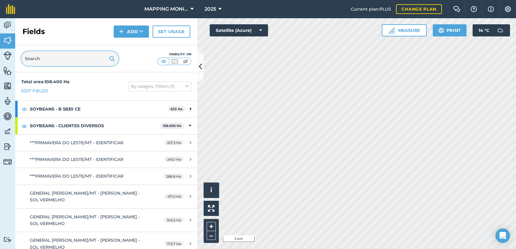
click at [81, 57] on input "text" at bounding box center [69, 58] width 97 height 15
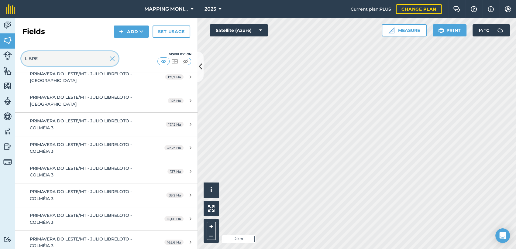
scroll to position [75, 0]
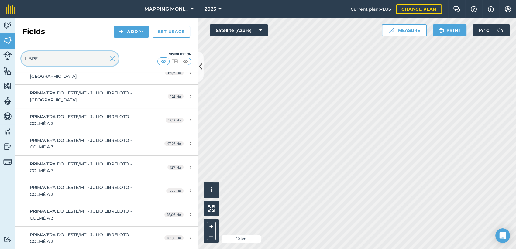
type input "LIBRE"
click at [115, 60] on input "LIBRE" at bounding box center [69, 58] width 97 height 15
click at [110, 57] on img at bounding box center [111, 58] width 5 height 7
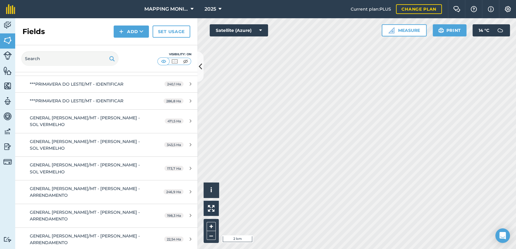
scroll to position [12244, 0]
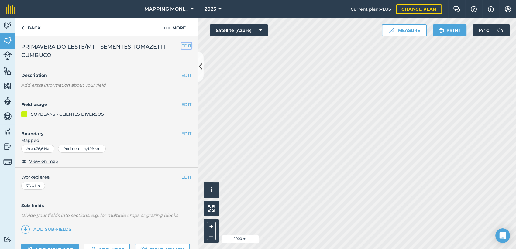
click at [181, 45] on button "EDIT" at bounding box center [186, 46] width 10 height 7
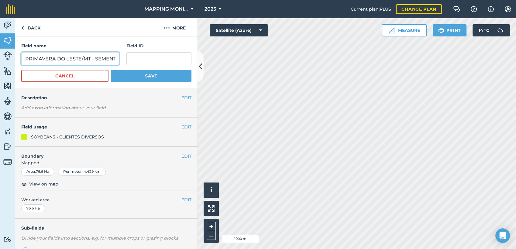
click at [77, 57] on input "PRIMAVERA DO LESTE/MT - SEMENTES TOMAZETTI - CUMBUCO" at bounding box center [70, 58] width 98 height 13
click at [77, 56] on input "PRIMAVERA DO LESTE/MT - SEMENTES TOMAZETTI - CUMBUCO" at bounding box center [70, 58] width 98 height 13
click at [76, 54] on input "PRIMAVERA DO LESTE/MT - SEMENTES TOMAZETTI - CUMBUCO" at bounding box center [70, 58] width 98 height 13
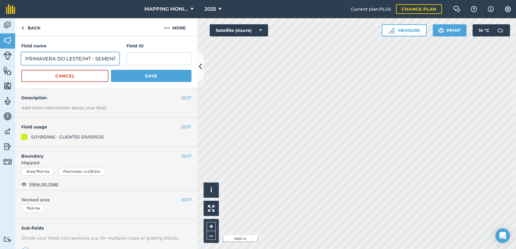
click at [76, 54] on input "PRIMAVERA DO LESTE/MT - SEMENTES TOMAZETTI - CUMBUCO" at bounding box center [70, 58] width 98 height 13
paste input "[PERSON_NAME] - BOA ESPERANÇA"
drag, startPoint x: 68, startPoint y: 58, endPoint x: 123, endPoint y: 59, distance: 54.7
click at [122, 60] on div "Field name PRIMAVERA DO LESTE/MT - JULIO LIBRELOTO - [GEOGRAPHIC_DATA] ID" at bounding box center [106, 54] width 170 height 22
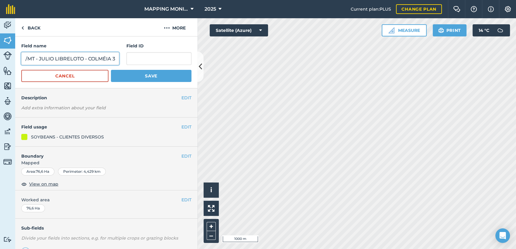
scroll to position [0, 59]
type input "PRIMAVERA DO LESTE/MT - JULIO LIBRELOTO - COLMÉIA 3"
click at [131, 77] on button "Save" at bounding box center [151, 76] width 80 height 12
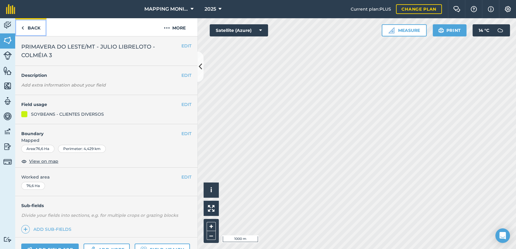
click at [34, 28] on link "Back" at bounding box center [30, 27] width 31 height 18
click at [31, 26] on link "Back" at bounding box center [30, 27] width 31 height 18
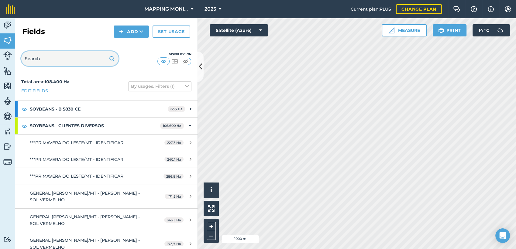
click at [56, 58] on input "text" at bounding box center [69, 58] width 97 height 15
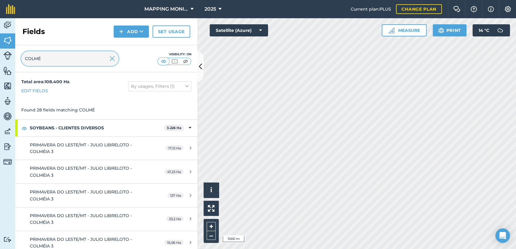
type input "COLMÉ"
click at [111, 60] on img at bounding box center [111, 58] width 5 height 7
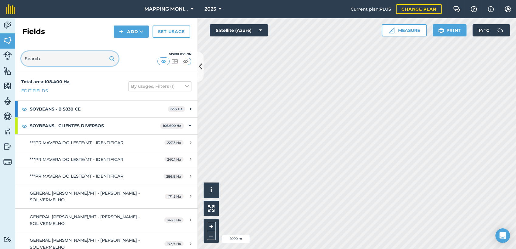
click at [52, 54] on input "text" at bounding box center [69, 58] width 97 height 15
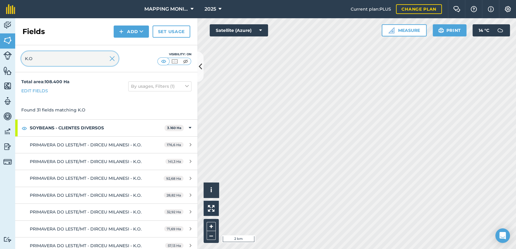
type input "K.O"
click at [113, 59] on img at bounding box center [111, 58] width 5 height 7
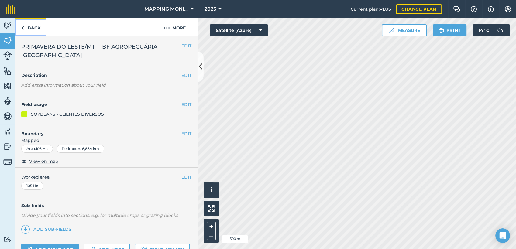
click at [28, 28] on link "Back" at bounding box center [30, 27] width 31 height 18
click at [87, 48] on span "PRIMAVERA DO LESTE/MT - IBF AGROPECUÁRIA - [GEOGRAPHIC_DATA]" at bounding box center [101, 51] width 160 height 17
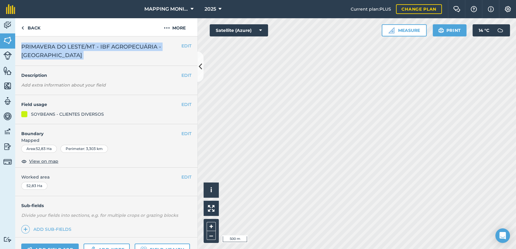
click at [87, 48] on span "PRIMAVERA DO LESTE/MT - IBF AGROPECUÁRIA - [GEOGRAPHIC_DATA]" at bounding box center [101, 51] width 160 height 17
copy div "PRIMAVERA DO LESTE/MT - IBF AGROPECUÁRIA - SANTA ADRIANA EDIT"
click at [30, 28] on link "Back" at bounding box center [30, 27] width 31 height 18
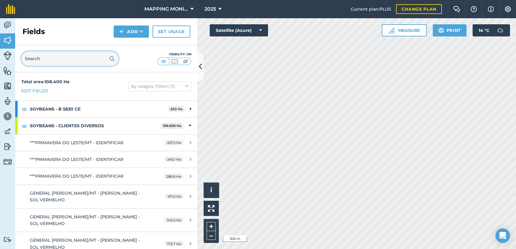
click at [68, 65] on input "text" at bounding box center [69, 58] width 97 height 15
paste input "PRIMAVERA DO LESTE/MT - IBF AGROPECUÁRIA - [GEOGRAPHIC_DATA]"
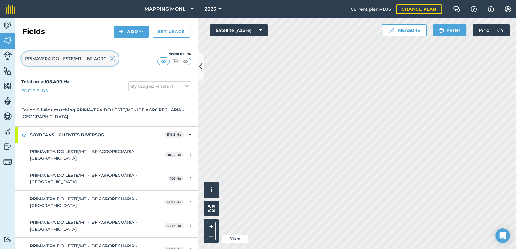
scroll to position [0, 64]
type input "PRIMAVERA DO LESTE/MT - IBF AGROPECUÁRIA - [GEOGRAPHIC_DATA]"
click at [110, 57] on img at bounding box center [111, 58] width 5 height 7
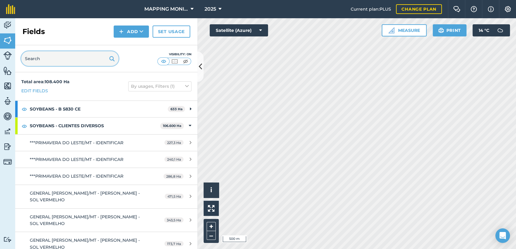
click at [60, 53] on input "text" at bounding box center [69, 58] width 97 height 15
paste input "PRIMAVERA DO LESTE/MT - IBF AGROPECUÁRIA - [GEOGRAPHIC_DATA]"
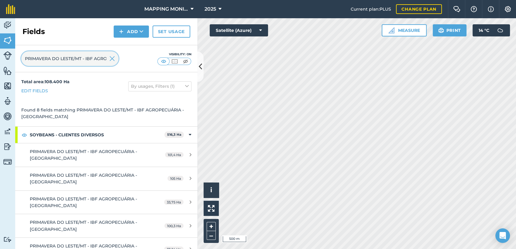
scroll to position [0, 64]
type input "PRIMAVERA DO LESTE/MT - IBF AGROPECUÁRIA - [GEOGRAPHIC_DATA]"
click at [112, 59] on img at bounding box center [111, 58] width 5 height 7
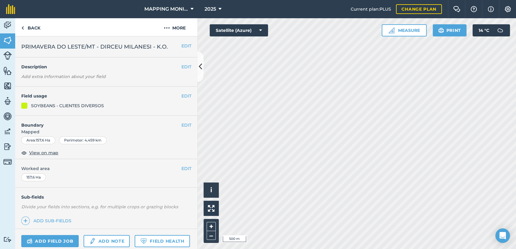
click at [75, 47] on span "PRIMAVERA DO LESTE/MT - DIRCEU MILANESI - K.O." at bounding box center [94, 47] width 146 height 9
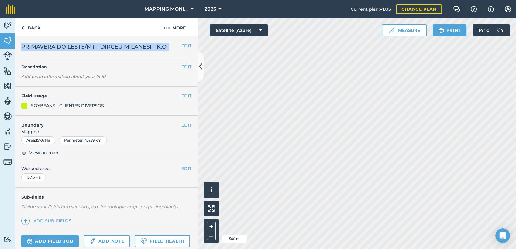
click at [75, 47] on span "PRIMAVERA DO LESTE/MT - DIRCEU MILANESI - K.O." at bounding box center [94, 47] width 146 height 9
copy div "PRIMAVERA DO LESTE/MT - DIRCEU MILANESI - K.O. EDIT"
click at [31, 25] on link "Back" at bounding box center [30, 27] width 31 height 18
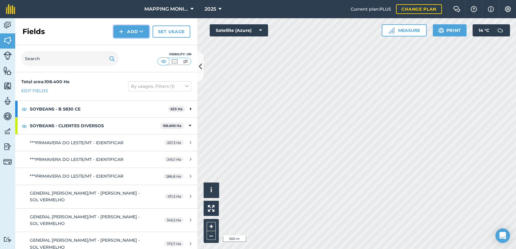
click at [137, 30] on button "Add" at bounding box center [131, 32] width 35 height 12
click at [135, 47] on link "Draw" at bounding box center [130, 45] width 33 height 13
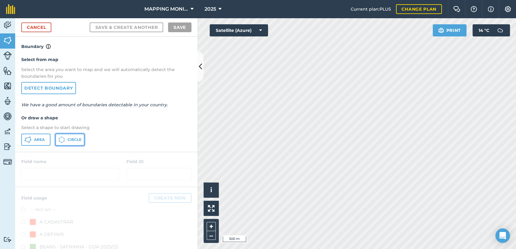
click at [65, 141] on button "Circle" at bounding box center [69, 140] width 29 height 12
click at [49, 86] on link "Detect boundary" at bounding box center [48, 88] width 55 height 12
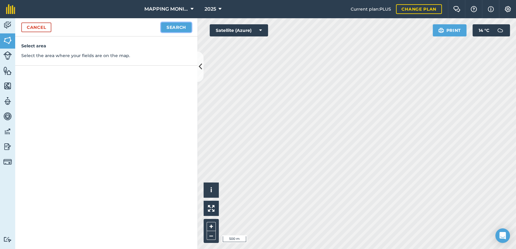
click at [168, 29] on button "Search" at bounding box center [176, 27] width 30 height 10
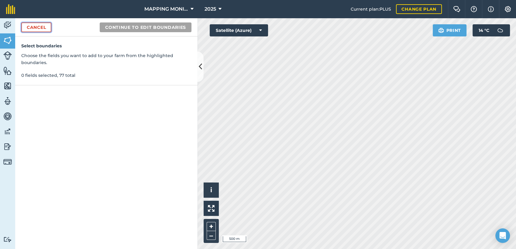
click at [36, 30] on link "Cancel" at bounding box center [36, 27] width 30 height 10
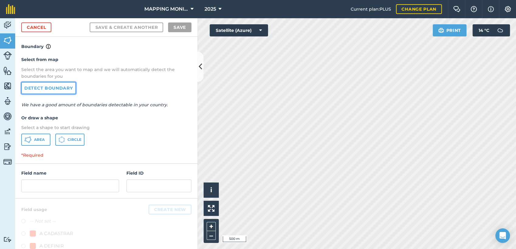
click at [56, 89] on link "Detect boundary" at bounding box center [48, 88] width 55 height 12
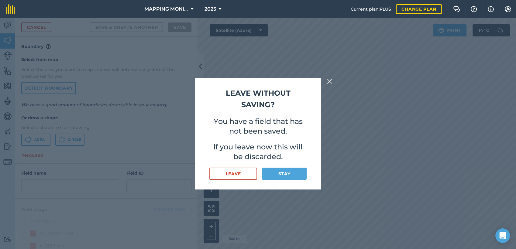
click at [330, 82] on img at bounding box center [329, 81] width 5 height 7
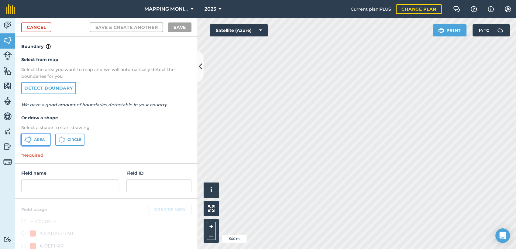
click at [36, 138] on span "Area" at bounding box center [39, 139] width 11 height 5
click at [72, 140] on span "Circle" at bounding box center [74, 139] width 14 height 5
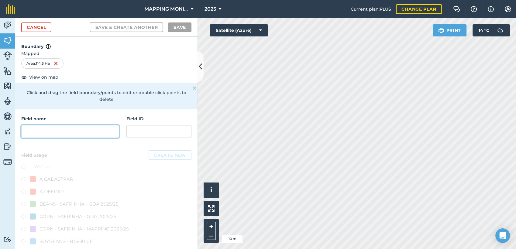
click at [52, 131] on input "text" at bounding box center [70, 131] width 98 height 13
paste input "PRIMAVERA DO LESTE/MT - DIRCEU MILANESI - K.O."
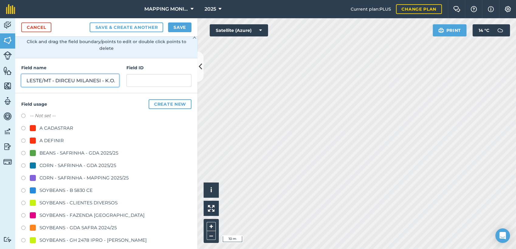
scroll to position [67, 0]
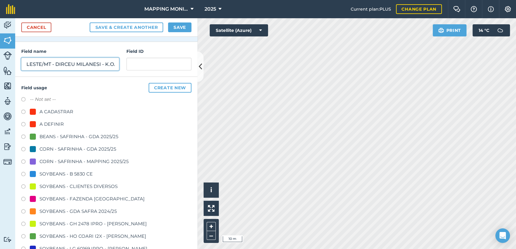
type input "PRIMAVERA DO LESTE/MT - DIRCEU MILANESI - K.O."
click at [67, 188] on div "SOYBEANS - CLIENTES DIVERSOS" at bounding box center [78, 186] width 78 height 7
radio input "true"
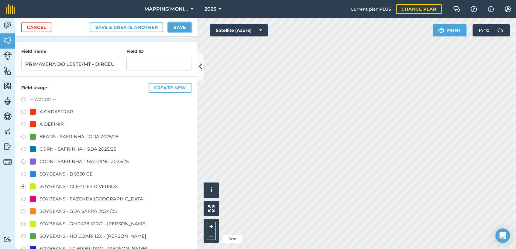
click at [182, 25] on button "Save" at bounding box center [179, 27] width 23 height 10
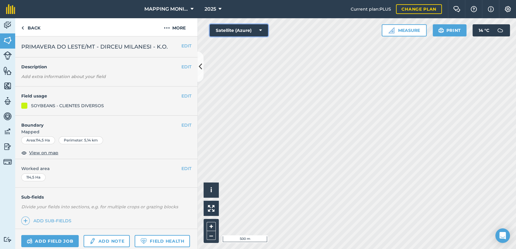
click at [261, 33] on icon at bounding box center [260, 30] width 3 height 6
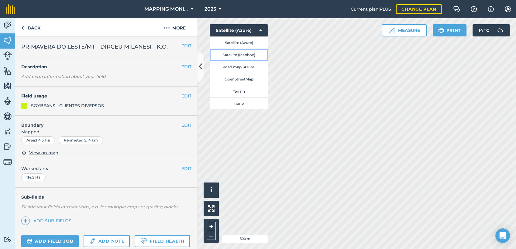
click at [256, 57] on button "Satellite (Mapbox)" at bounding box center [239, 55] width 58 height 12
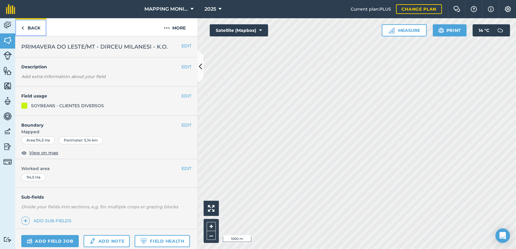
click at [36, 24] on link "Back" at bounding box center [30, 27] width 31 height 18
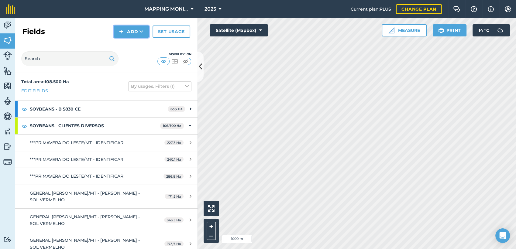
click at [130, 28] on button "Add" at bounding box center [131, 32] width 35 height 12
click at [135, 44] on link "Draw" at bounding box center [130, 45] width 33 height 13
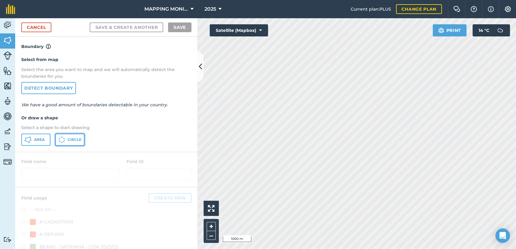
click at [66, 140] on button "Circle" at bounding box center [69, 140] width 29 height 12
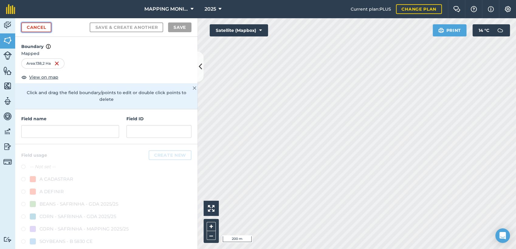
click at [41, 29] on link "Cancel" at bounding box center [36, 27] width 30 height 10
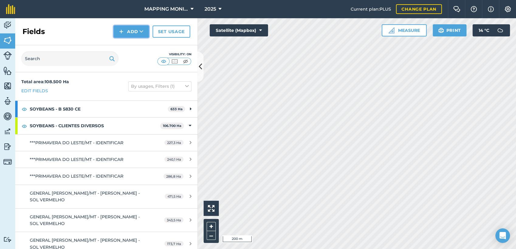
click at [137, 36] on button "Add" at bounding box center [131, 32] width 35 height 12
click at [134, 48] on link "Draw" at bounding box center [130, 45] width 33 height 13
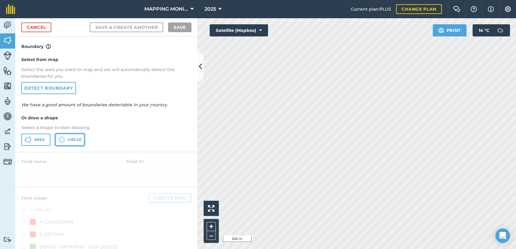
click at [77, 139] on span "Circle" at bounding box center [74, 139] width 14 height 5
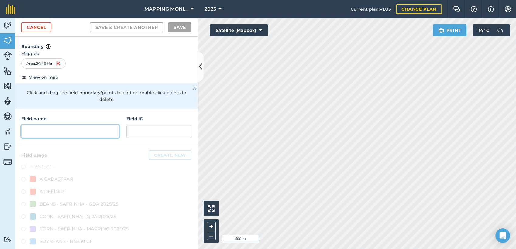
click at [96, 134] on input "text" at bounding box center [70, 131] width 98 height 13
paste input "PRIMAVERA DO LESTE/MT - DIRCEU MILANESI - K.O."
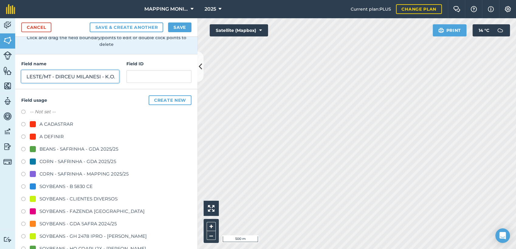
scroll to position [67, 0]
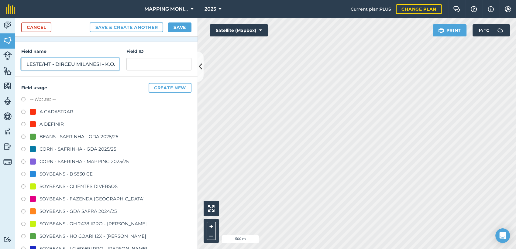
type input "PRIMAVERA DO LESTE/MT - DIRCEU MILANESI - K.O."
click at [74, 186] on div "SOYBEANS - CLIENTES DIVERSOS" at bounding box center [78, 186] width 78 height 7
radio input "true"
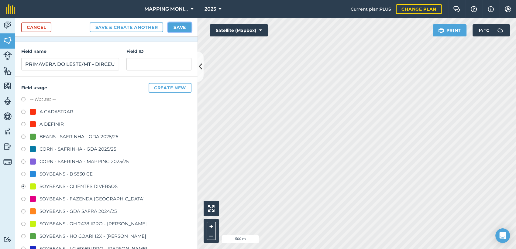
click at [186, 31] on button "Save" at bounding box center [179, 27] width 23 height 10
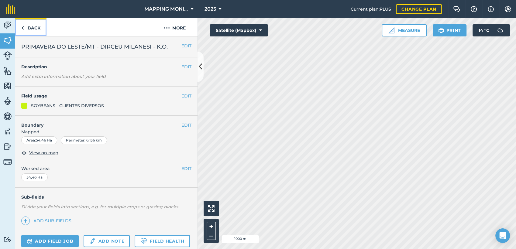
click at [38, 27] on link "Back" at bounding box center [30, 27] width 31 height 18
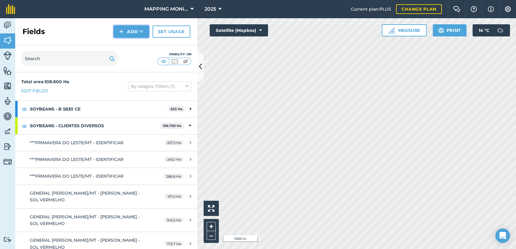
click at [134, 28] on button "Add" at bounding box center [131, 32] width 35 height 12
click at [140, 50] on link "Draw" at bounding box center [130, 45] width 33 height 13
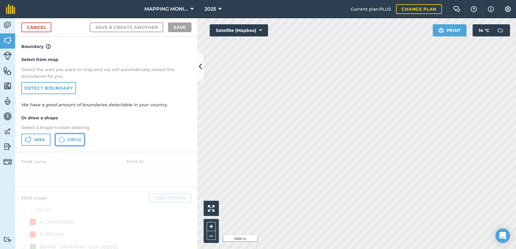
drag, startPoint x: 78, startPoint y: 137, endPoint x: 91, endPoint y: 144, distance: 14.4
click at [79, 138] on span "Circle" at bounding box center [74, 139] width 14 height 5
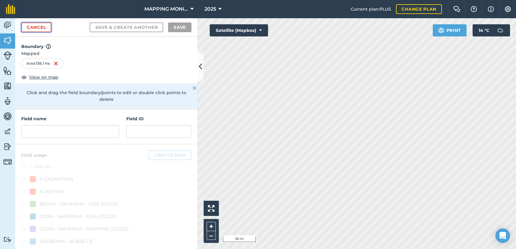
click at [39, 30] on link "Cancel" at bounding box center [36, 27] width 30 height 10
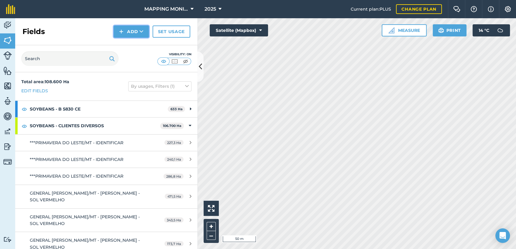
click at [140, 34] on icon at bounding box center [141, 32] width 4 height 6
click at [138, 49] on link "Draw" at bounding box center [130, 45] width 33 height 13
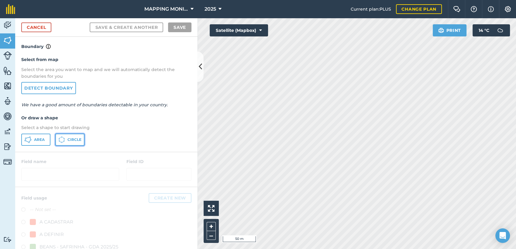
drag, startPoint x: 75, startPoint y: 141, endPoint x: 111, endPoint y: 153, distance: 37.8
click at [75, 142] on span "Circle" at bounding box center [74, 139] width 14 height 5
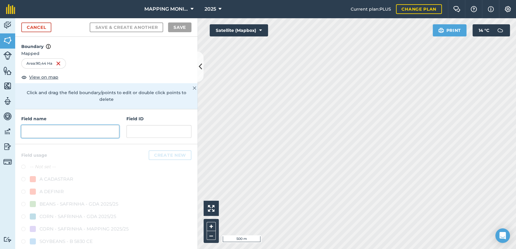
click at [81, 134] on input "text" at bounding box center [70, 131] width 98 height 13
paste input "PRIMAVERA DO LESTE/MT - DIRCEU MILANESI - K.O."
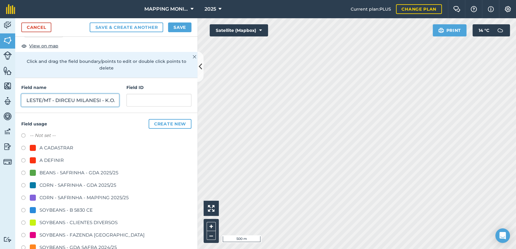
scroll to position [34, 0]
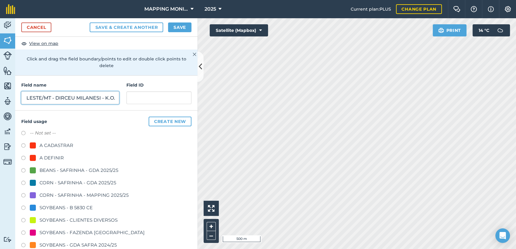
type input "PRIMAVERA DO LESTE/MT - DIRCEU MILANESI - K.O."
click at [60, 217] on div "SOYBEANS - CLIENTES DIVERSOS" at bounding box center [78, 220] width 78 height 7
radio input "true"
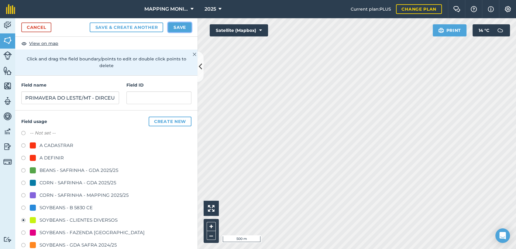
click at [183, 31] on button "Save" at bounding box center [179, 27] width 23 height 10
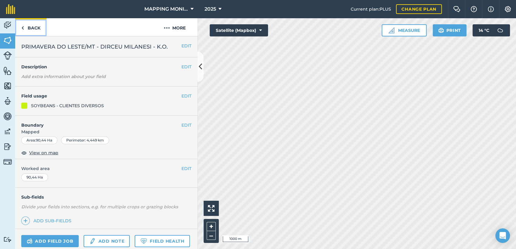
click at [35, 27] on link "Back" at bounding box center [30, 27] width 31 height 18
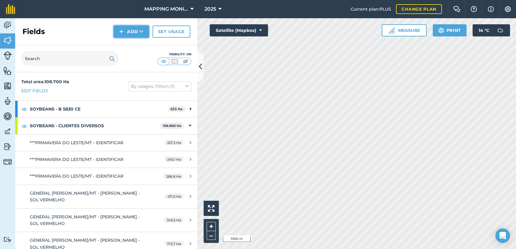
click at [143, 36] on button "Add" at bounding box center [131, 32] width 35 height 12
click at [130, 44] on link "Draw" at bounding box center [130, 45] width 33 height 13
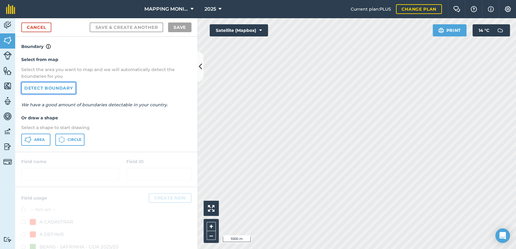
click at [58, 86] on link "Detect boundary" at bounding box center [48, 88] width 55 height 12
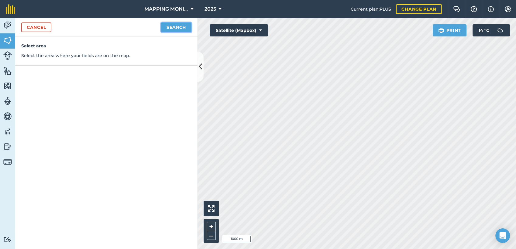
click at [179, 31] on button "Search" at bounding box center [176, 27] width 30 height 10
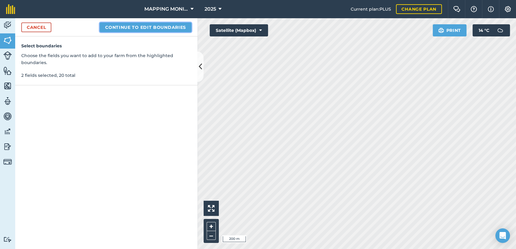
click at [141, 26] on button "Continue to edit boundaries" at bounding box center [146, 27] width 92 height 10
click at [154, 28] on button "Continue to name fields" at bounding box center [152, 27] width 79 height 10
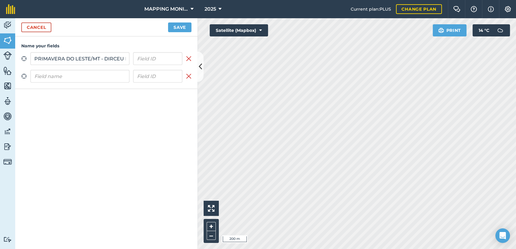
scroll to position [0, 38]
type input "PRIMAVERA DO LESTE/MT - DIRCEU MILANESI - K.O."
click at [62, 76] on input "text" at bounding box center [79, 76] width 99 height 13
paste input "PRIMAVERA DO LESTE/MT - DIRCEU MILANESI - K.O."
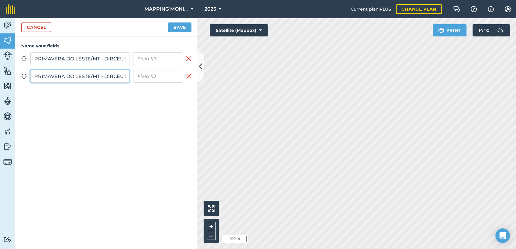
scroll to position [0, 38]
type input "PRIMAVERA DO LESTE/MT - DIRCEU MILANESI - K.O."
drag, startPoint x: 187, startPoint y: 27, endPoint x: 192, endPoint y: 33, distance: 6.9
click at [189, 29] on button "Save" at bounding box center [179, 27] width 23 height 10
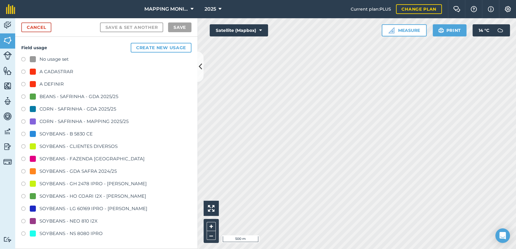
click at [81, 145] on div "SOYBEANS - CLIENTES DIVERSOS" at bounding box center [78, 146] width 78 height 7
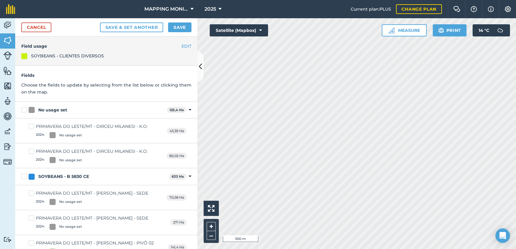
click at [54, 112] on div "No usage set" at bounding box center [52, 110] width 29 height 6
click at [25, 111] on input "No usage set" at bounding box center [23, 109] width 4 height 4
checkbox input "true"
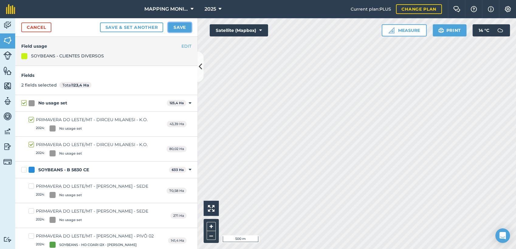
click at [182, 29] on button "Save" at bounding box center [179, 27] width 23 height 10
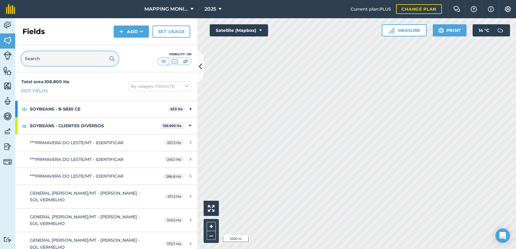
click at [63, 58] on input "text" at bounding box center [69, 58] width 97 height 15
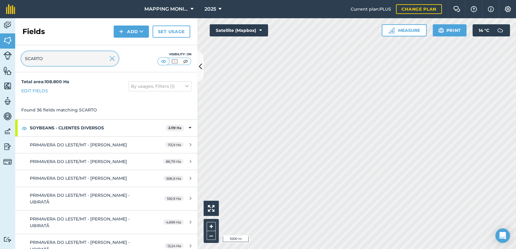
type input "SCARTO"
click at [114, 60] on img at bounding box center [111, 58] width 5 height 7
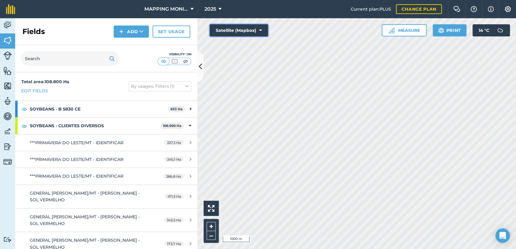
click at [262, 29] on button "Satellite (Mapbox)" at bounding box center [239, 30] width 58 height 12
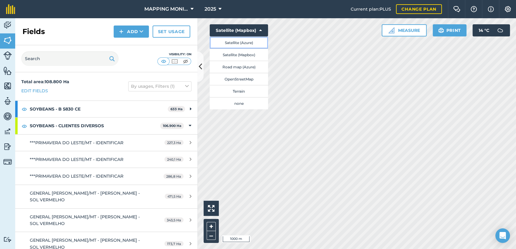
click at [251, 45] on button "Satellite (Azure)" at bounding box center [239, 42] width 58 height 12
